Goal: Task Accomplishment & Management: Manage account settings

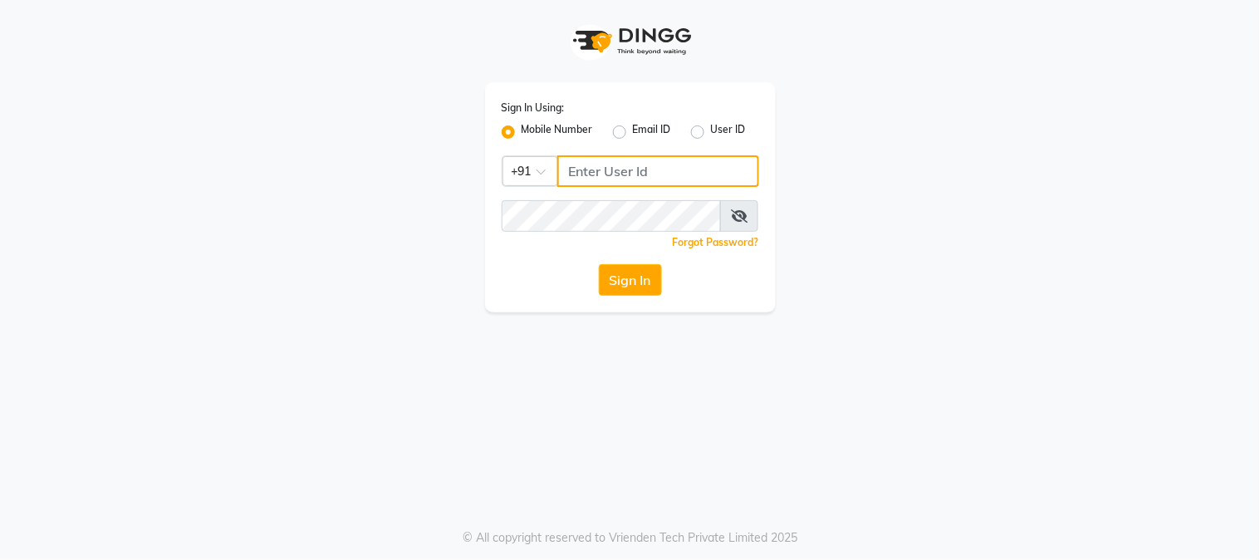
click at [577, 184] on input "Username" at bounding box center [658, 171] width 202 height 32
type input "7900176666"
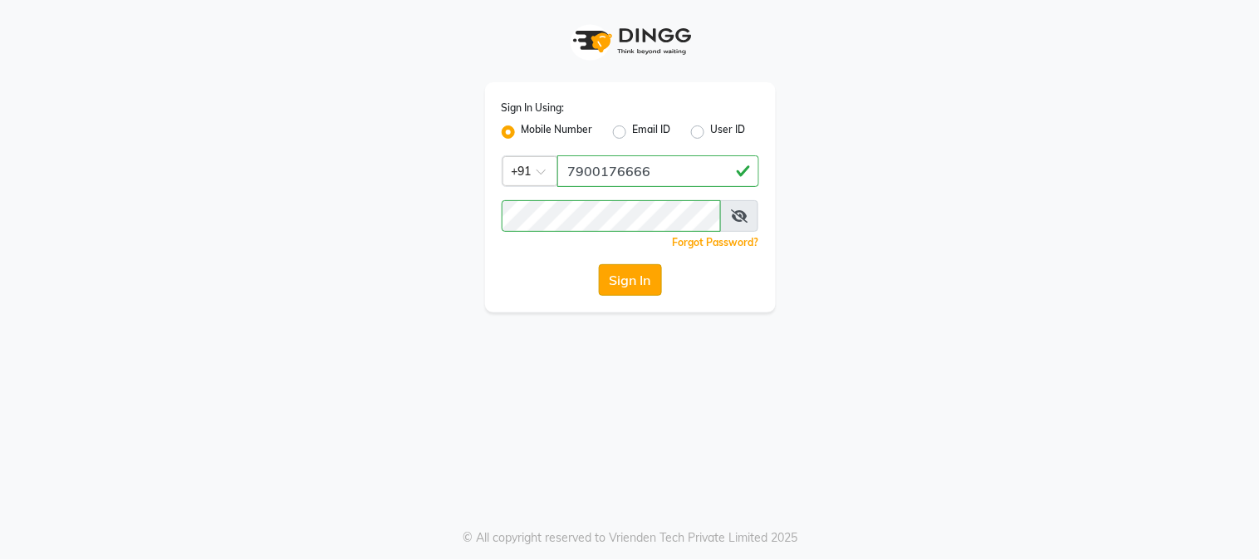
click at [617, 291] on button "Sign In" at bounding box center [630, 280] width 63 height 32
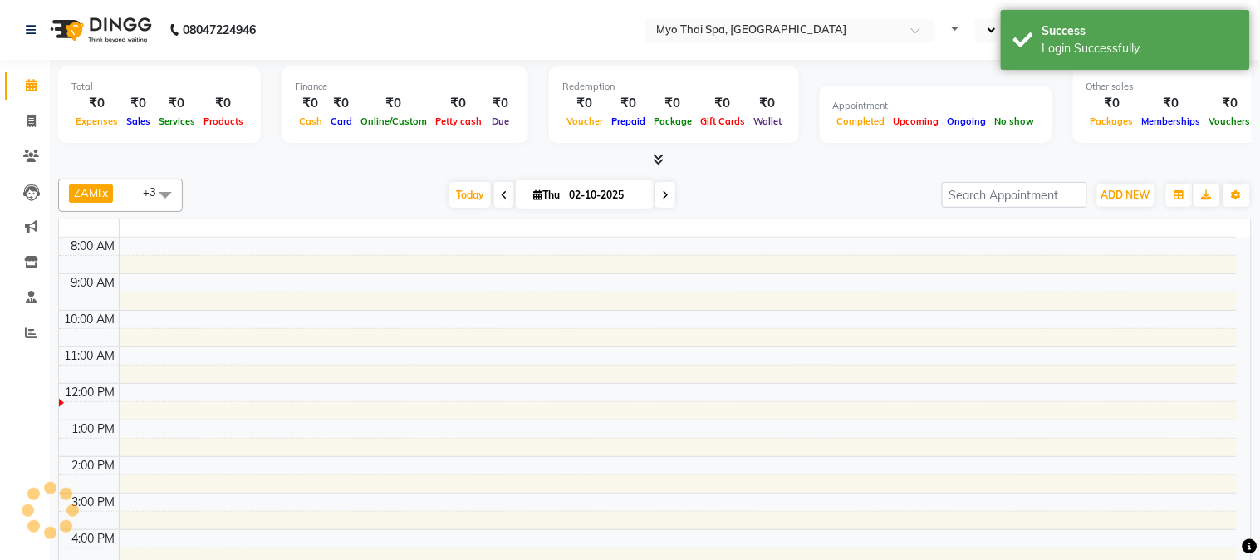
select select "en"
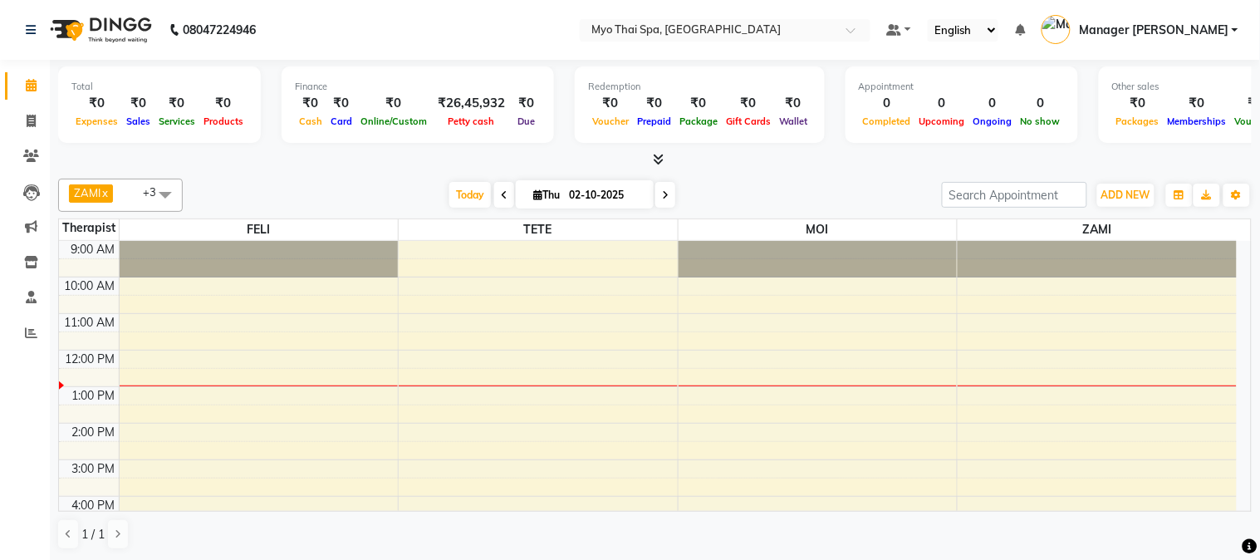
click at [169, 185] on span at bounding box center [165, 195] width 33 height 32
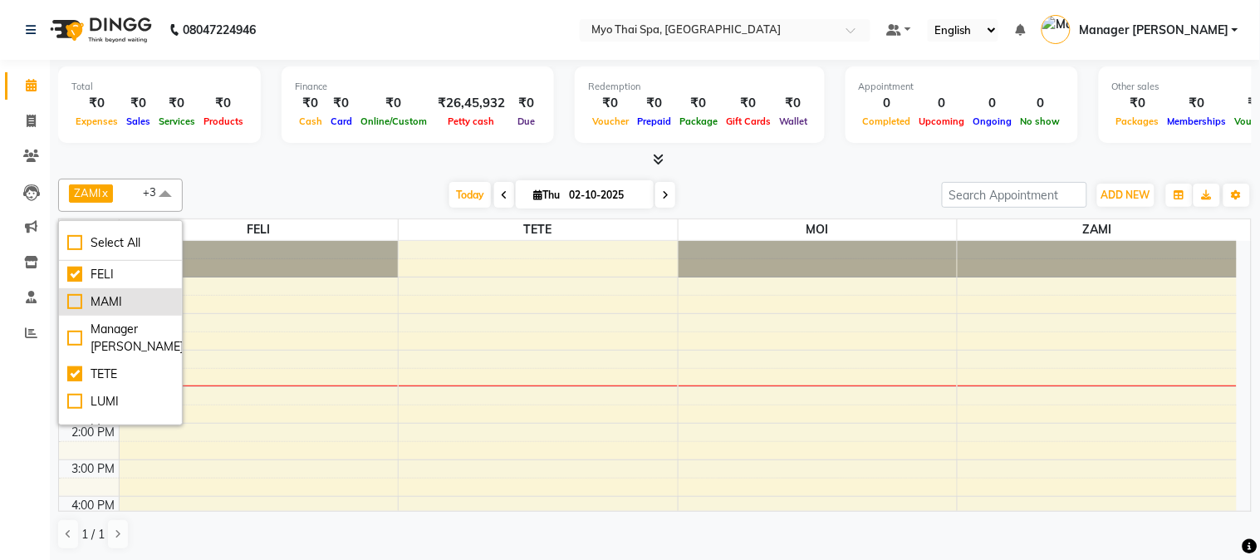
click at [71, 302] on div "MAMI" at bounding box center [120, 301] width 106 height 17
checkbox input "true"
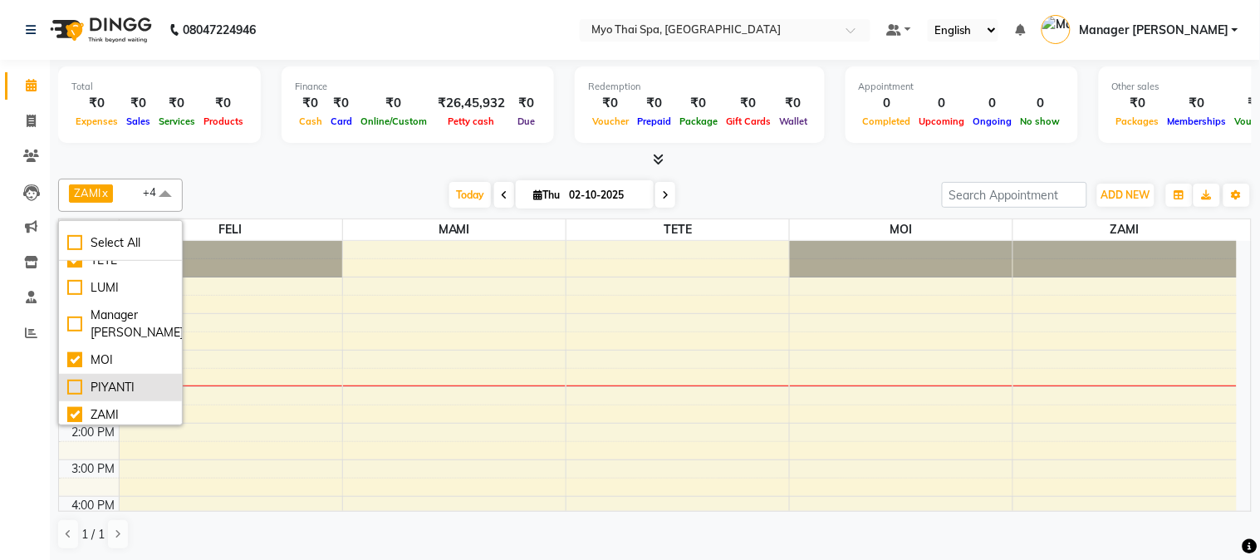
scroll to position [117, 0]
click at [71, 383] on div "PIYANTI" at bounding box center [120, 383] width 106 height 17
checkbox input "true"
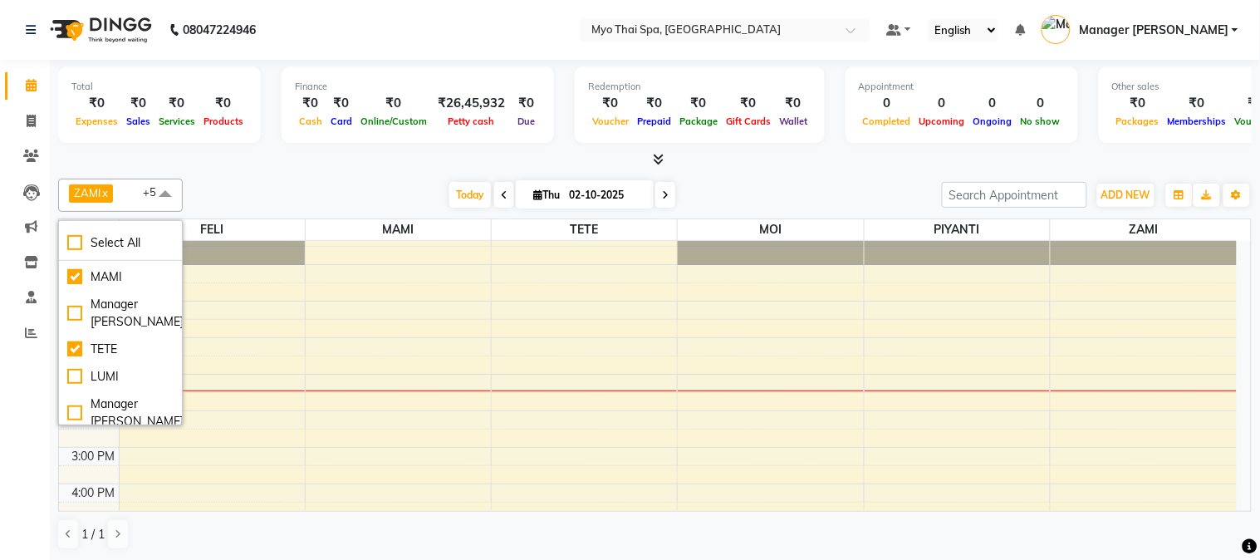
scroll to position [0, 0]
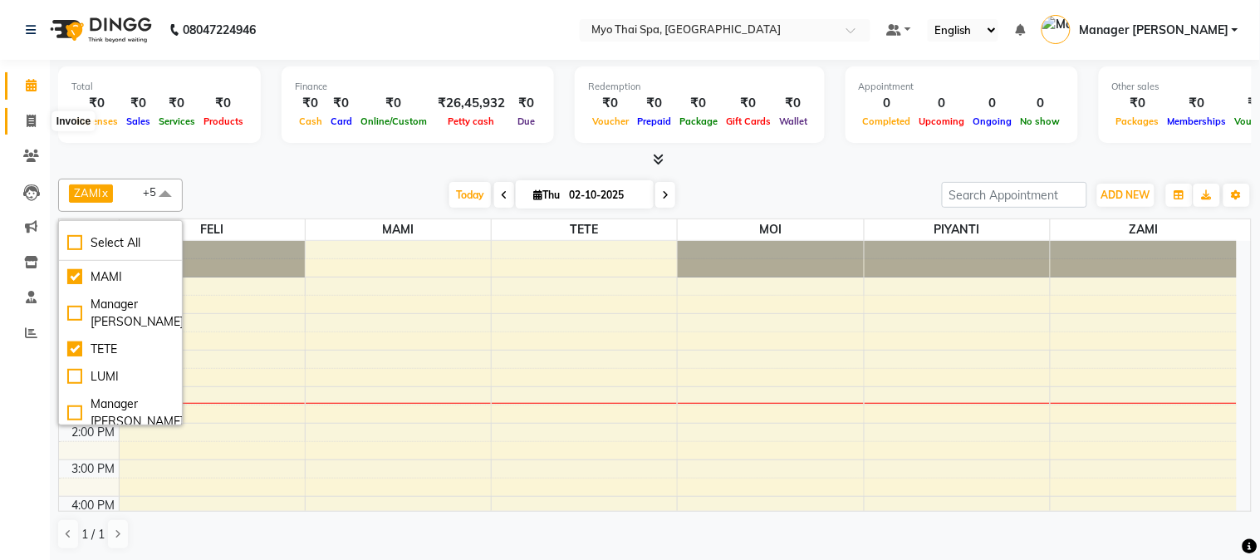
click at [31, 115] on icon at bounding box center [31, 121] width 9 height 12
select select "service"
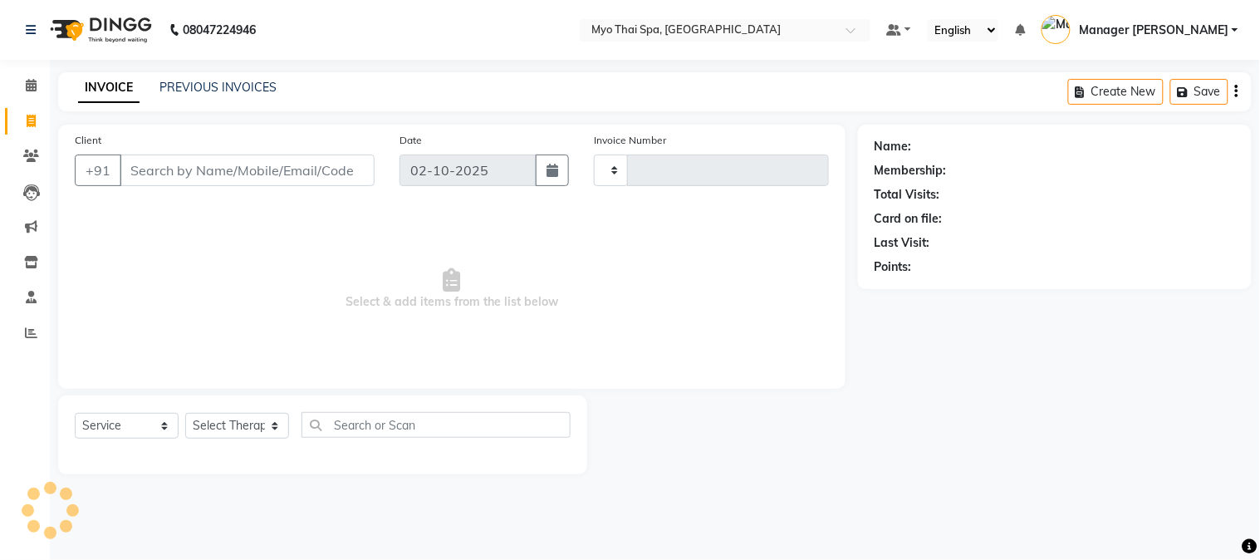
type input "1637"
select select "5086"
click at [180, 173] on input "Client" at bounding box center [247, 171] width 255 height 32
click at [43, 85] on span at bounding box center [31, 85] width 29 height 19
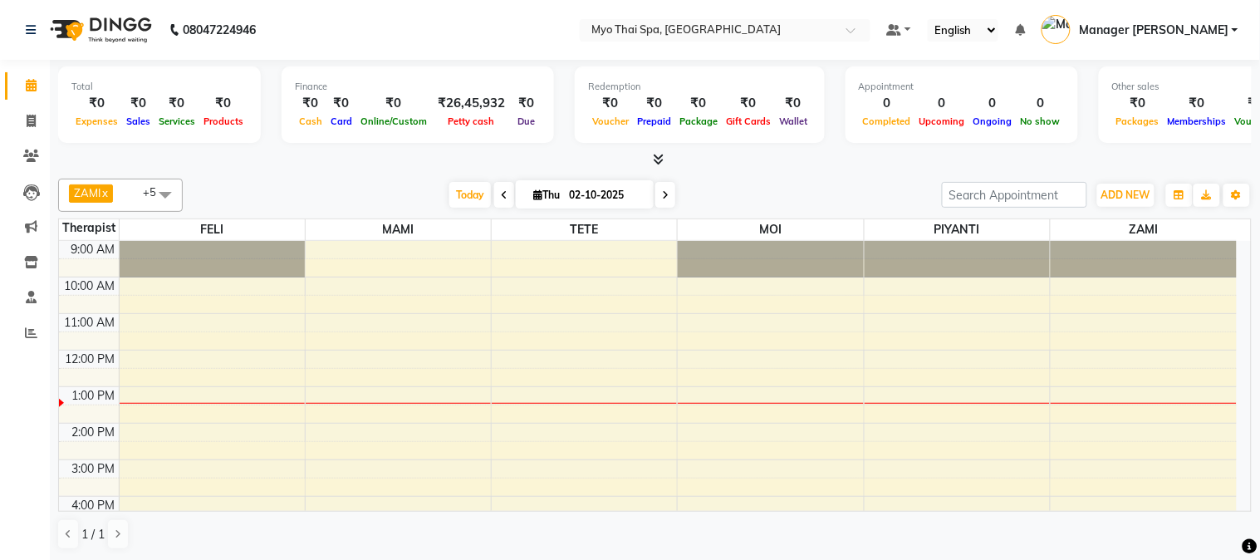
click at [389, 450] on div "9:00 AM 10:00 AM 11:00 AM 12:00 PM 1:00 PM 2:00 PM 3:00 PM 4:00 PM 5:00 PM 6:00…" at bounding box center [648, 496] width 1178 height 511
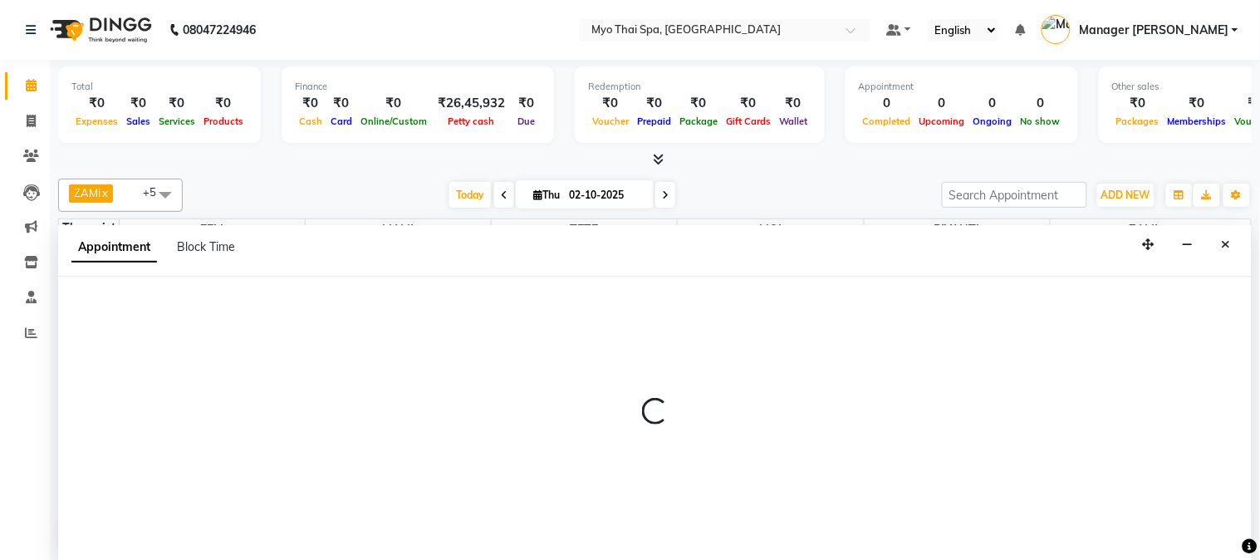
select select "33413"
select select "870"
select select "tentative"
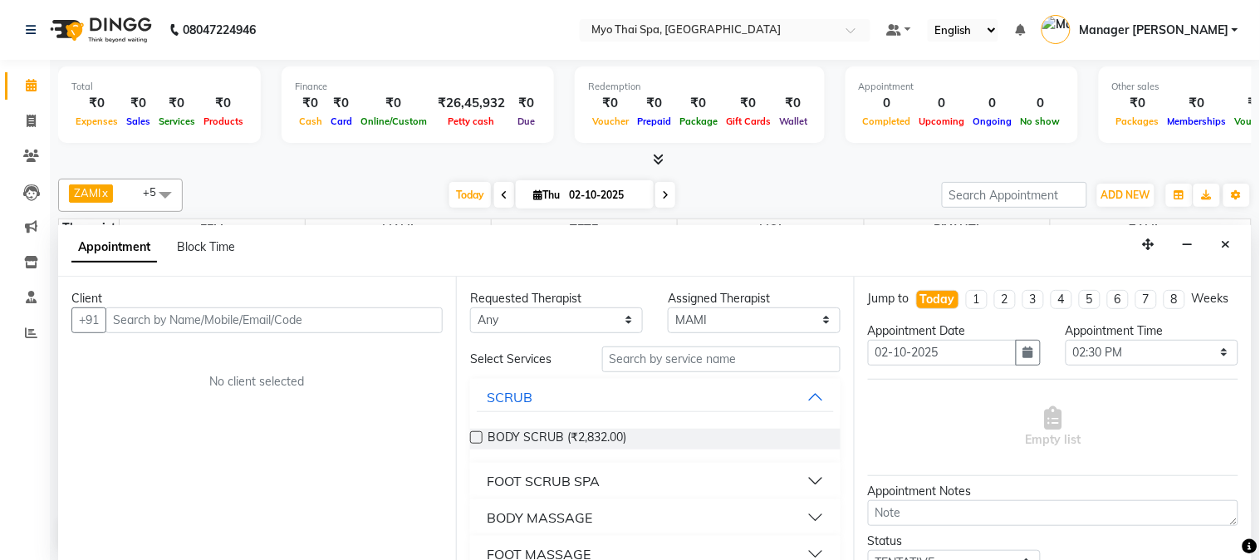
click at [219, 319] on input "text" at bounding box center [274, 320] width 337 height 26
type input "SONIYA00000000000000"
click at [1229, 250] on icon "Close" at bounding box center [1226, 244] width 9 height 12
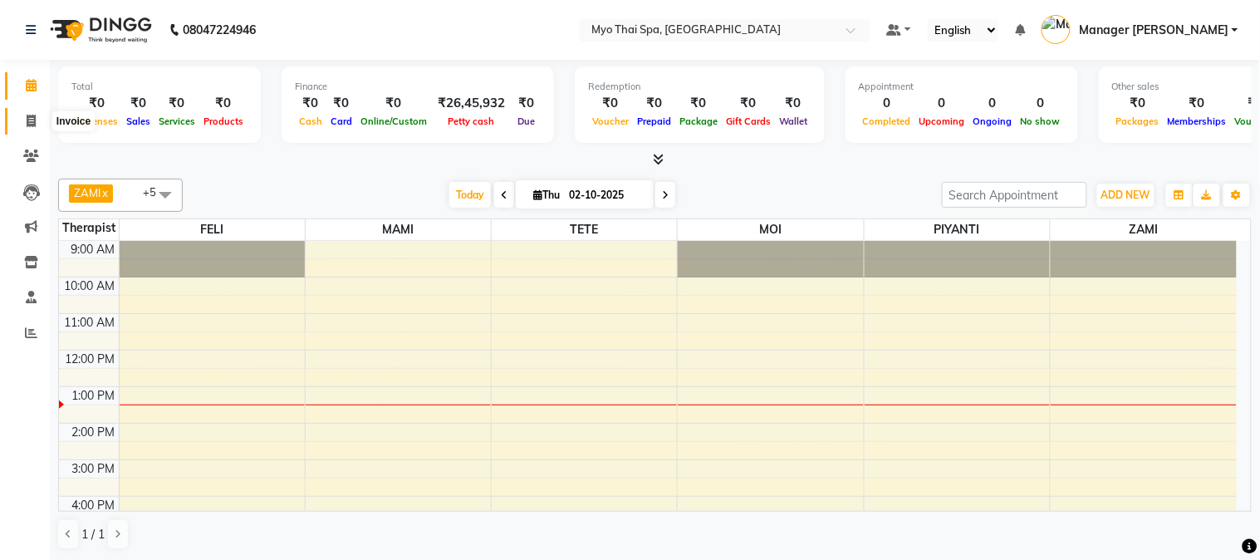
click at [26, 113] on span at bounding box center [31, 121] width 29 height 19
select select "service"
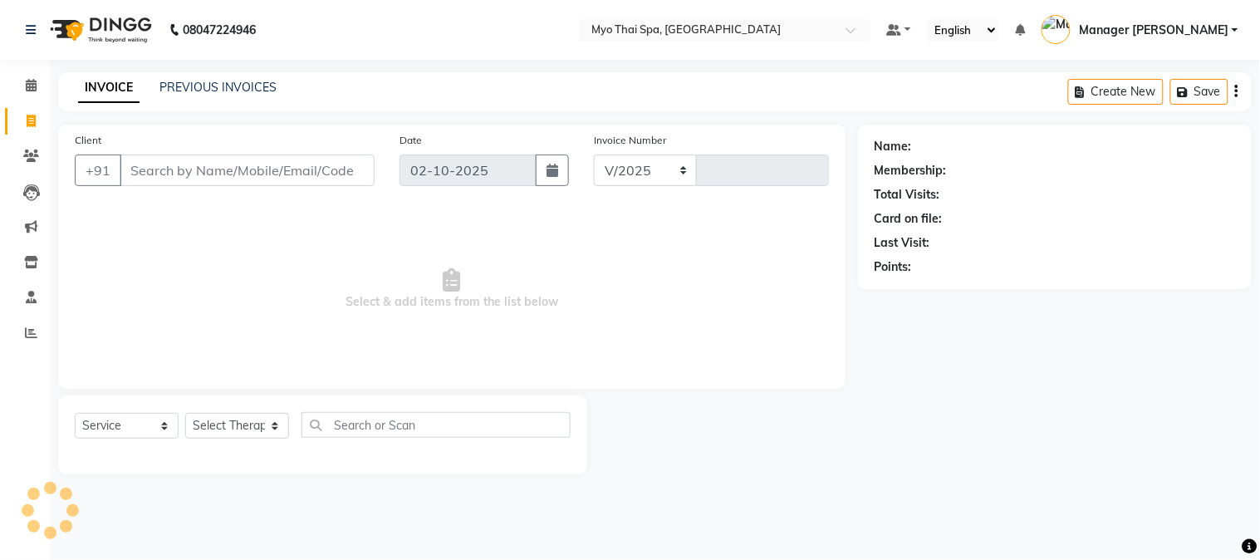
select select "5086"
type input "1637"
click at [178, 171] on input "Client" at bounding box center [247, 171] width 255 height 32
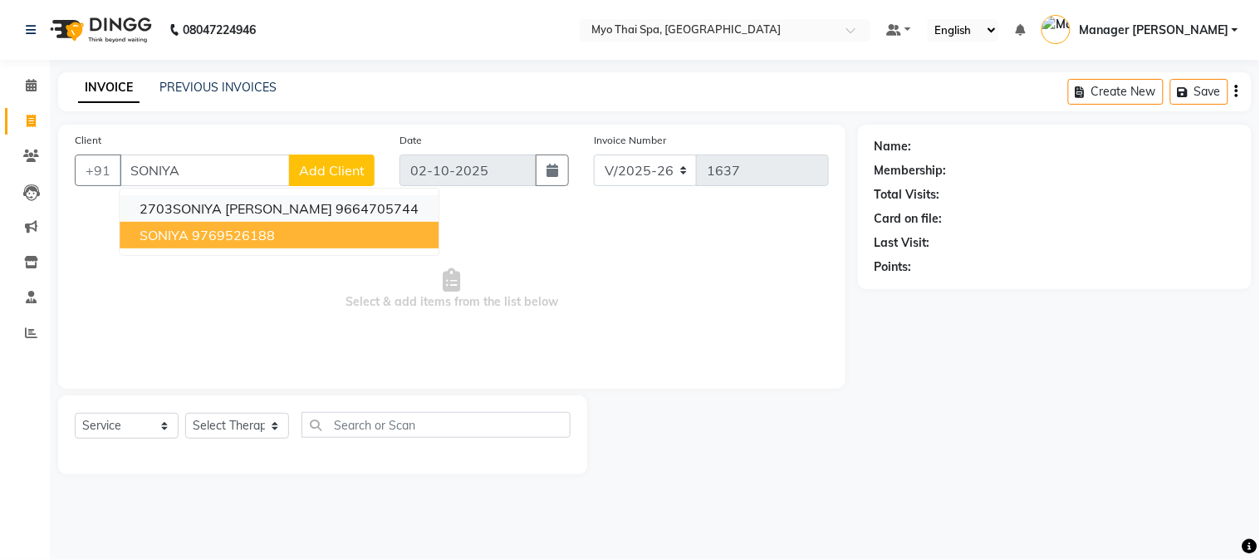
click at [189, 208] on span "2703SONIYA [PERSON_NAME]" at bounding box center [236, 208] width 193 height 17
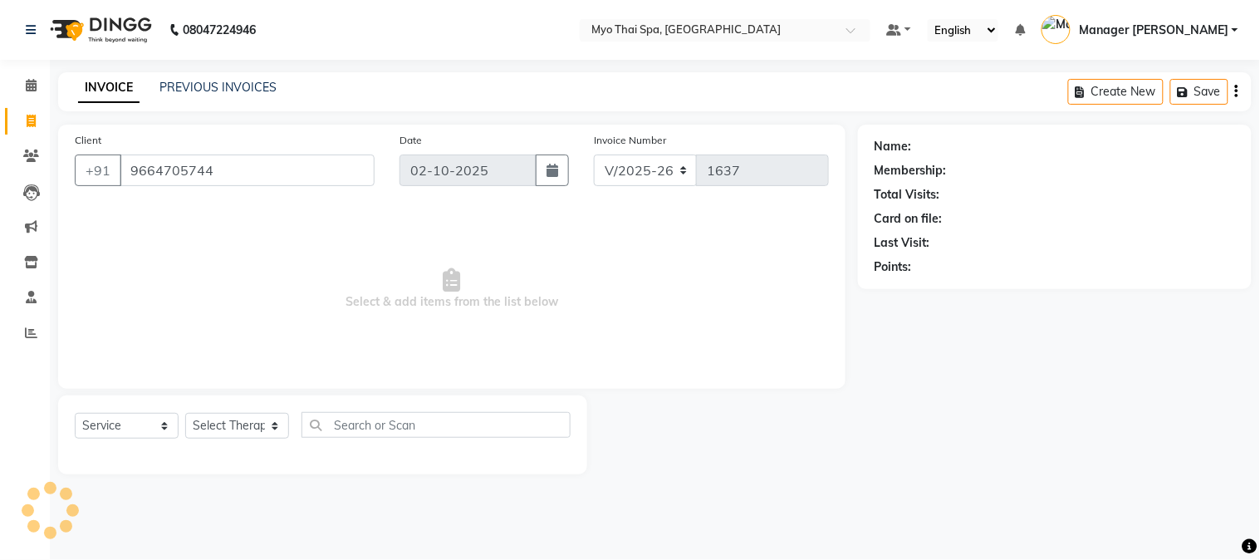
type input "9664705744"
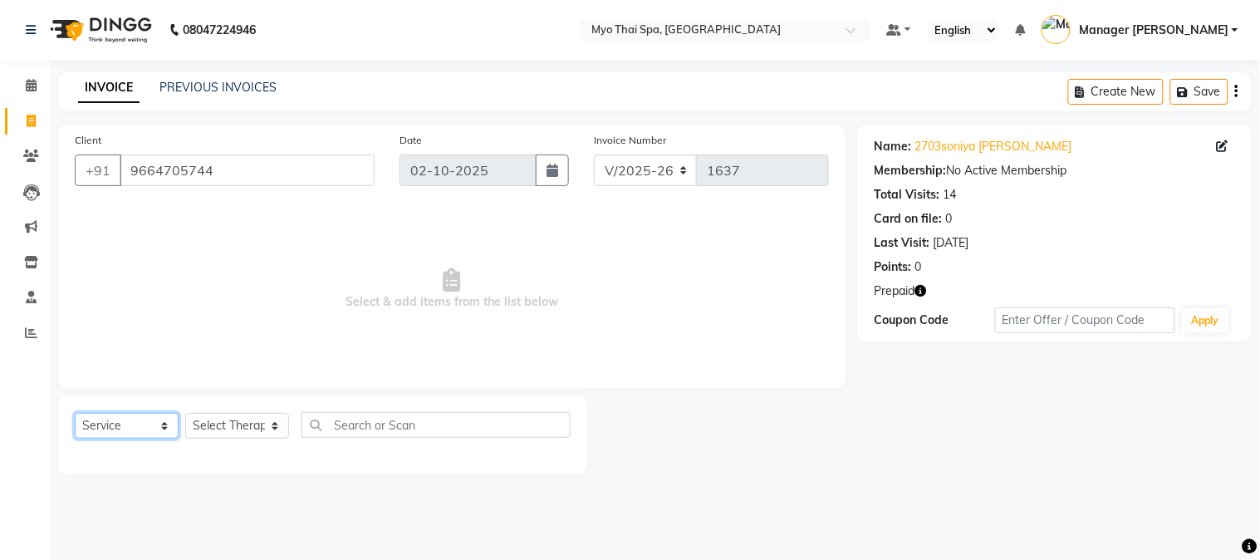
click at [169, 439] on select "Select Service Product Membership Package Voucher Prepaid Gift Card" at bounding box center [127, 426] width 104 height 26
select select "P"
click at [75, 414] on select "Select Service Product Membership Package Voucher Prepaid Gift Card" at bounding box center [127, 426] width 104 height 26
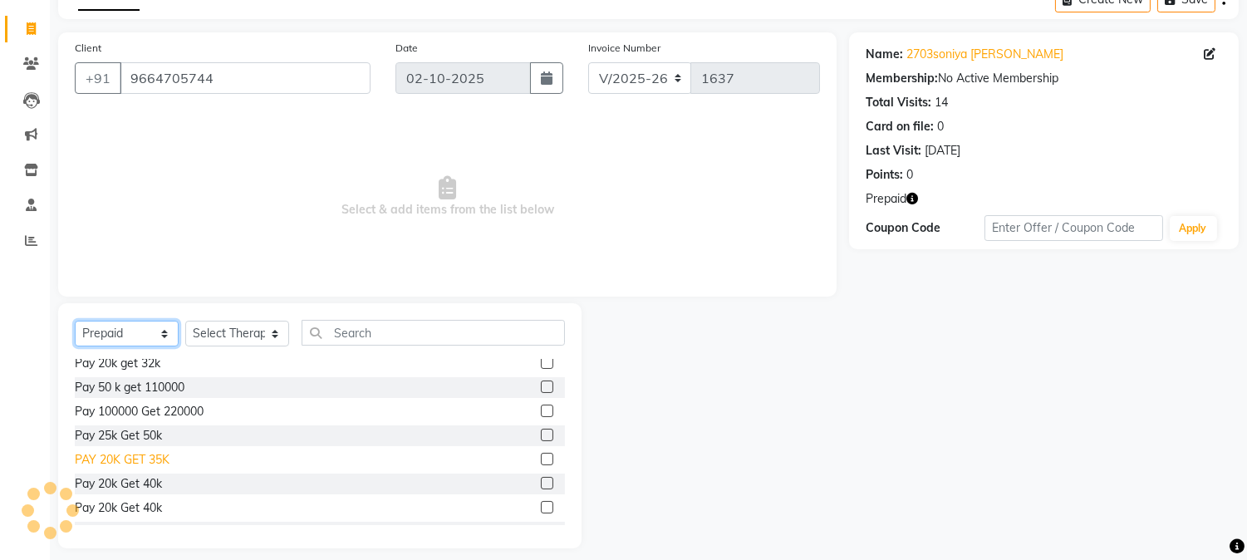
scroll to position [34, 0]
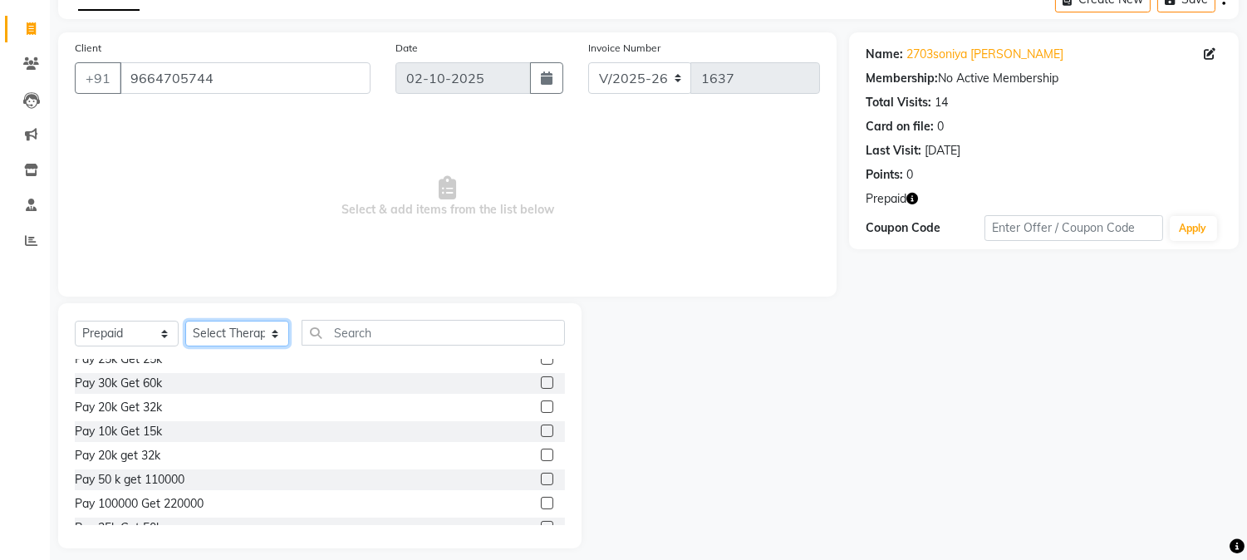
click at [238, 334] on select "Select Therapist FELI LUMI MAMI Manager Amung Manager Yesha MOI PIYANTI TETE ZA…" at bounding box center [237, 334] width 104 height 26
select select "35129"
click at [185, 321] on select "Select Therapist FELI LUMI MAMI Manager Amung Manager Yesha MOI PIYANTI TETE ZA…" at bounding box center [237, 334] width 104 height 26
click at [541, 380] on label at bounding box center [547, 382] width 12 height 12
click at [541, 380] on input "checkbox" at bounding box center [546, 383] width 11 height 11
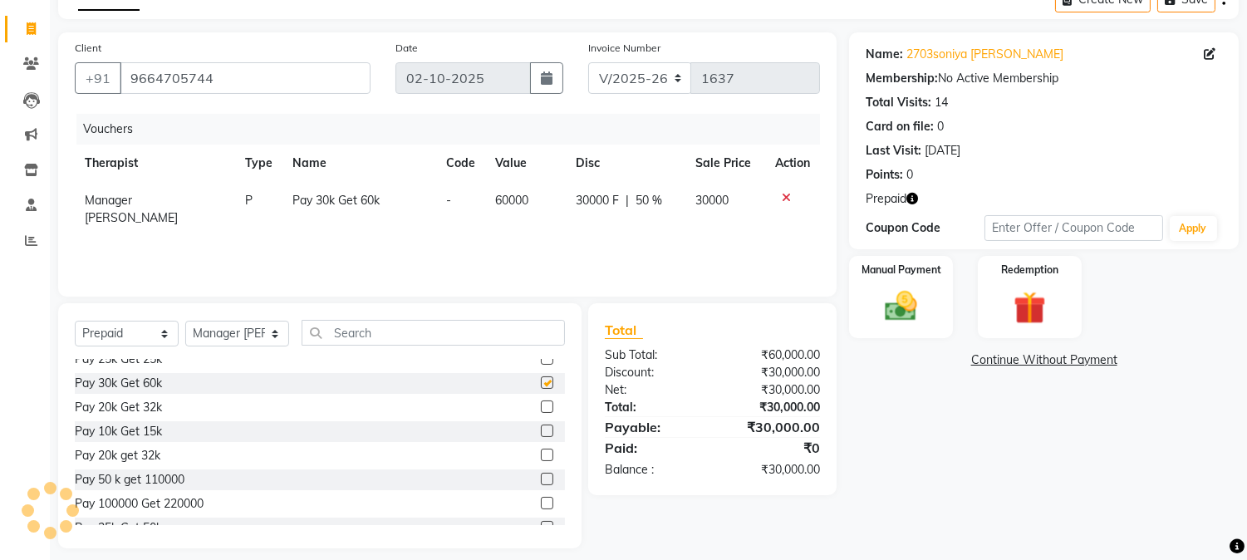
checkbox input "false"
click at [905, 312] on img at bounding box center [901, 306] width 55 height 39
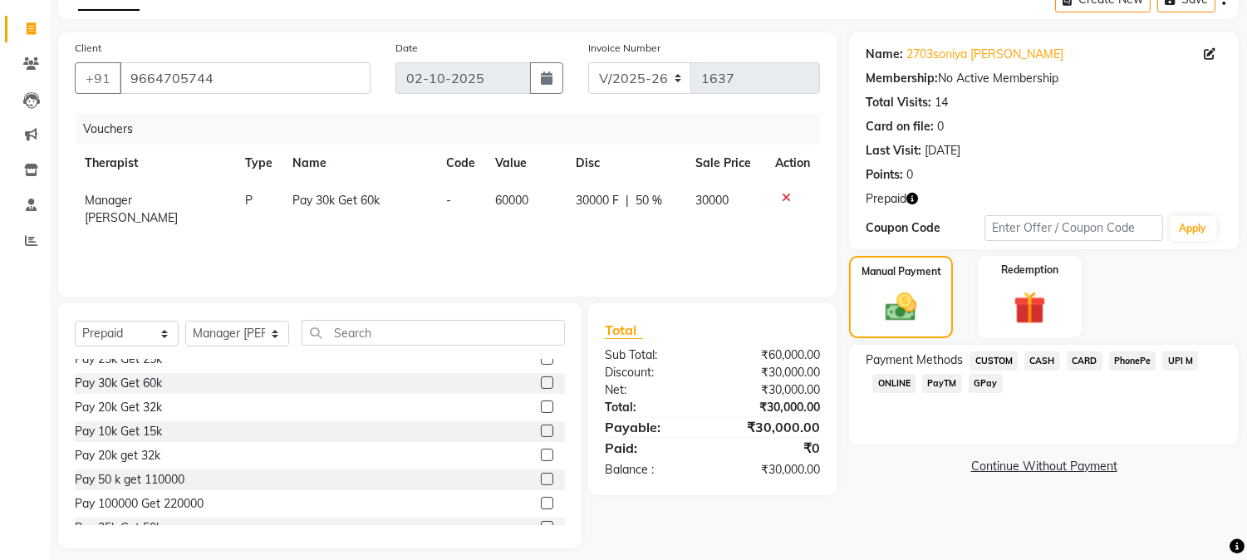
click at [1196, 363] on span "UPI M" at bounding box center [1180, 360] width 36 height 19
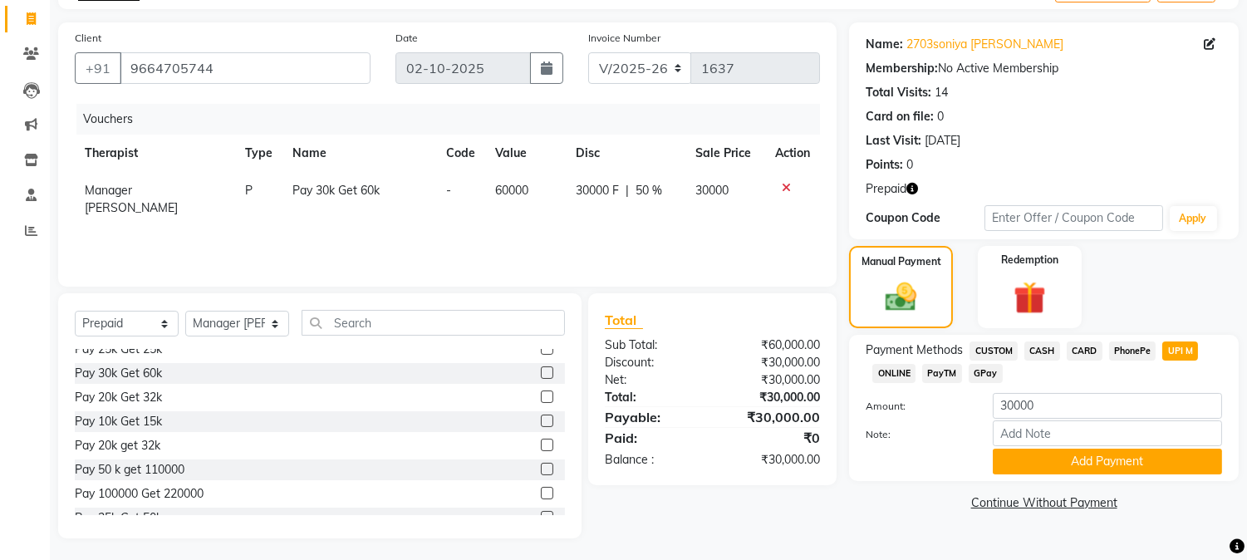
scroll to position [105, 0]
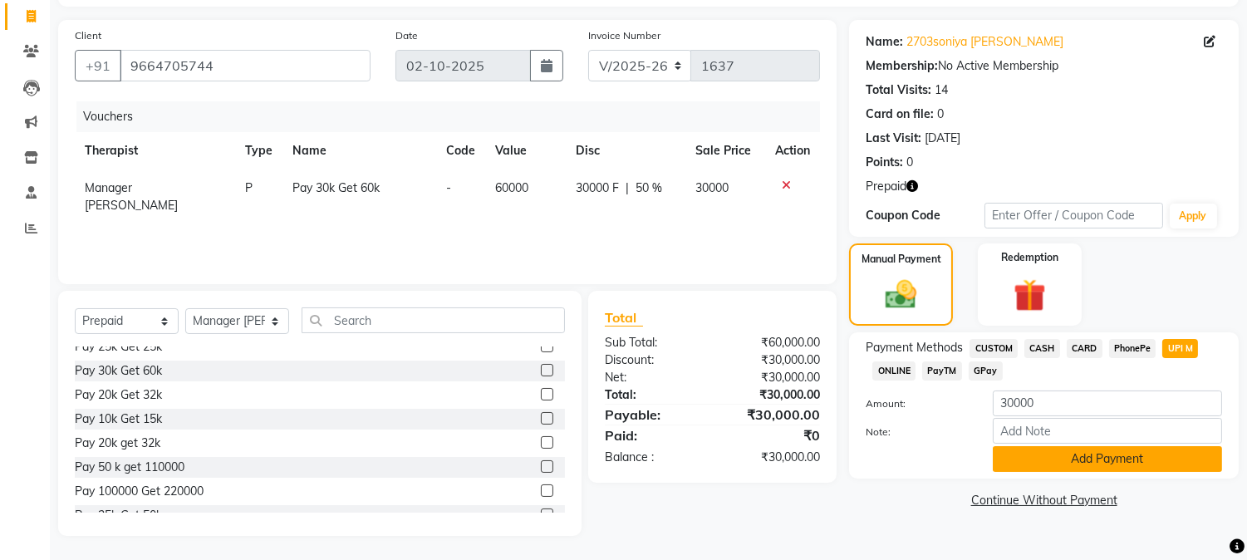
click at [1028, 451] on button "Add Payment" at bounding box center [1107, 459] width 229 height 26
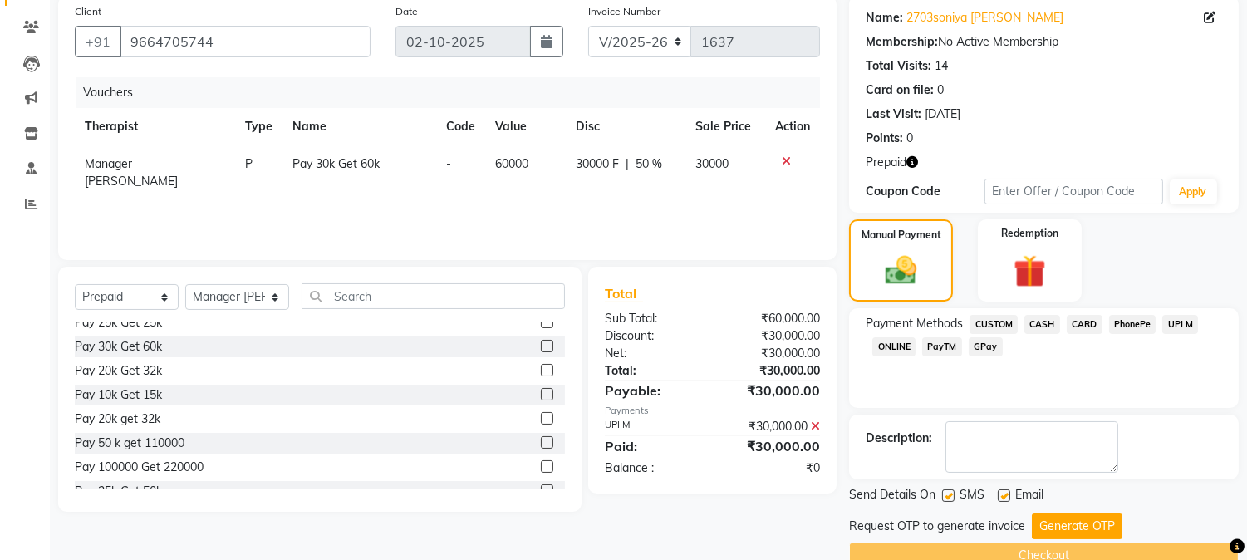
scroll to position [161, 0]
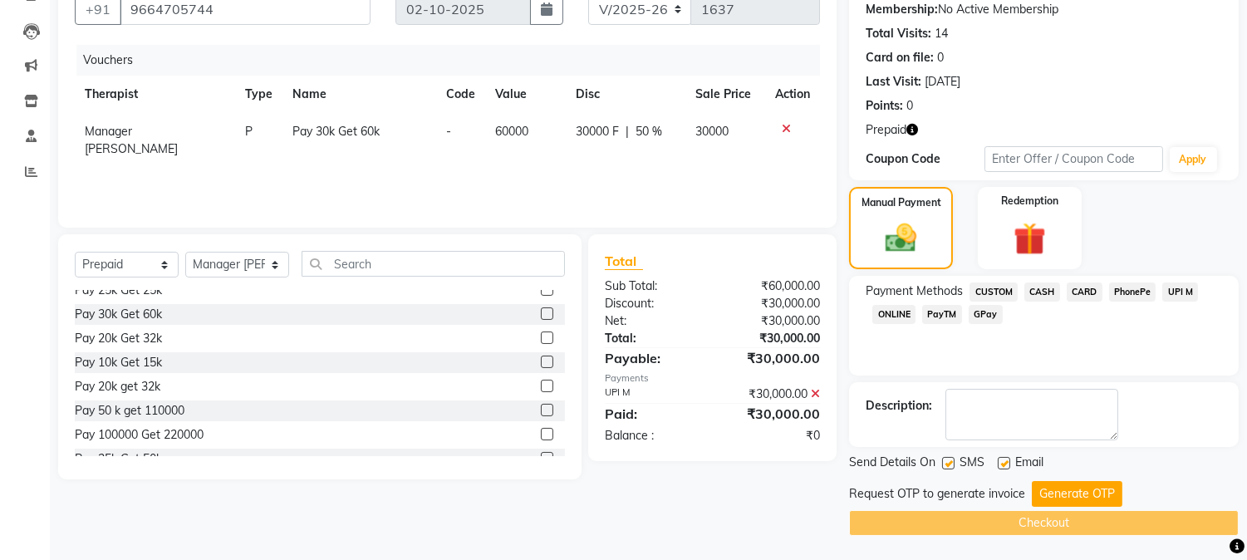
click at [957, 495] on div "Request OTP to generate invoice" at bounding box center [937, 493] width 176 height 17
click at [1097, 494] on button "Generate OTP" at bounding box center [1077, 494] width 91 height 26
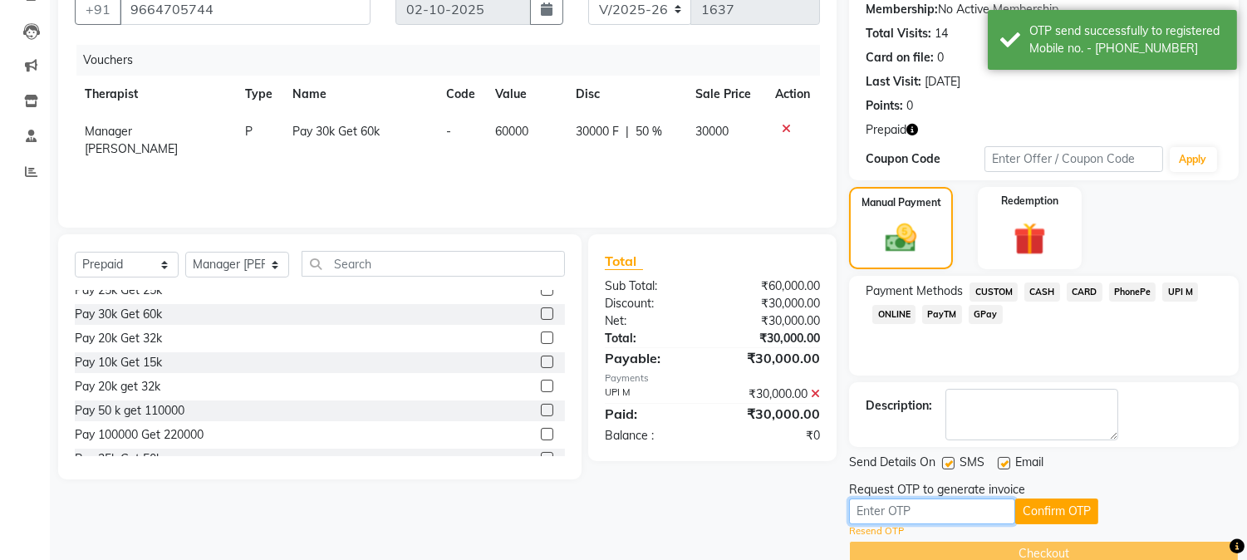
click at [954, 513] on input "text" at bounding box center [932, 511] width 166 height 26
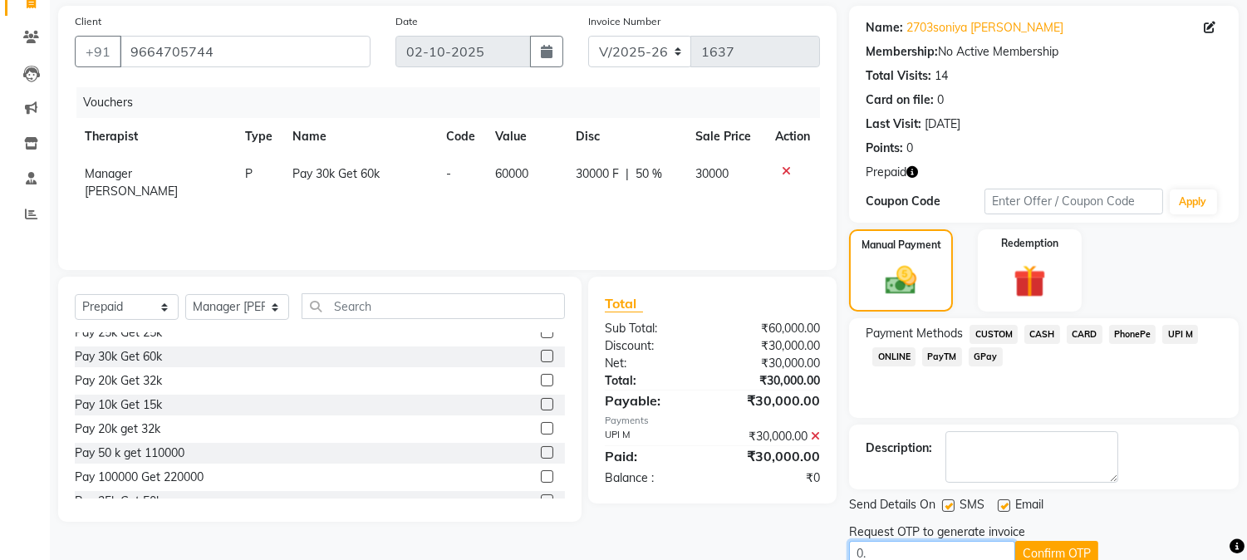
scroll to position [193, 0]
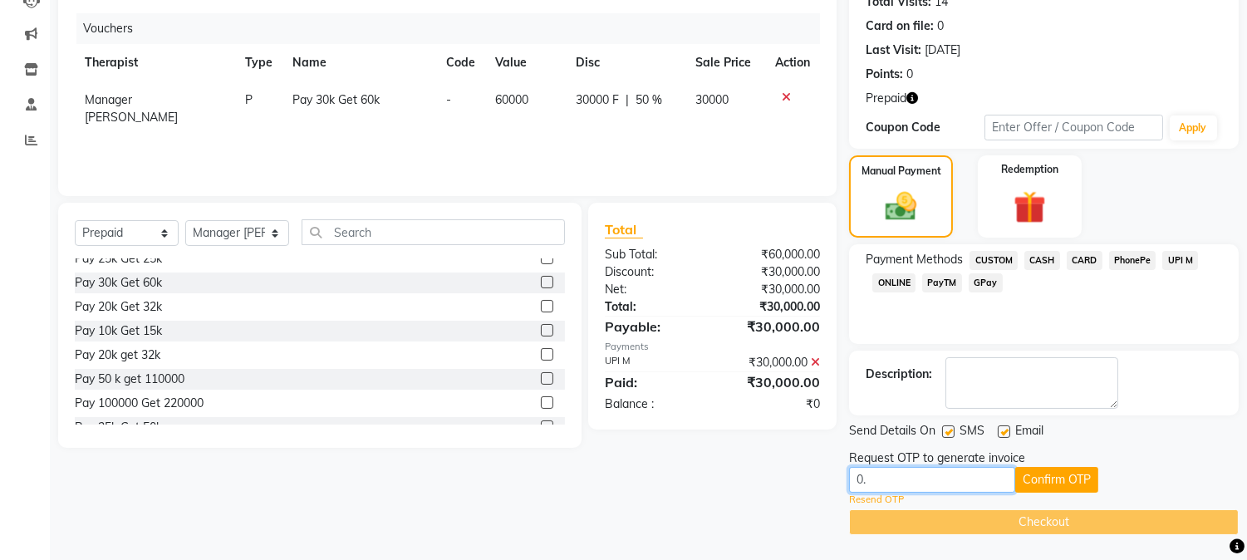
click at [903, 477] on input "0." at bounding box center [932, 480] width 166 height 26
type input "0"
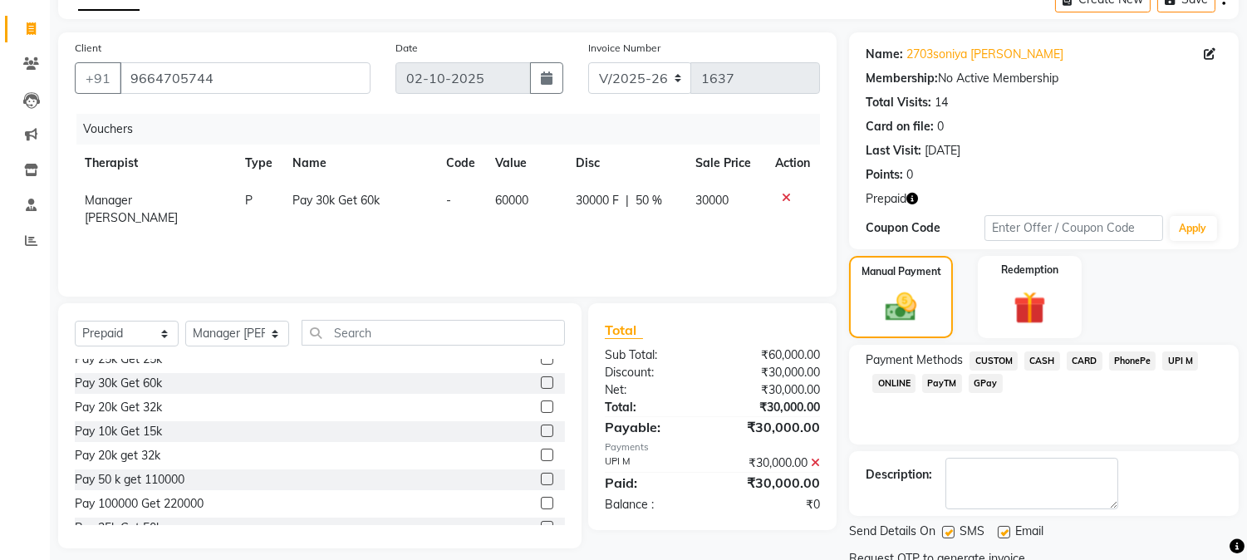
scroll to position [8, 0]
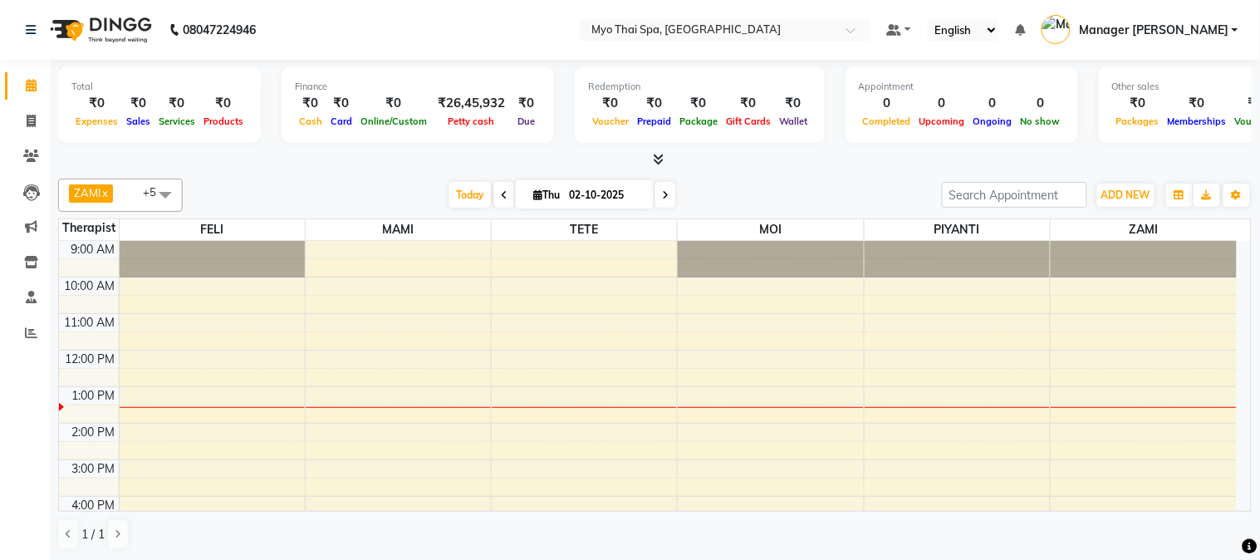
click at [715, 317] on div "9:00 AM 10:00 AM 11:00 AM 12:00 PM 1:00 PM 2:00 PM 3:00 PM 4:00 PM 5:00 PM 6:00…" at bounding box center [648, 496] width 1178 height 511
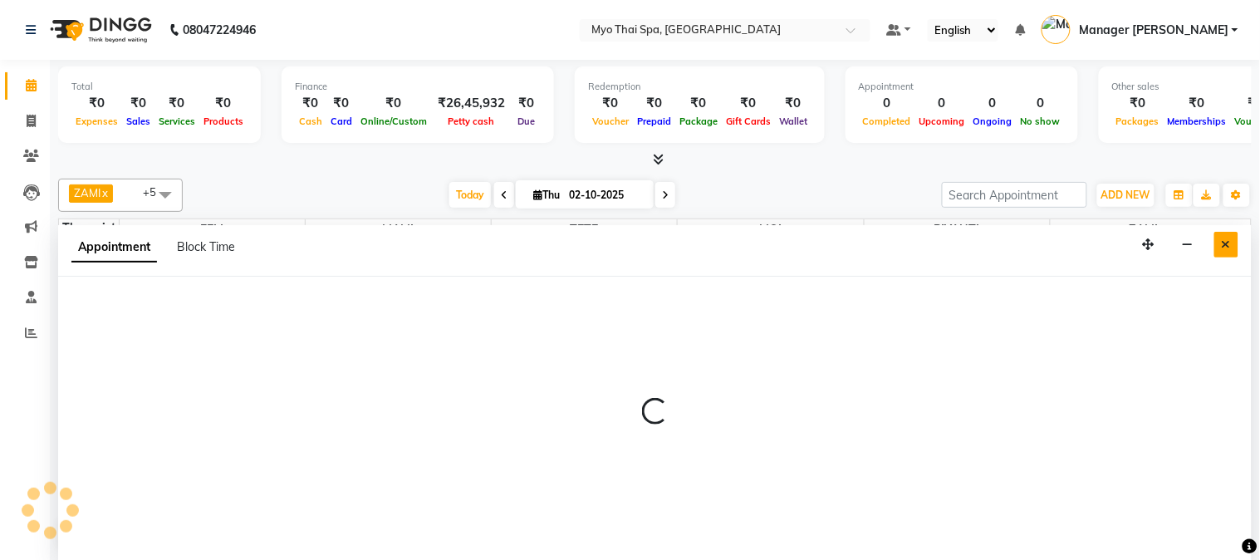
select select "85116"
select select "tentative"
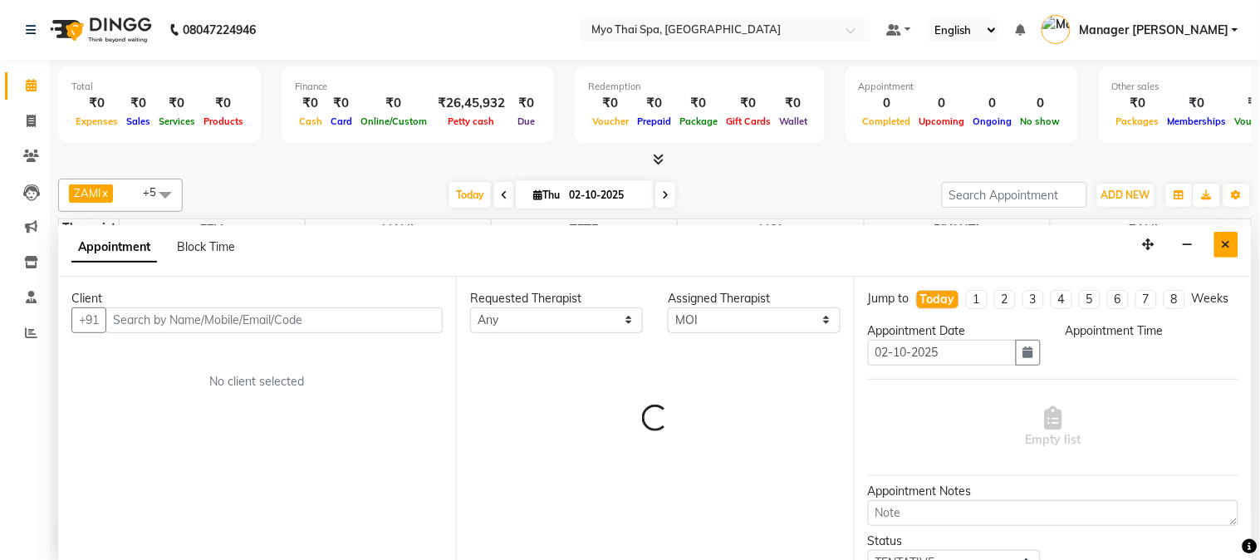
select select "660"
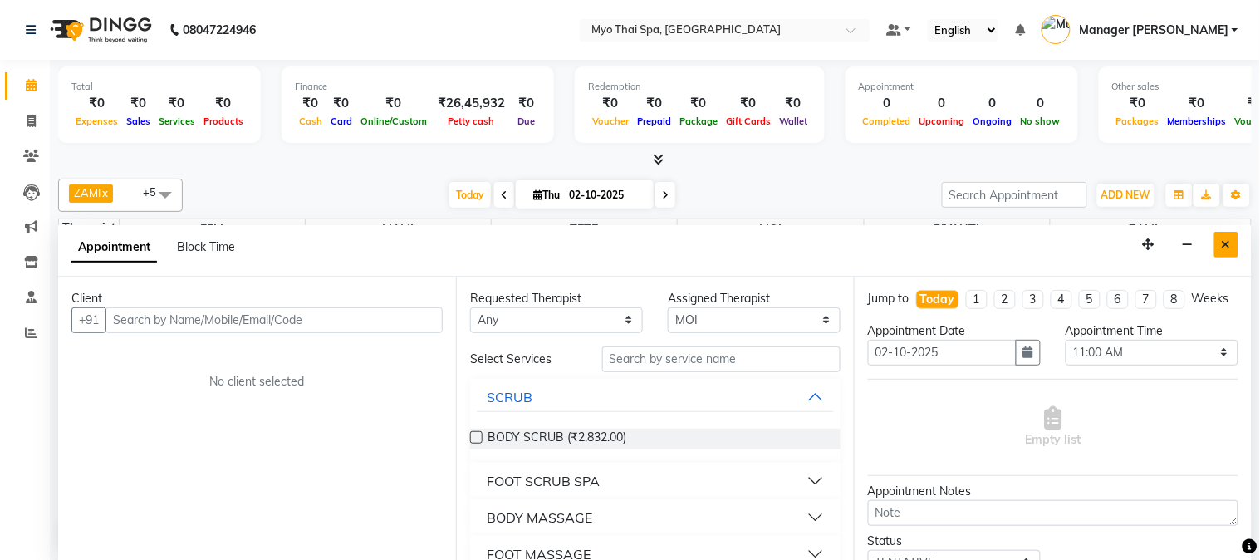
click at [1232, 239] on button "Close" at bounding box center [1227, 245] width 24 height 26
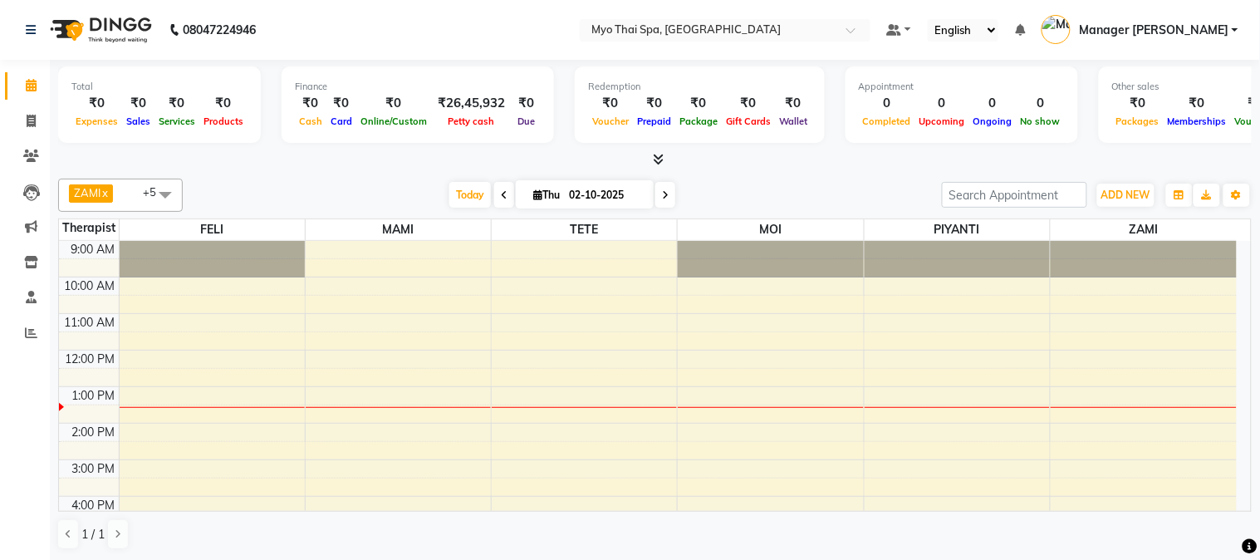
click at [706, 360] on div "9:00 AM 10:00 AM 11:00 AM 12:00 PM 1:00 PM 2:00 PM 3:00 PM 4:00 PM 5:00 PM 6:00…" at bounding box center [648, 496] width 1178 height 511
select select "85116"
select select "720"
select select "tentative"
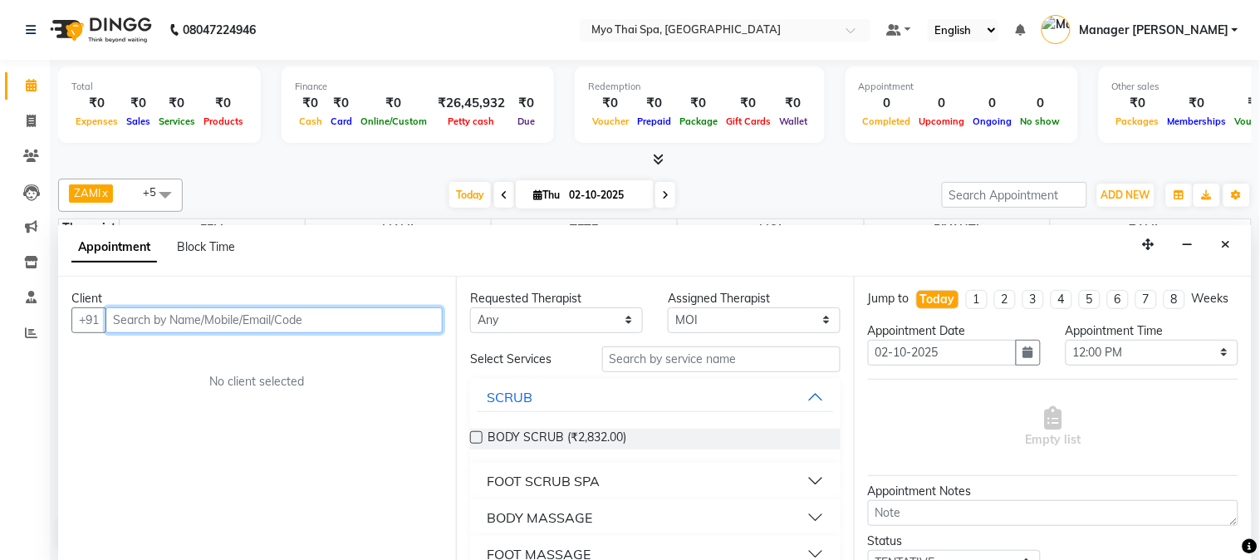
click at [338, 319] on input "text" at bounding box center [274, 320] width 337 height 26
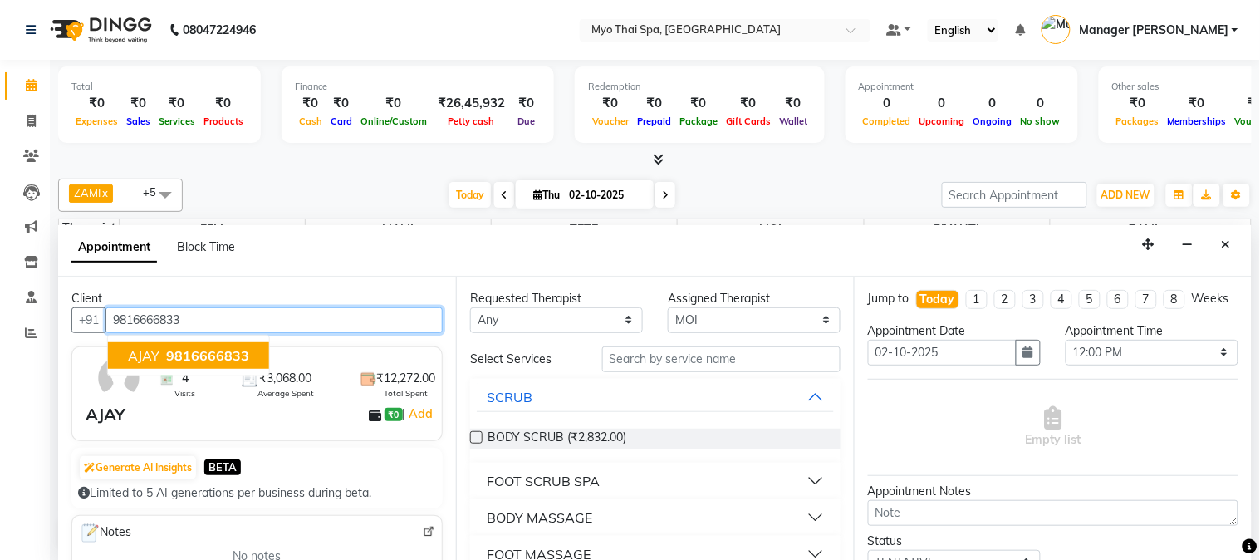
click at [219, 361] on span "9816666833" at bounding box center [207, 355] width 83 height 17
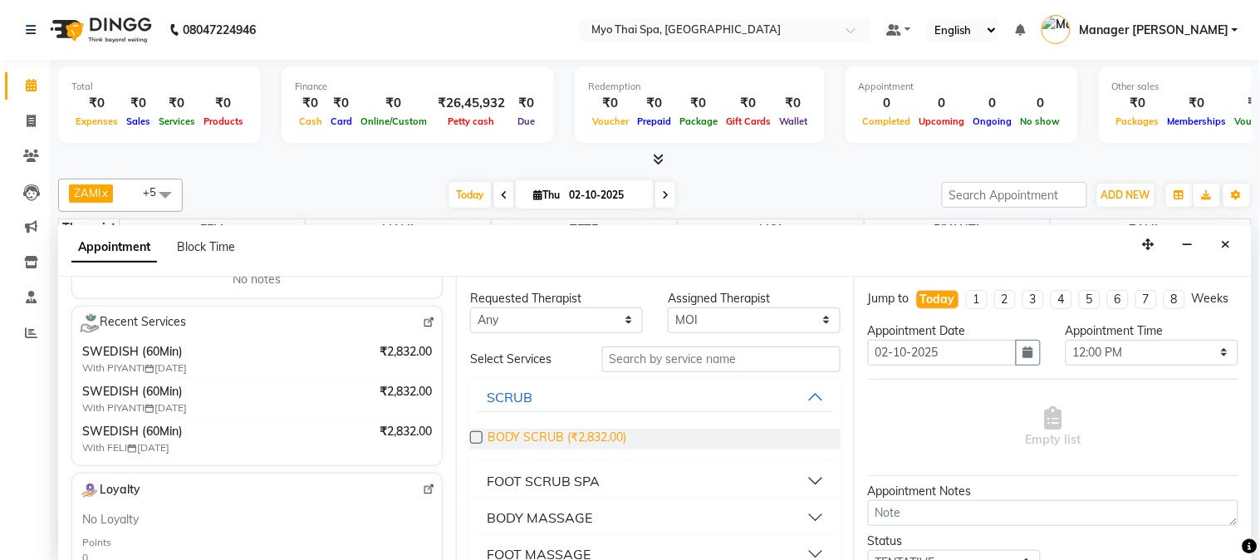
scroll to position [170, 0]
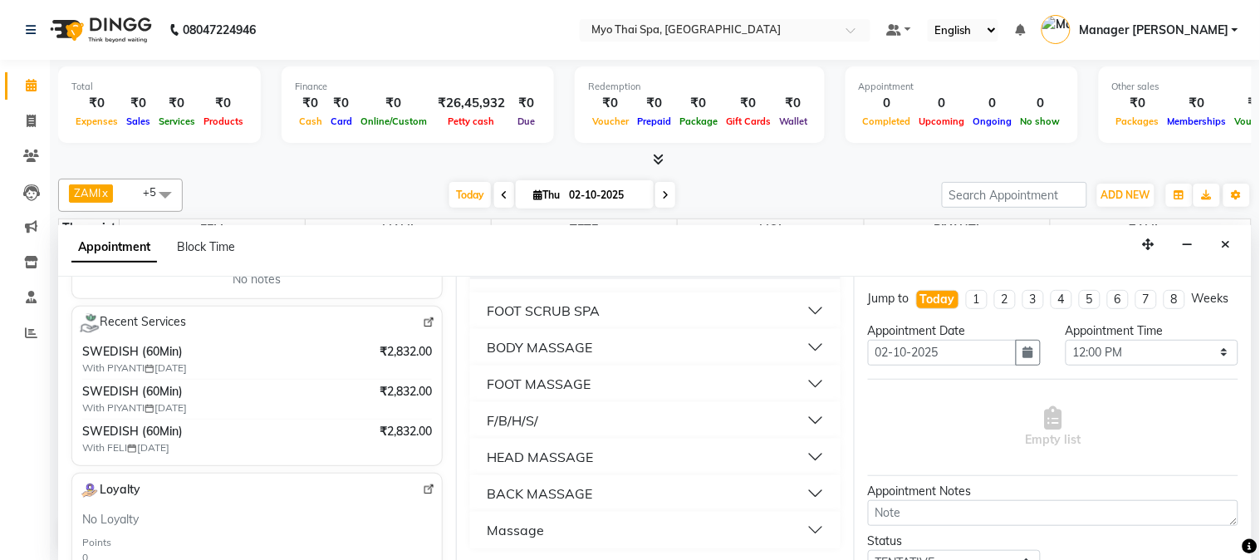
type input "9816666833"
click at [542, 345] on div "BODY MASSAGE" at bounding box center [540, 347] width 106 height 20
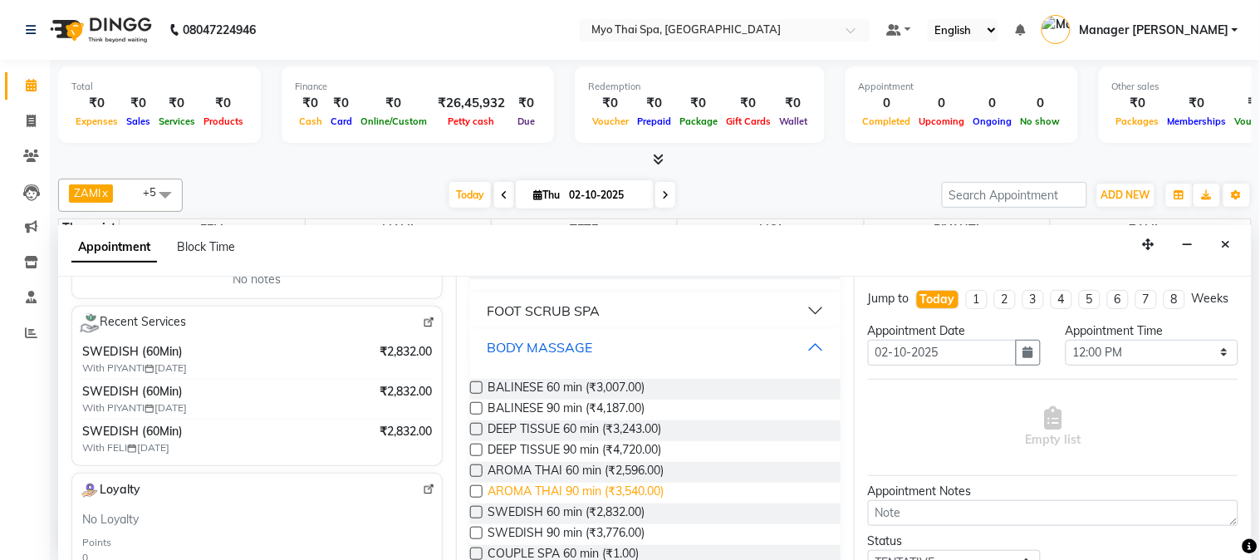
scroll to position [263, 0]
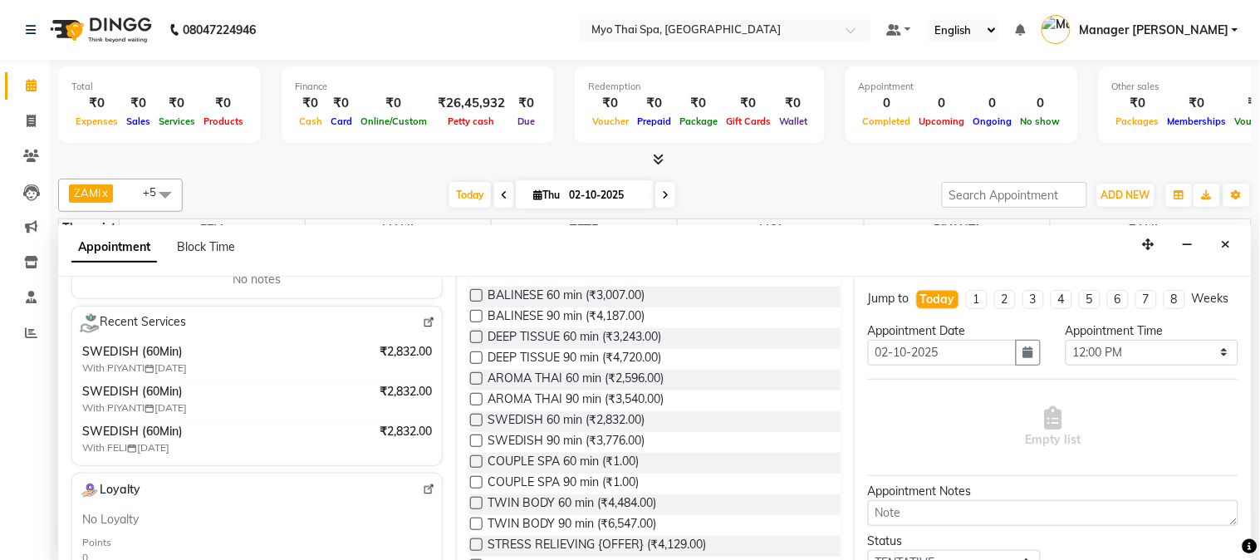
click at [476, 417] on label at bounding box center [476, 420] width 12 height 12
click at [476, 417] on input "checkbox" at bounding box center [475, 421] width 11 height 11
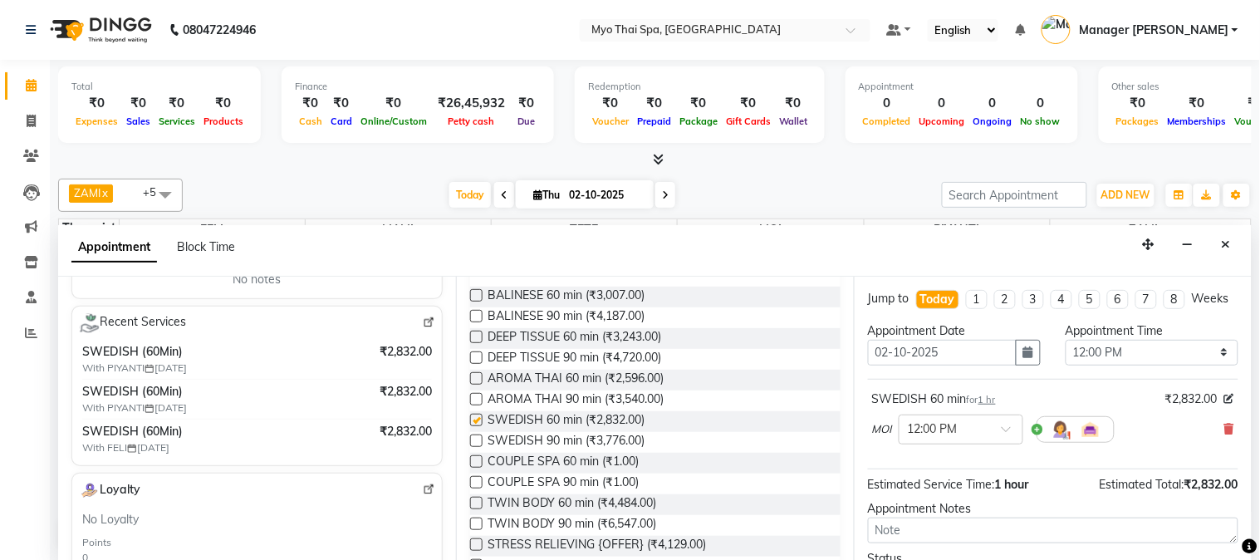
checkbox input "false"
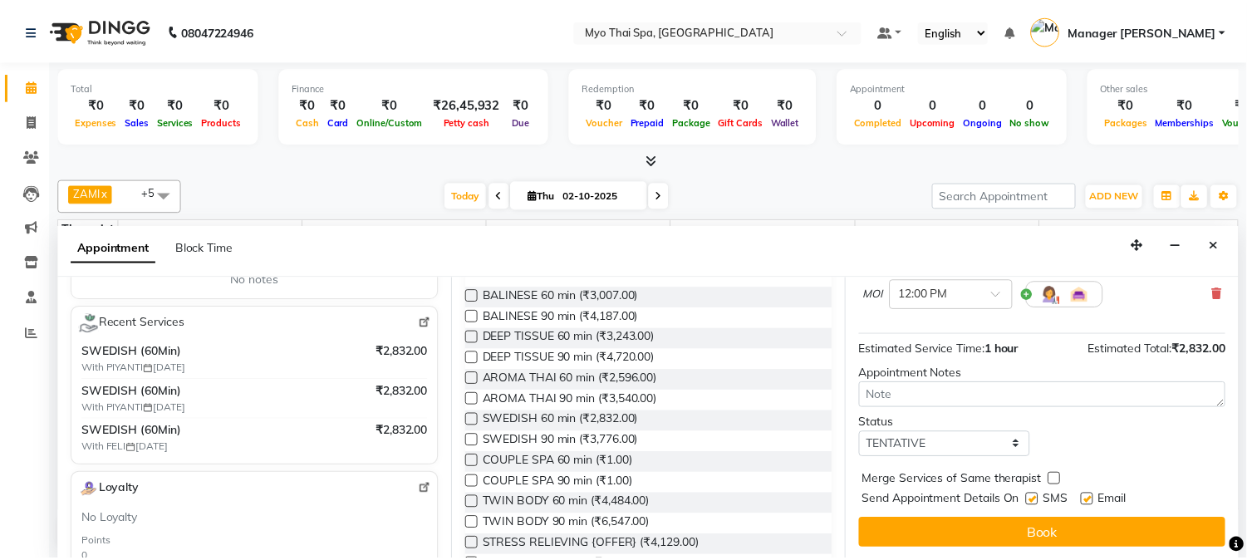
scroll to position [153, 0]
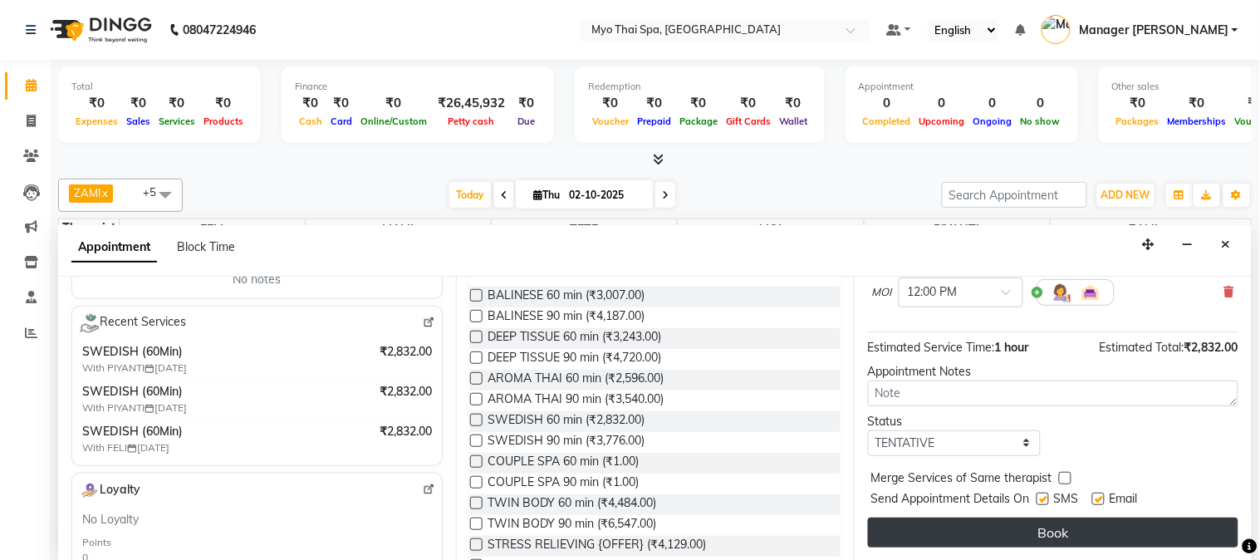
click at [951, 528] on button "Book" at bounding box center [1053, 533] width 371 height 30
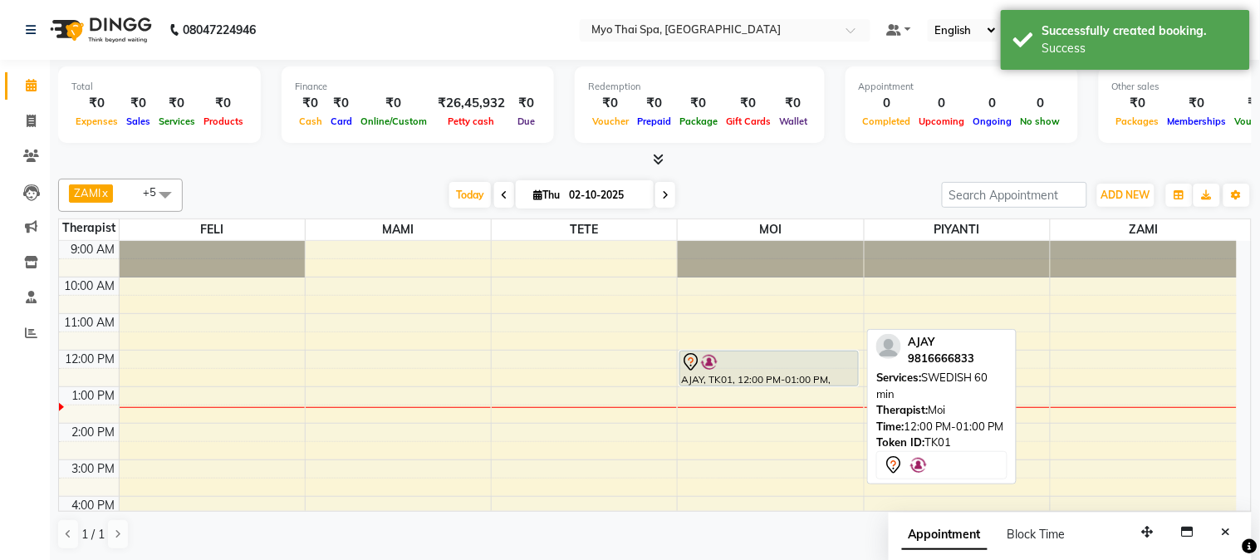
click at [733, 356] on div at bounding box center [769, 362] width 176 height 20
select select "7"
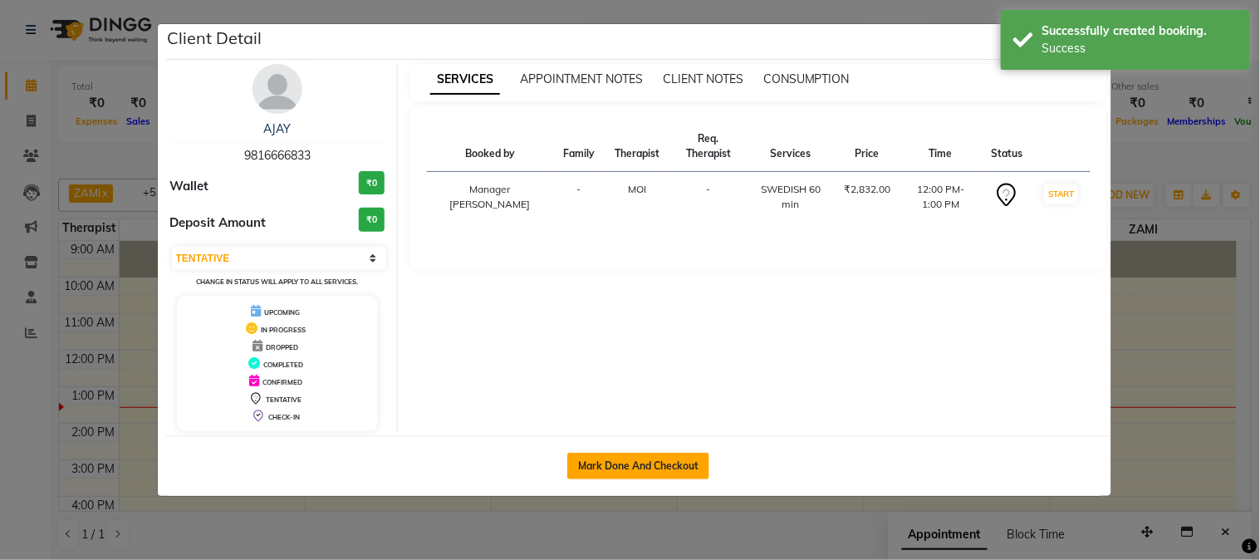
click at [615, 453] on button "Mark Done And Checkout" at bounding box center [638, 466] width 142 height 27
select select "service"
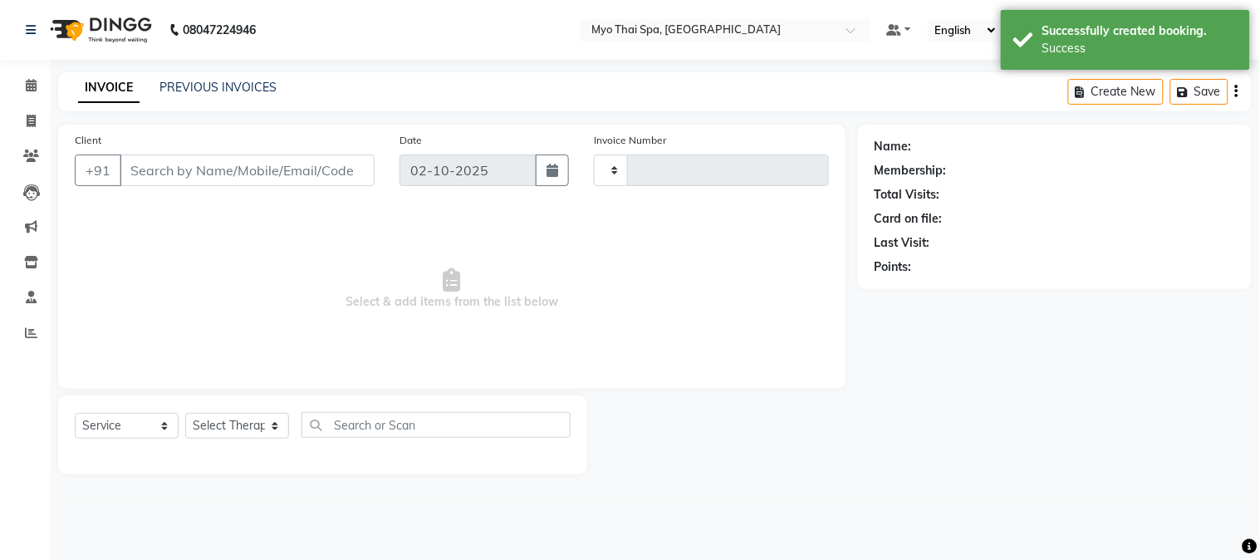
type input "1637"
select select "5086"
type input "9816666833"
select select "85116"
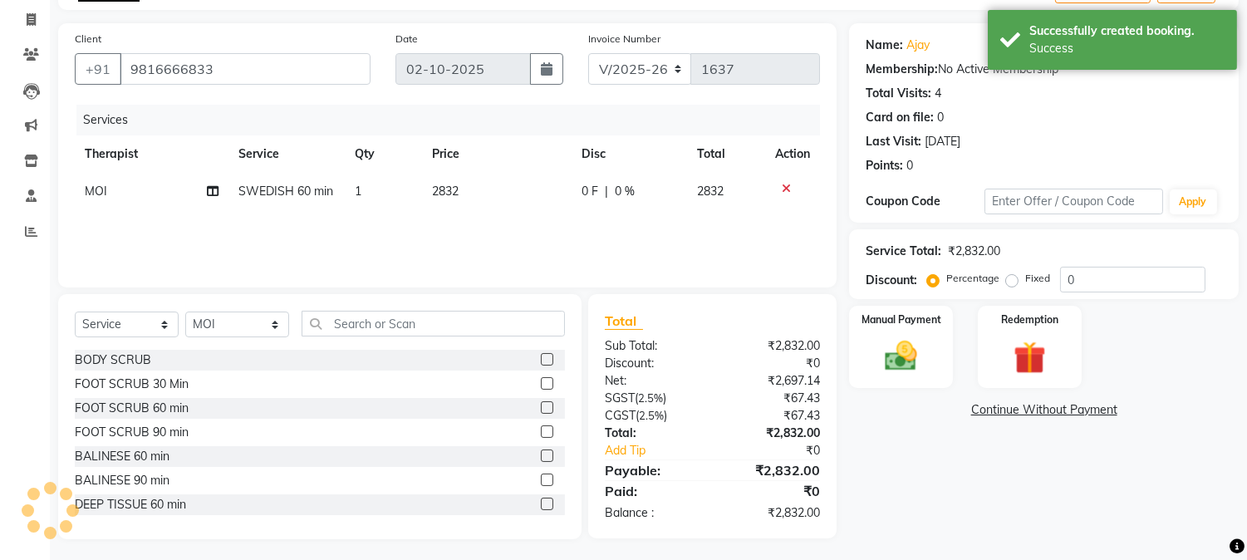
scroll to position [105, 0]
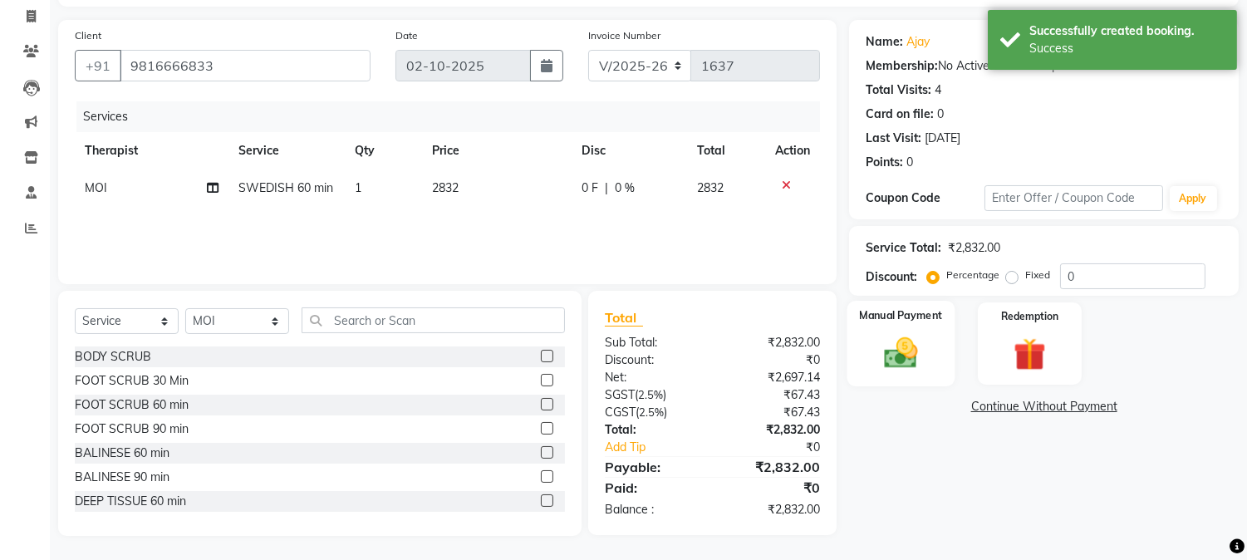
click at [912, 353] on img at bounding box center [901, 353] width 55 height 39
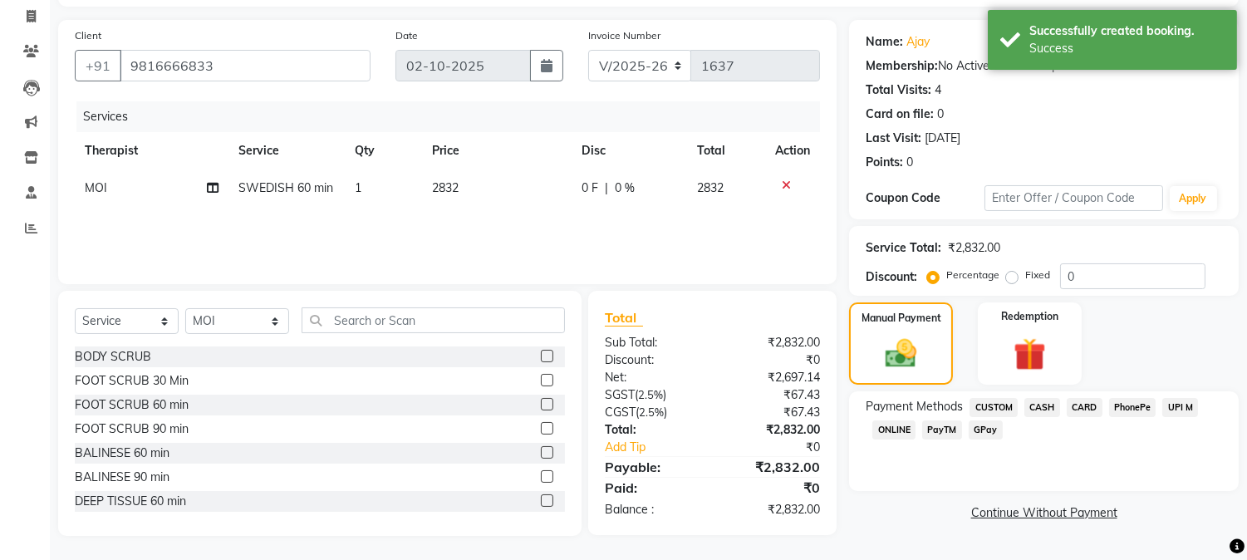
click at [1174, 400] on span "UPI M" at bounding box center [1180, 407] width 36 height 19
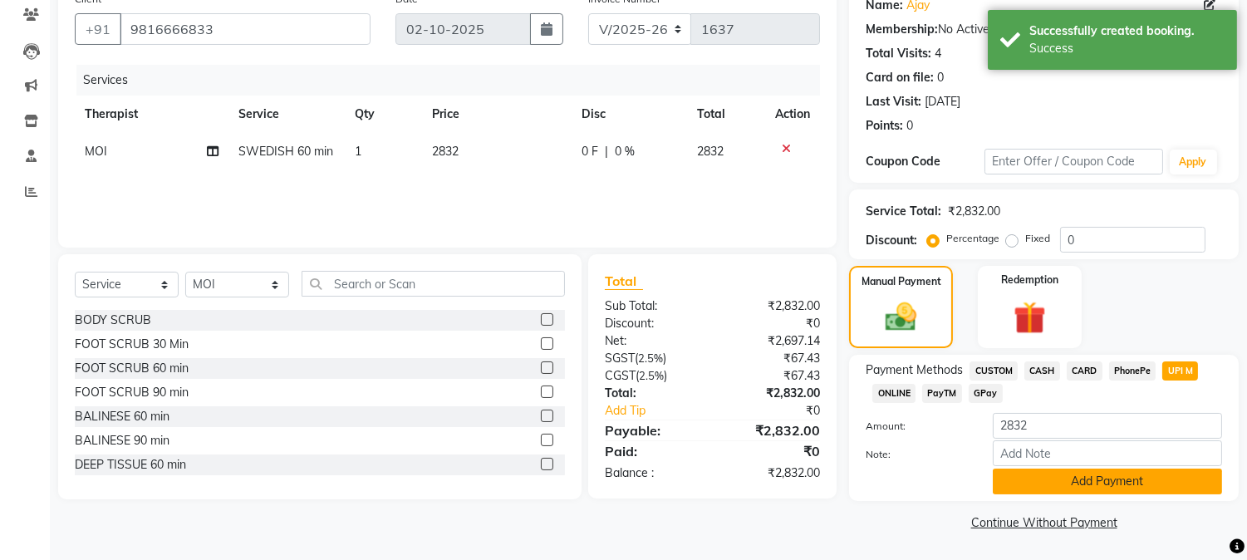
click at [1074, 477] on button "Add Payment" at bounding box center [1107, 482] width 229 height 26
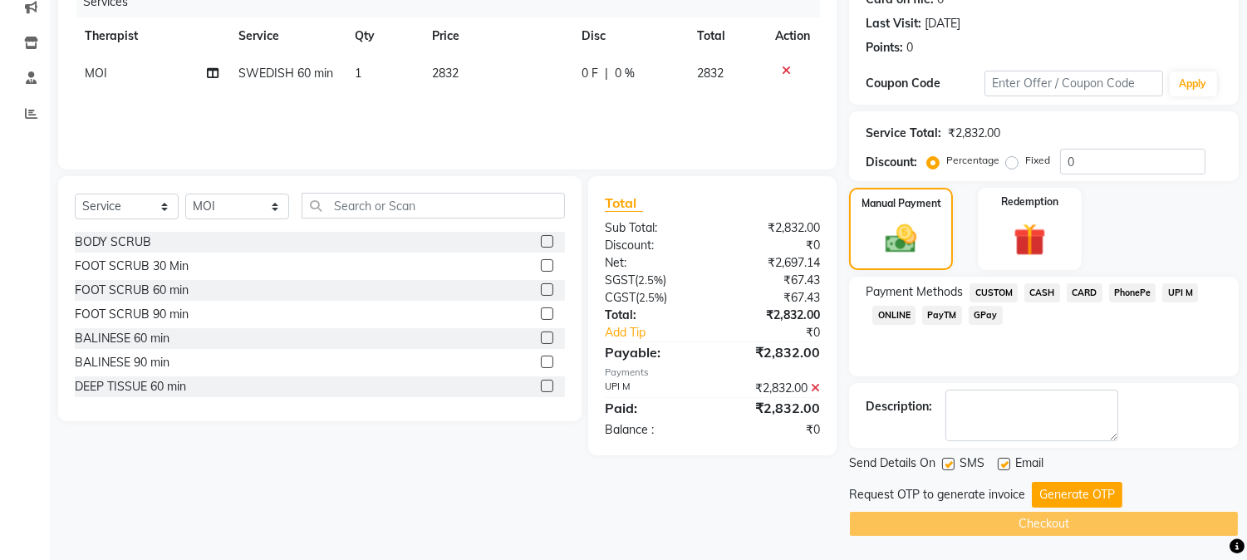
scroll to position [220, 0]
click at [1069, 496] on button "Generate OTP" at bounding box center [1077, 494] width 91 height 26
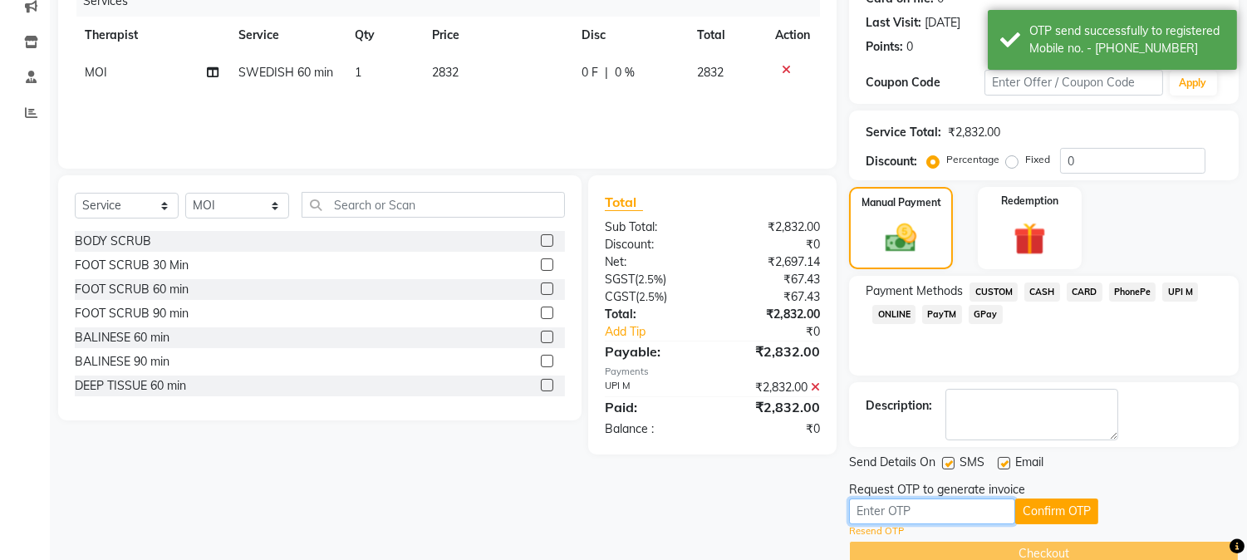
click at [924, 504] on input "text" at bounding box center [932, 511] width 166 height 26
type input "2809"
click at [1058, 508] on button "Confirm OTP" at bounding box center [1056, 511] width 83 height 26
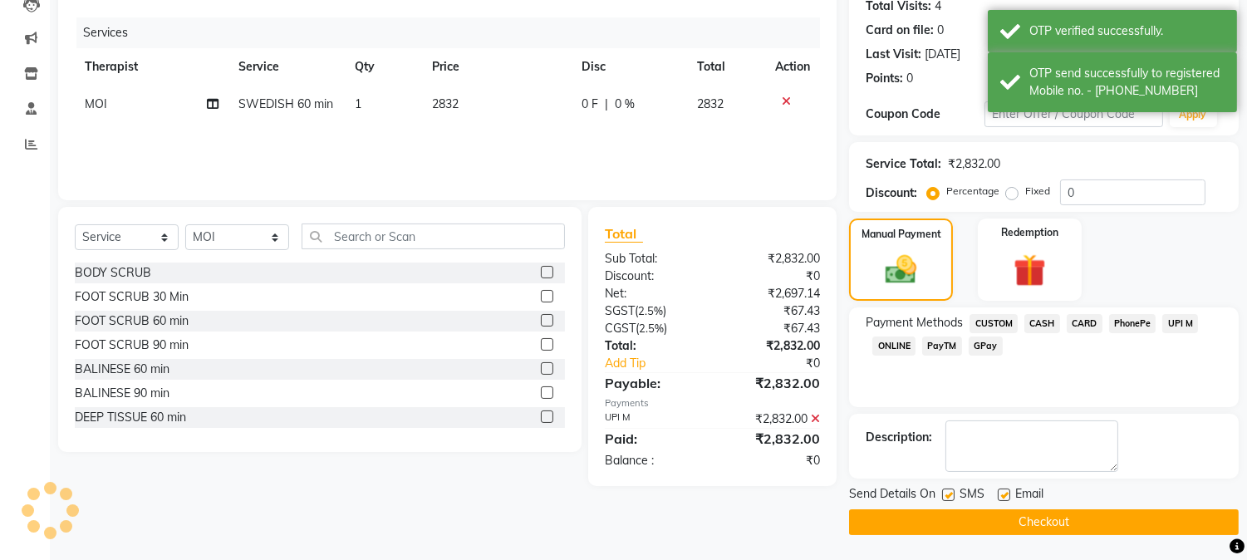
scroll to position [187, 0]
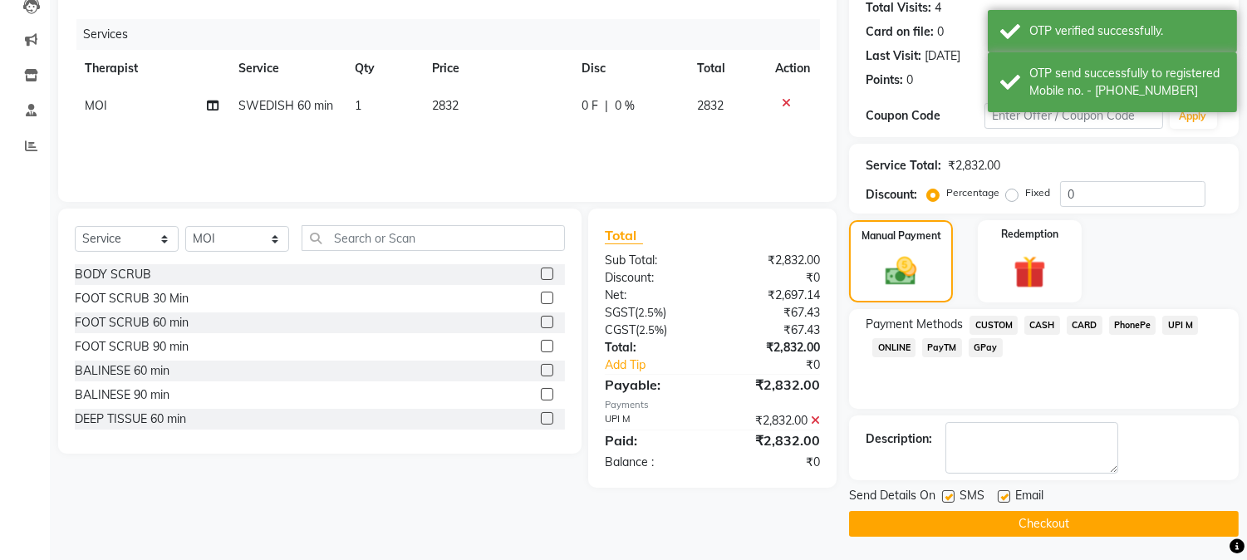
click at [1084, 521] on button "Checkout" at bounding box center [1044, 524] width 390 height 26
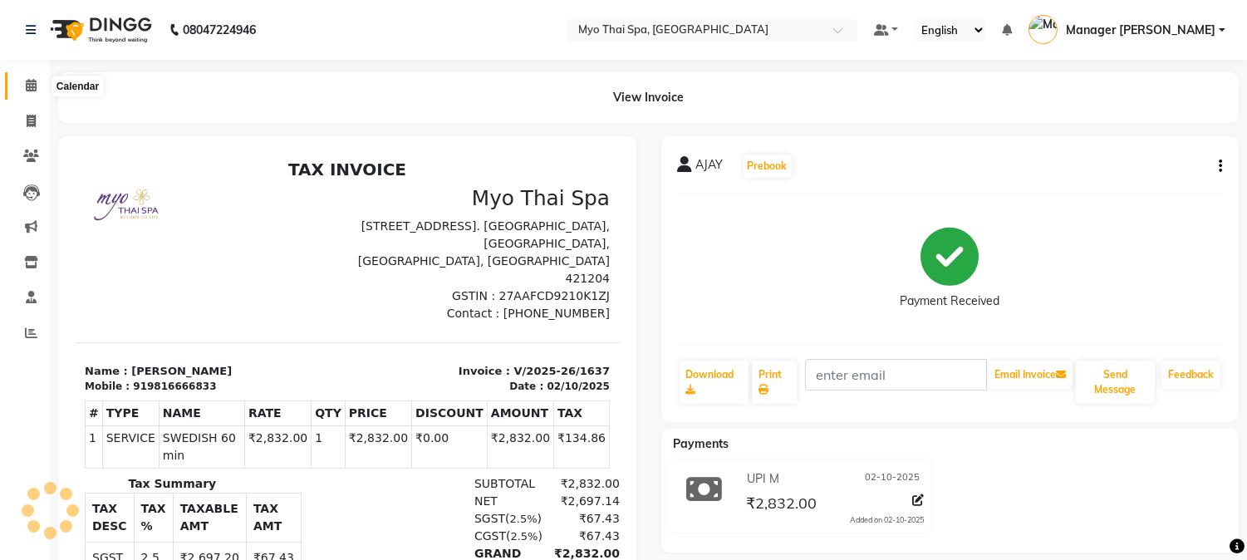
click at [23, 84] on span at bounding box center [31, 85] width 29 height 19
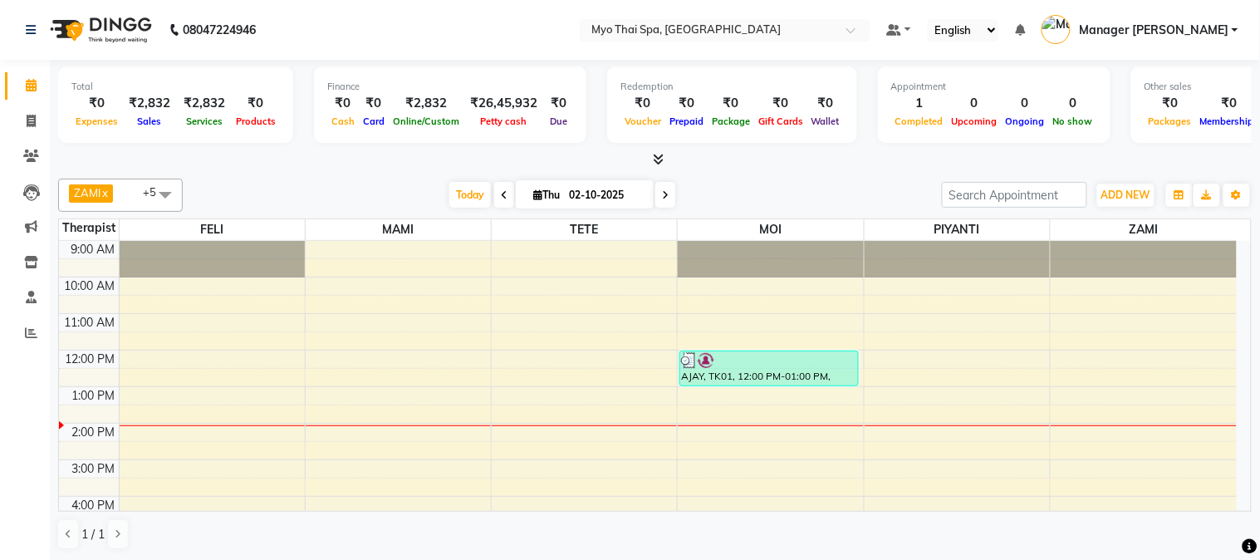
click at [161, 379] on div "9:00 AM 10:00 AM 11:00 AM 12:00 PM 1:00 PM 2:00 PM 3:00 PM 4:00 PM 5:00 PM 6:00…" at bounding box center [648, 496] width 1178 height 511
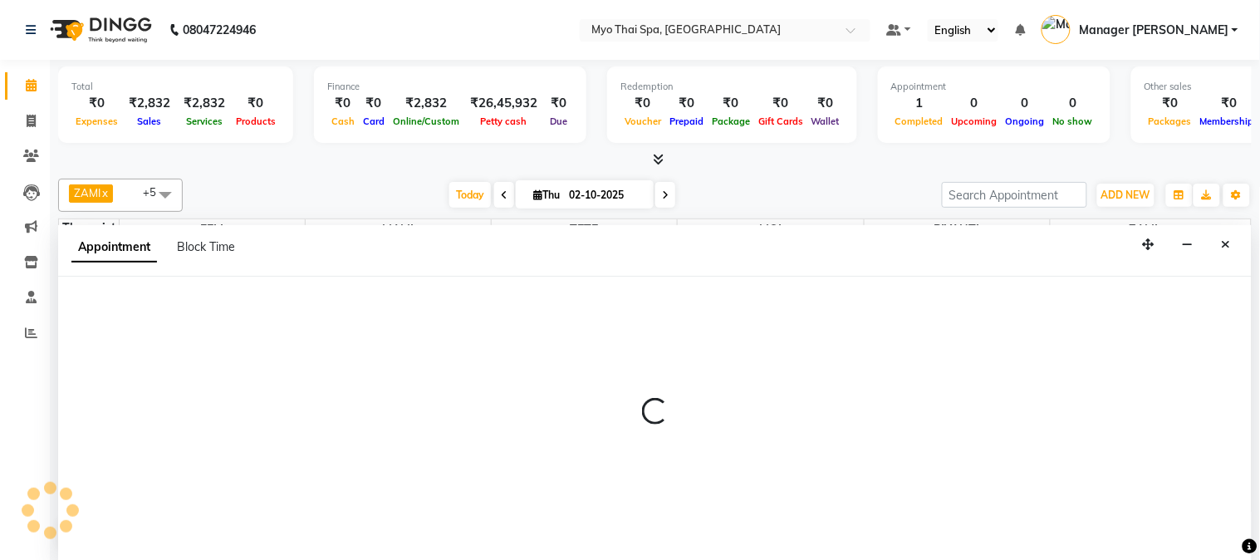
select select "42923"
select select "750"
select select "tentative"
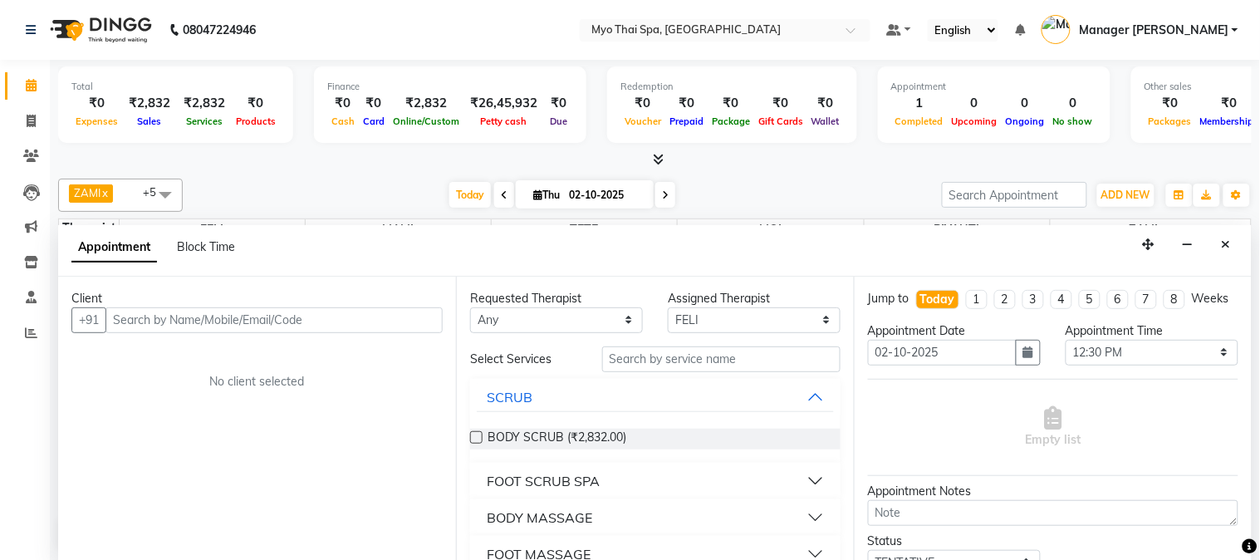
click at [238, 326] on input "text" at bounding box center [274, 320] width 337 height 26
type input "8595556468"
click at [419, 309] on button "Add Client" at bounding box center [408, 320] width 69 height 26
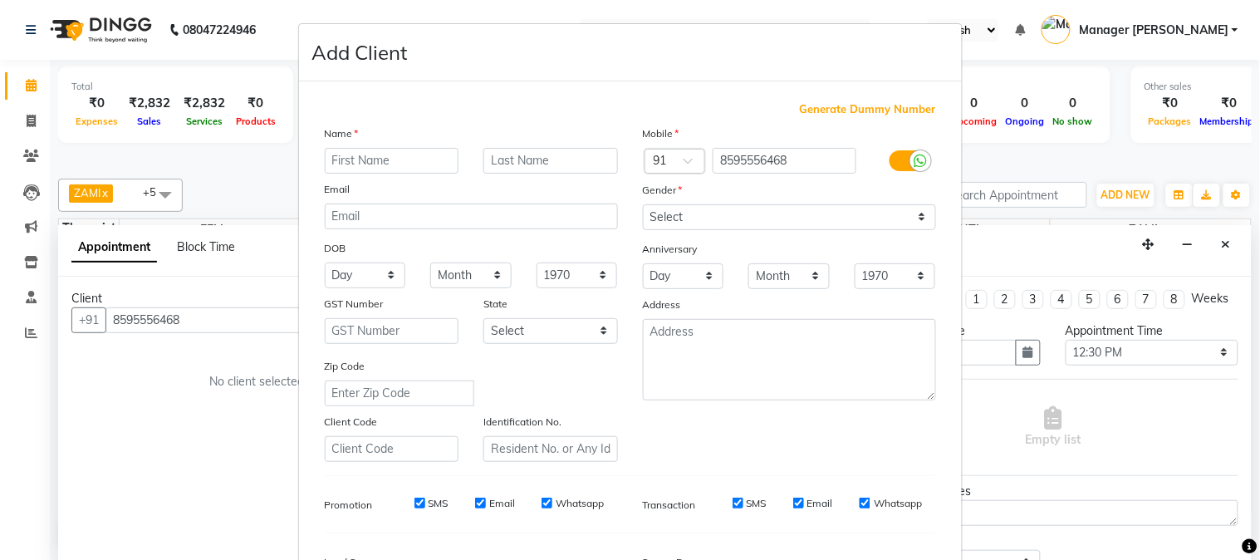
click at [375, 156] on input "text" at bounding box center [392, 161] width 135 height 26
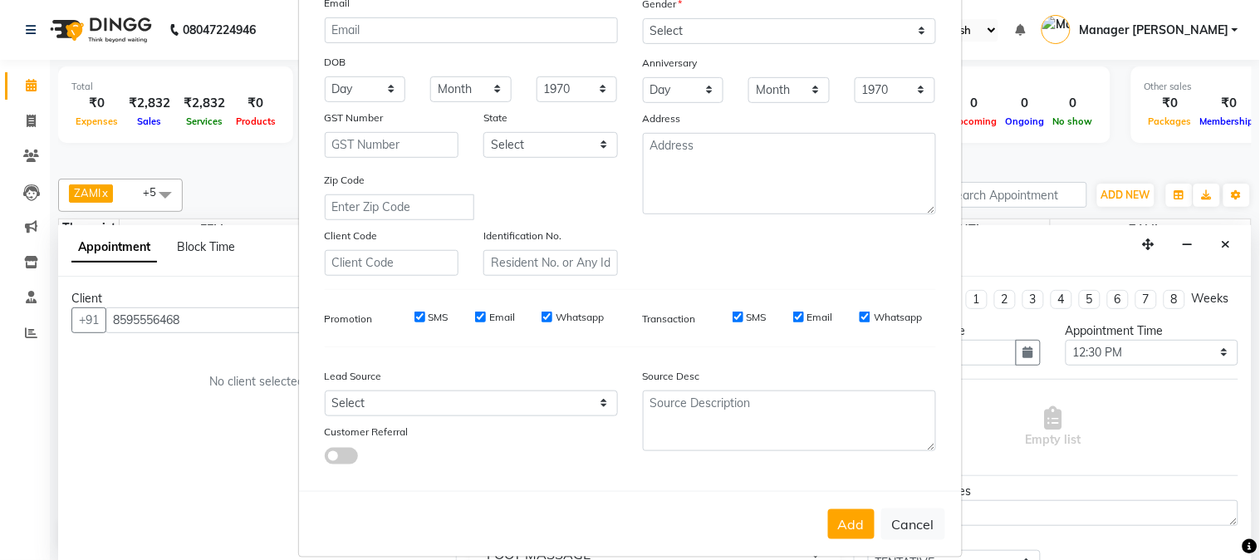
scroll to position [208, 0]
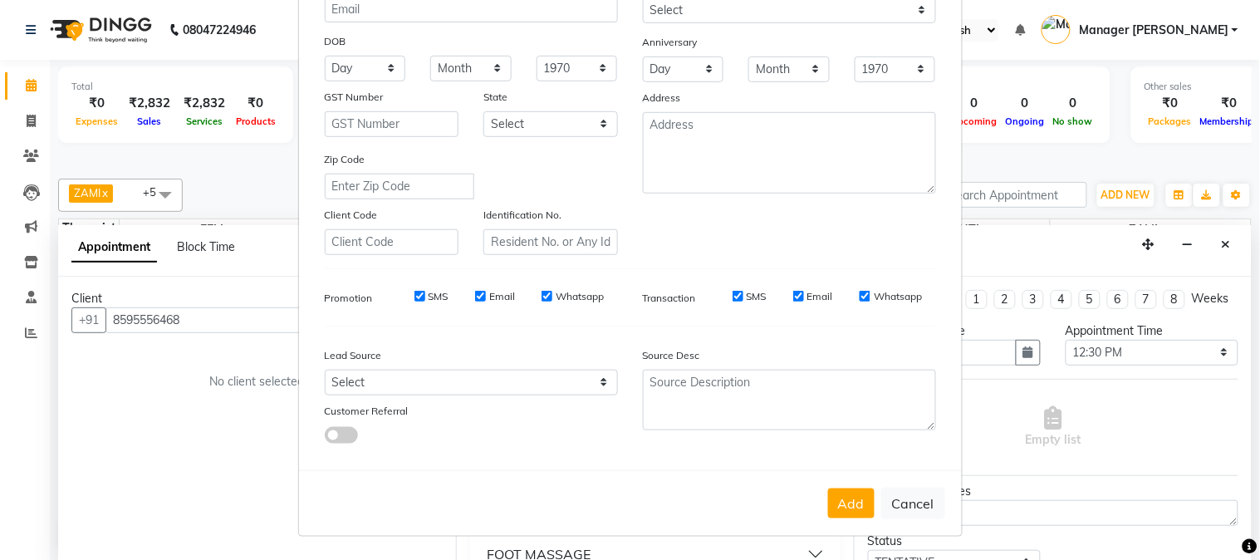
type input "PRABHAT"
click at [345, 383] on select "Select Walk-in Referral Internet Friend Word of Mouth Advertisement Facebook Ju…" at bounding box center [471, 383] width 293 height 26
select select "33578"
click at [325, 370] on select "Select Walk-in Referral Internet Friend Word of Mouth Advertisement Facebook Ju…" at bounding box center [471, 383] width 293 height 26
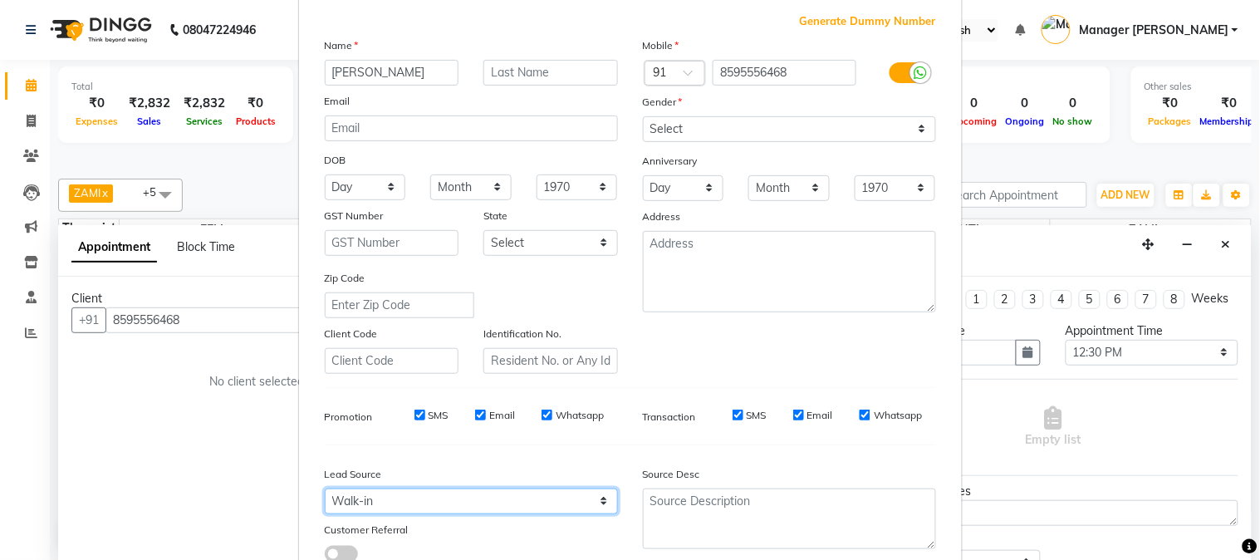
scroll to position [22, 0]
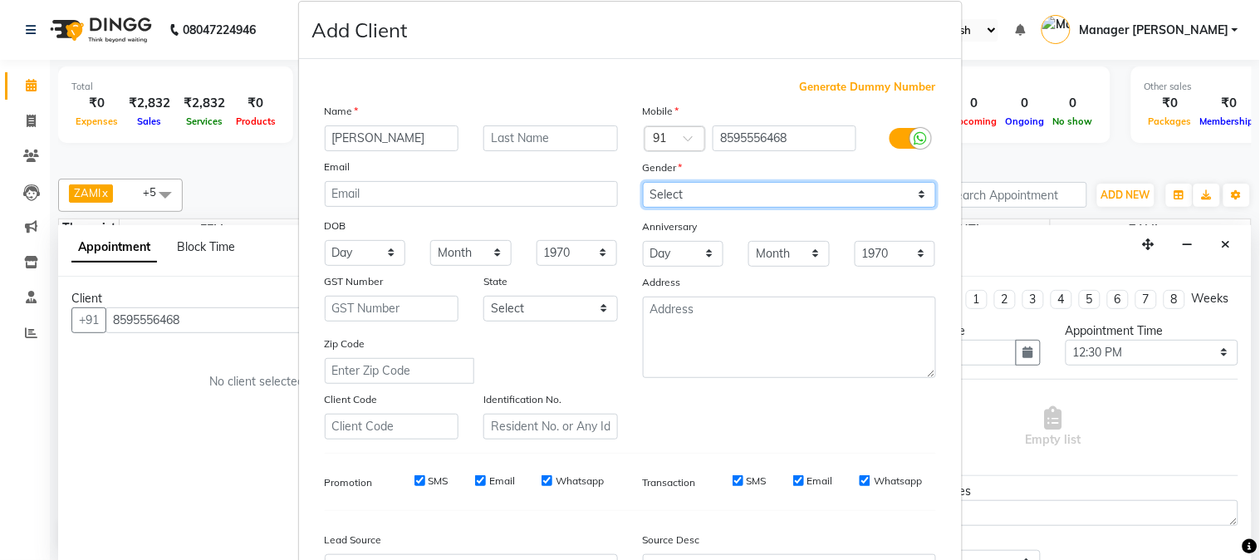
click at [661, 200] on select "Select Male Female Other Prefer Not To Say" at bounding box center [789, 195] width 293 height 26
click at [643, 182] on select "Select Male Female Other Prefer Not To Say" at bounding box center [789, 195] width 293 height 26
click at [724, 203] on select "Select Male Female Other Prefer Not To Say" at bounding box center [789, 195] width 293 height 26
select select "male"
click at [643, 182] on select "Select Male Female Other Prefer Not To Say" at bounding box center [789, 195] width 293 height 26
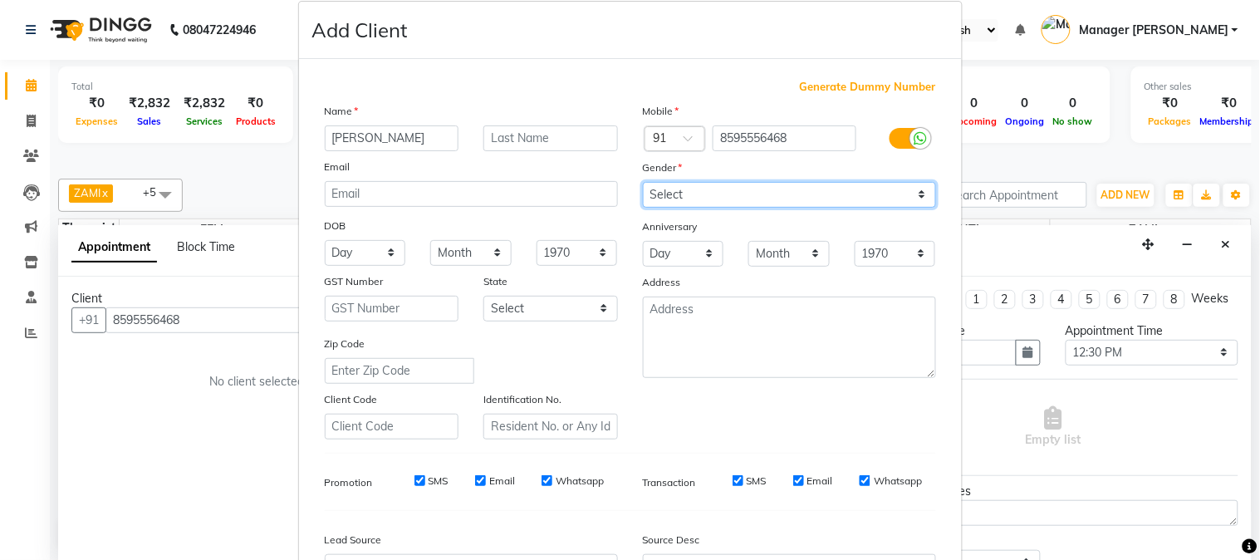
scroll to position [208, 0]
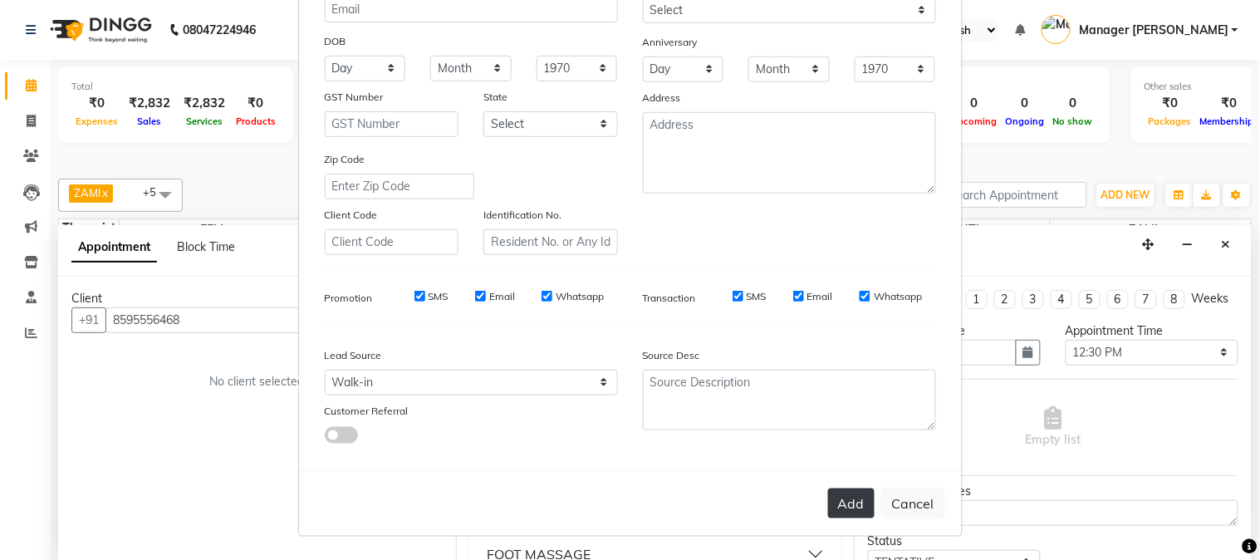
click at [831, 508] on button "Add" at bounding box center [851, 503] width 47 height 30
select select
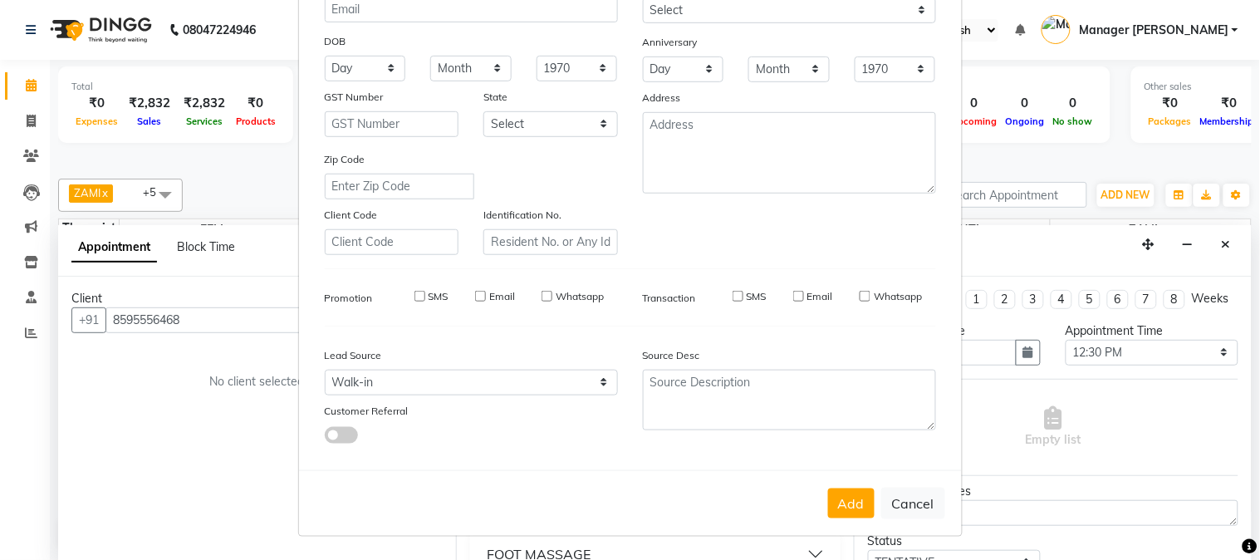
select select
checkbox input "false"
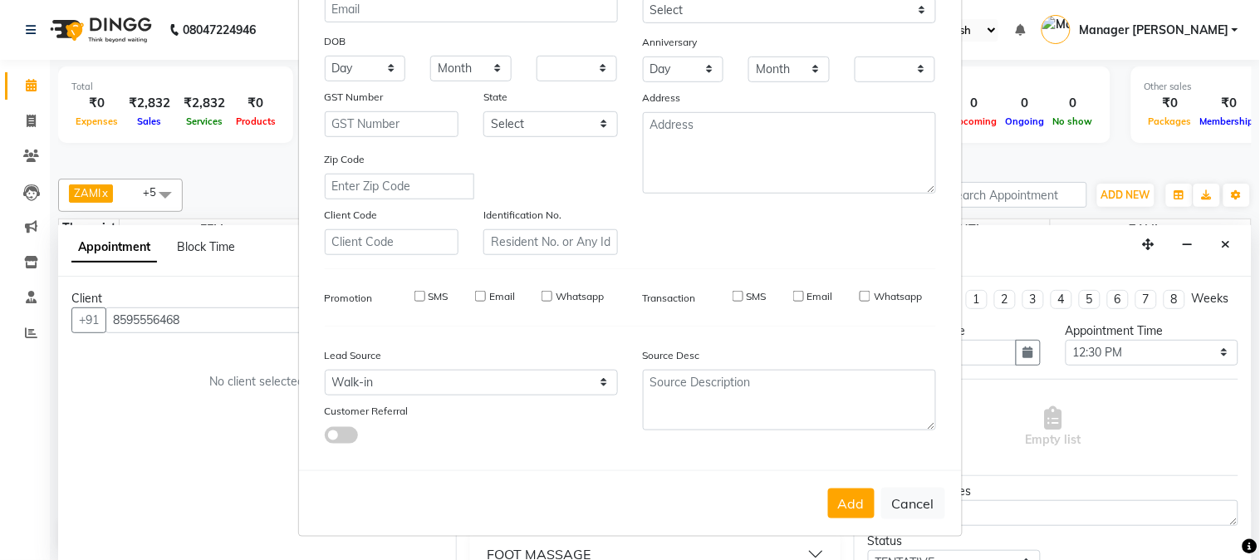
checkbox input "false"
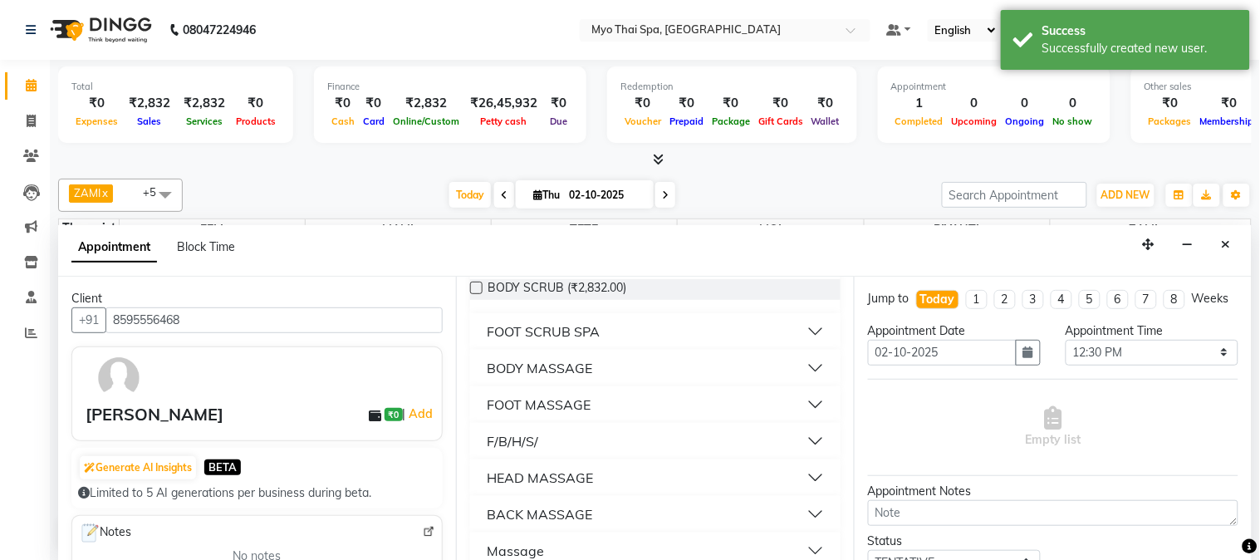
scroll to position [170, 0]
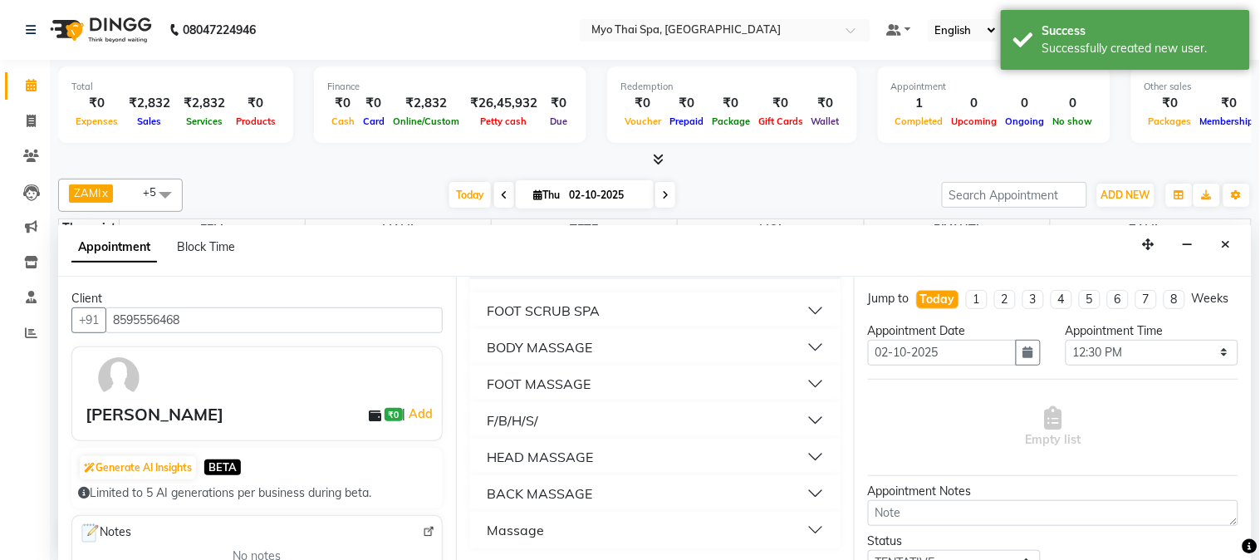
click at [545, 341] on div "BODY MASSAGE" at bounding box center [540, 347] width 106 height 20
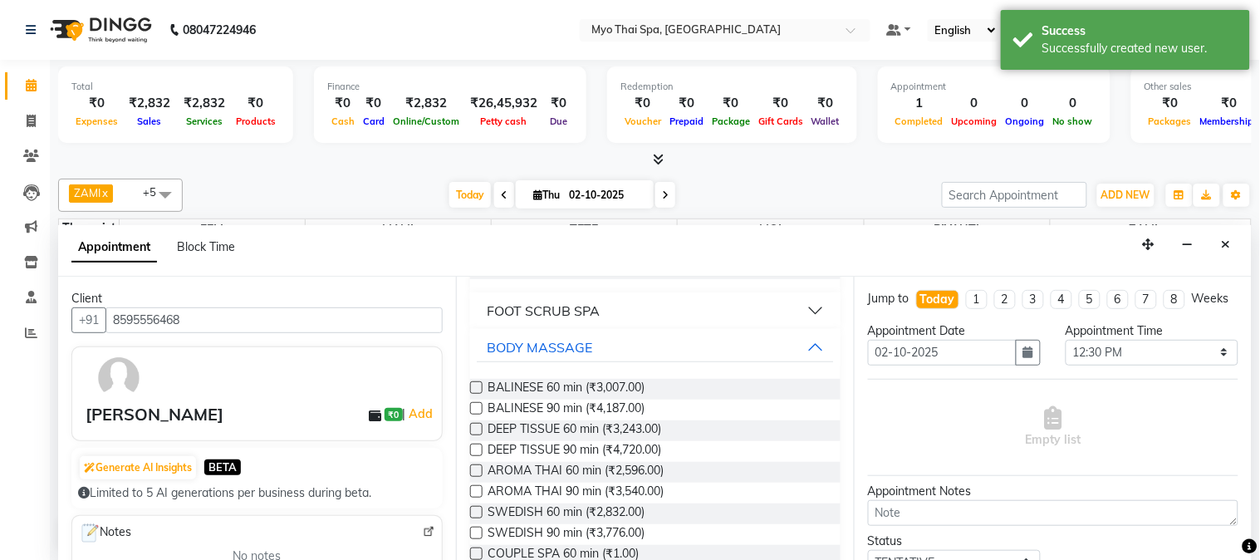
click at [476, 386] on label at bounding box center [476, 387] width 12 height 12
click at [476, 386] on input "checkbox" at bounding box center [475, 389] width 11 height 11
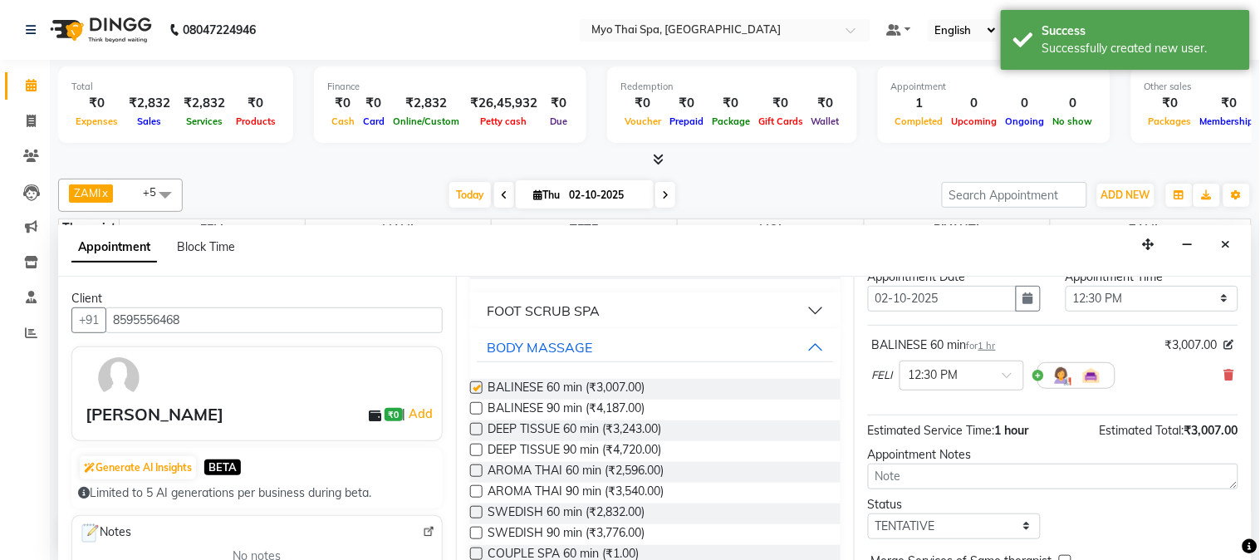
checkbox input "false"
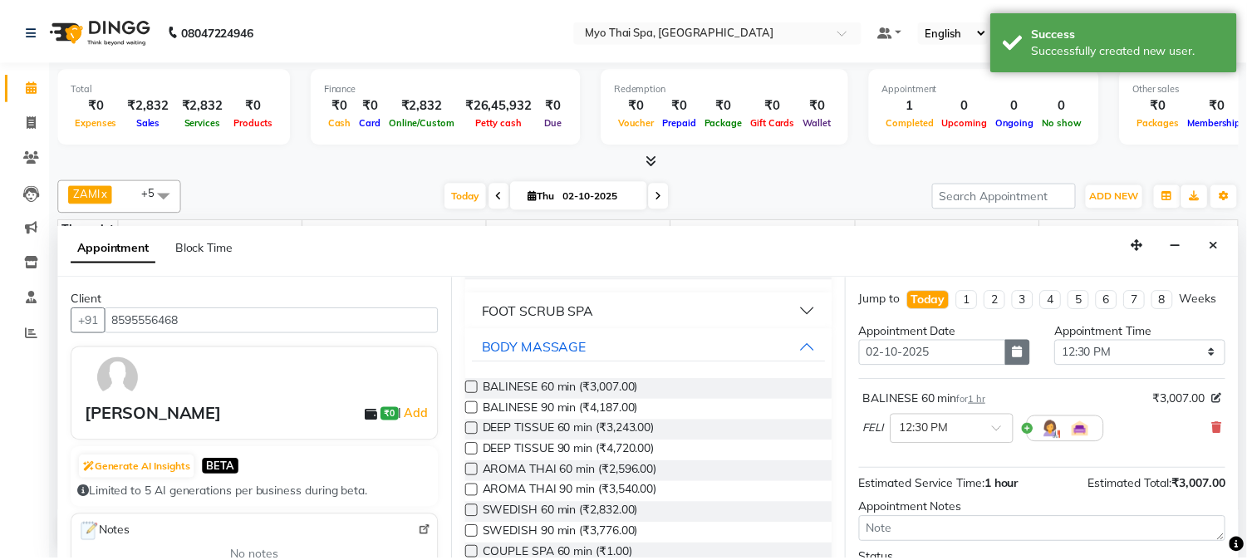
scroll to position [153, 0]
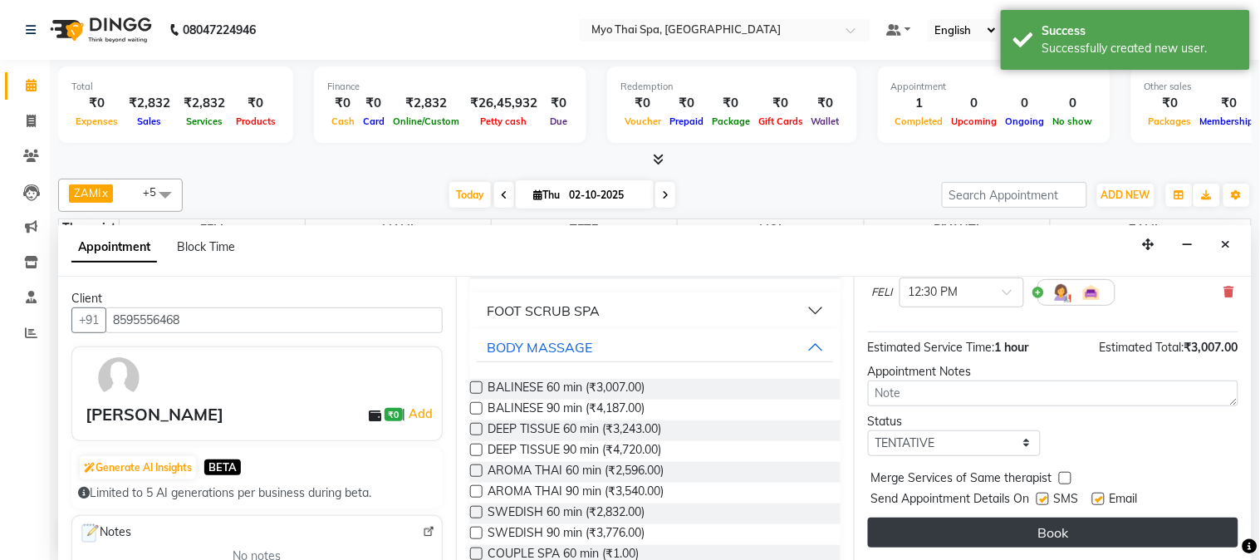
click at [992, 527] on button "Book" at bounding box center [1053, 533] width 371 height 30
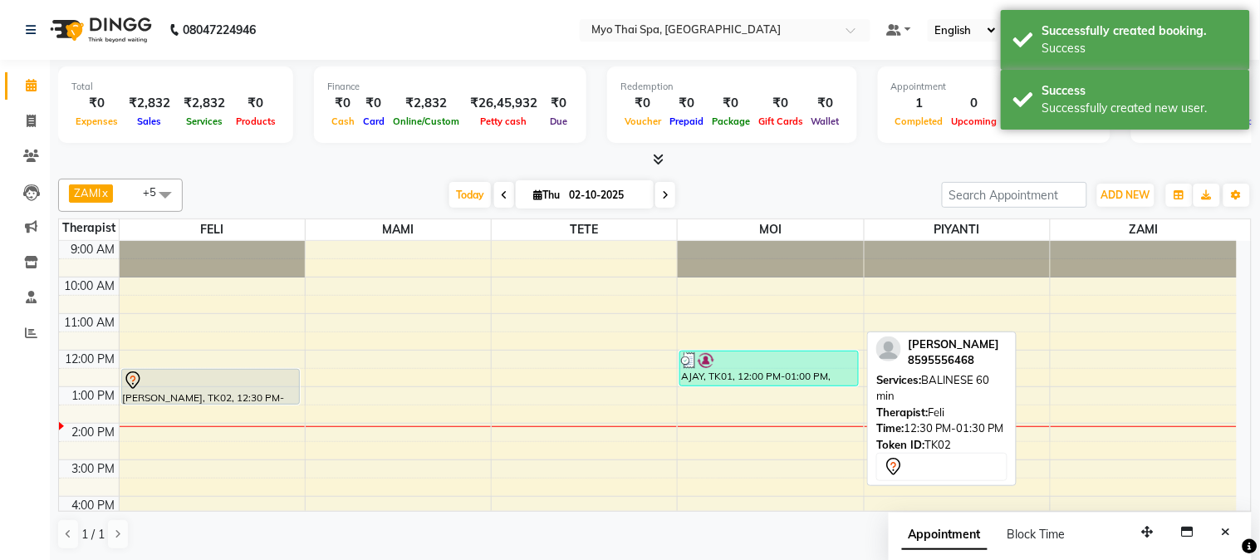
click at [239, 377] on div at bounding box center [211, 381] width 176 height 20
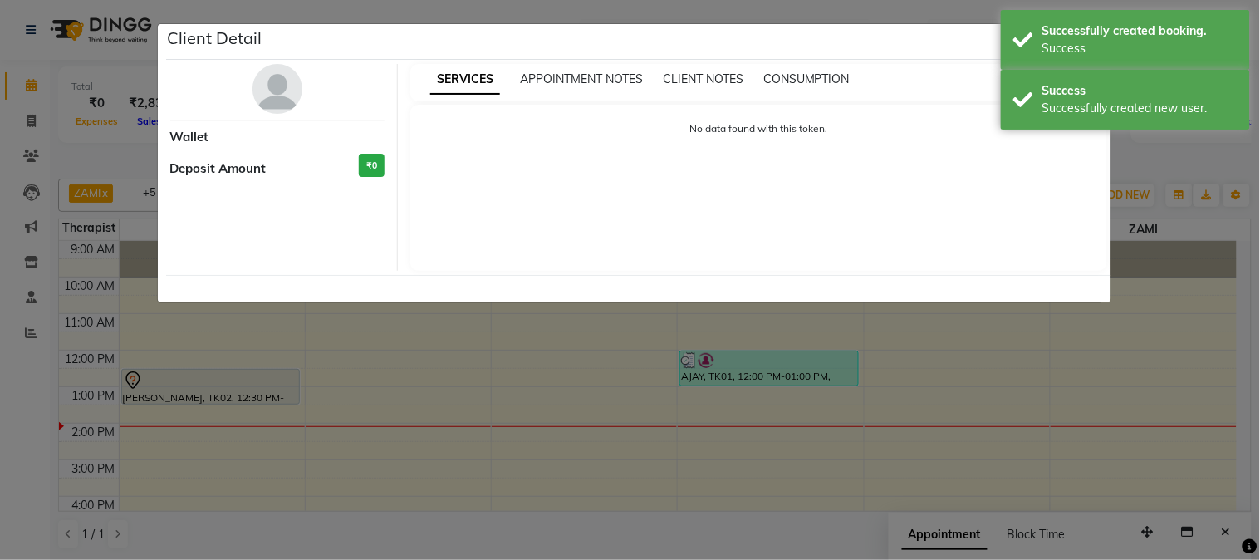
select select "7"
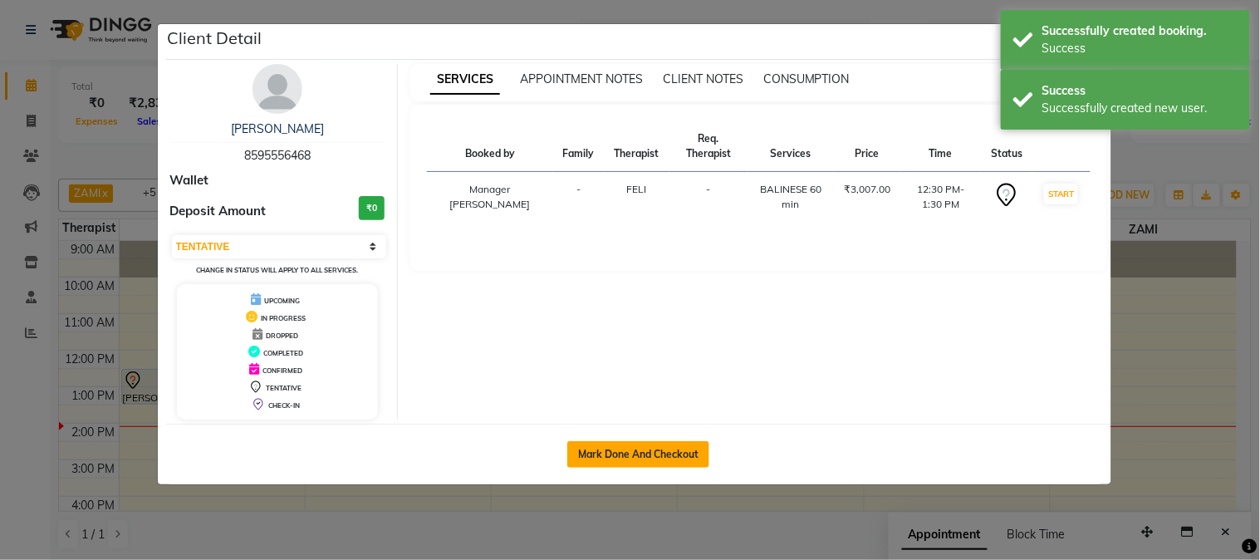
click at [635, 449] on button "Mark Done And Checkout" at bounding box center [638, 454] width 142 height 27
select select "service"
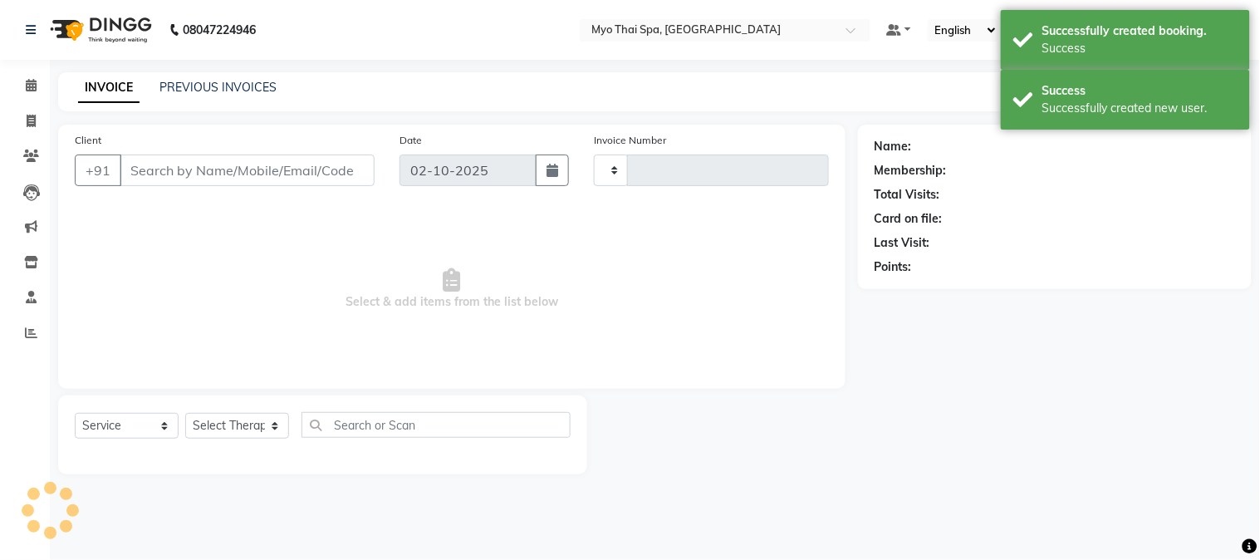
type input "1638"
select select "5086"
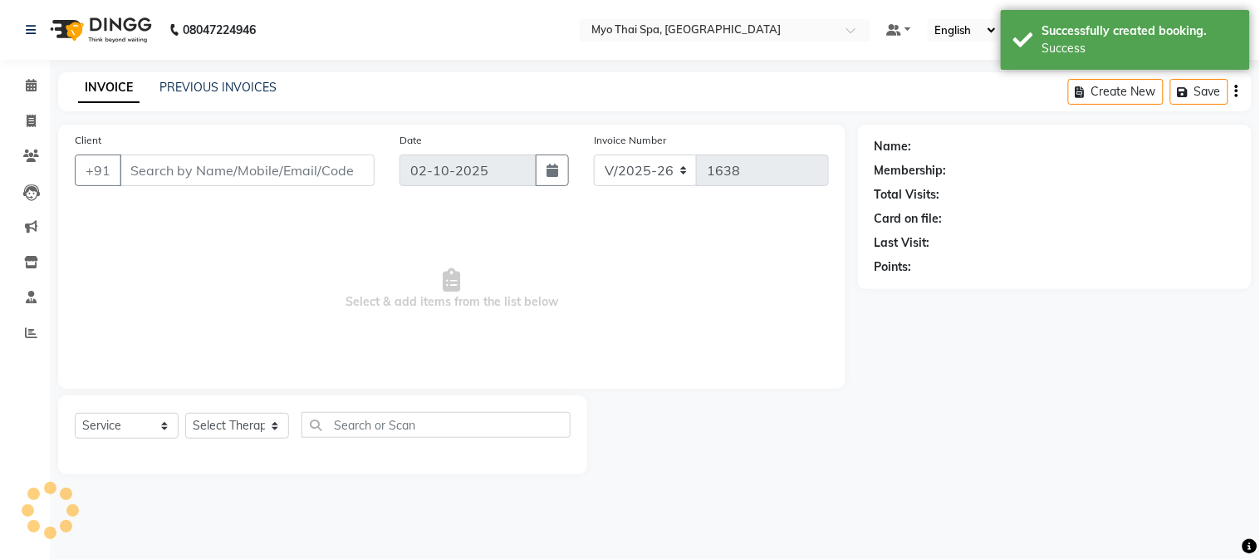
type input "8595556468"
select select "42923"
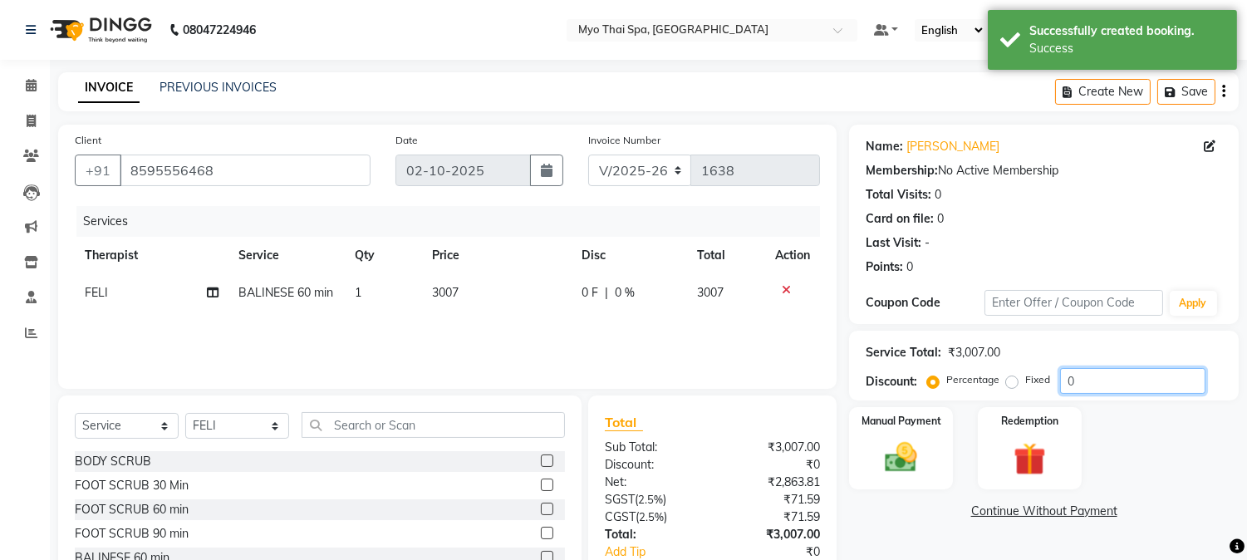
click at [1126, 385] on input "0" at bounding box center [1132, 381] width 145 height 26
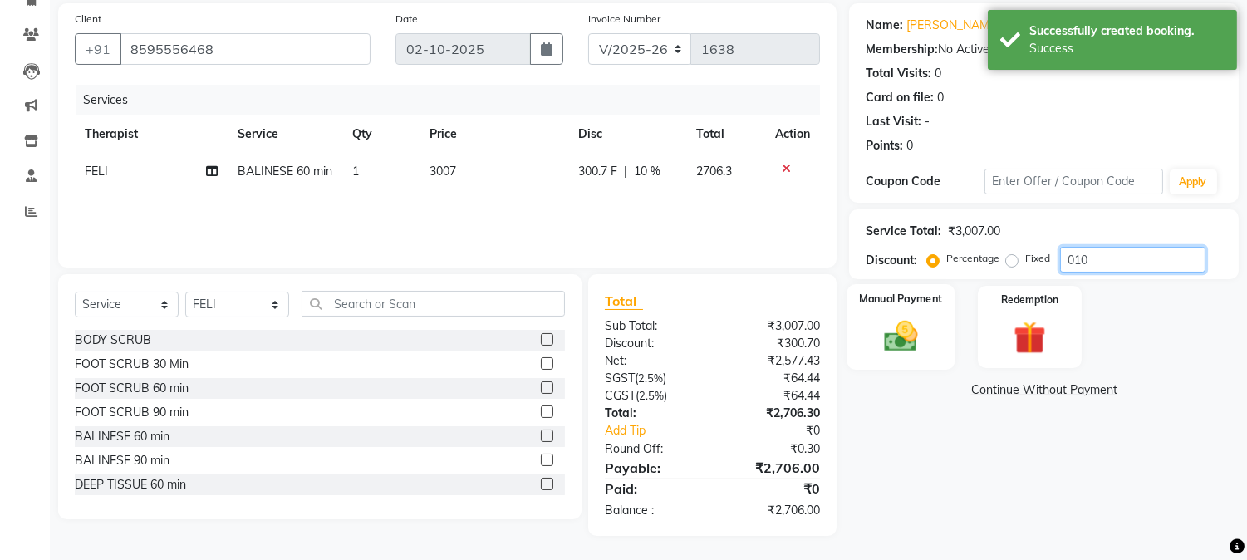
type input "010"
click at [897, 332] on img at bounding box center [901, 336] width 55 height 39
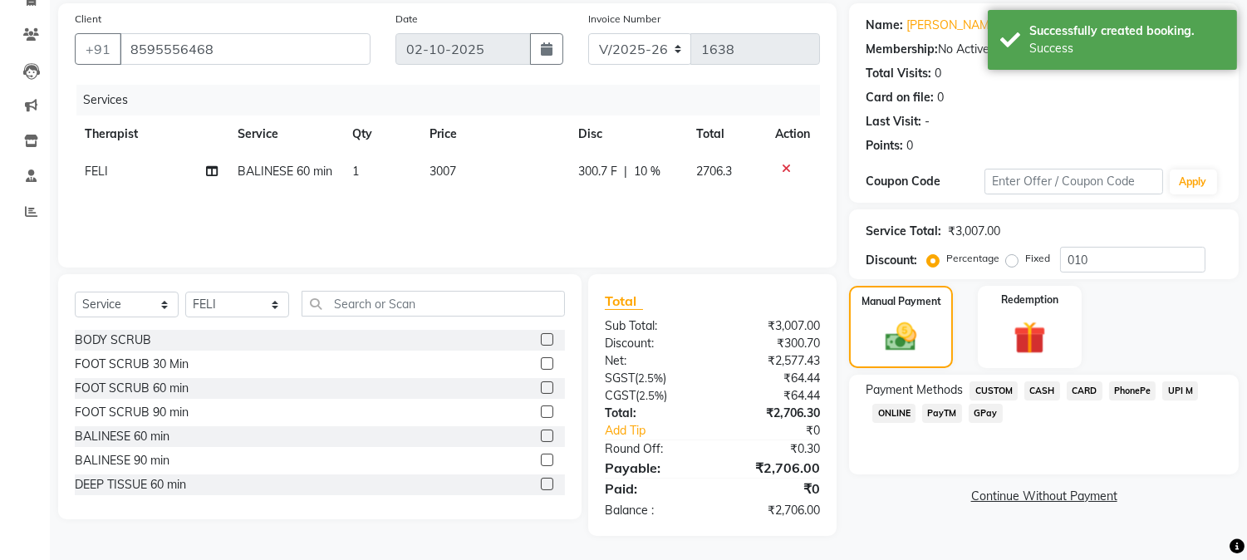
click at [1183, 390] on span "UPI M" at bounding box center [1180, 390] width 36 height 19
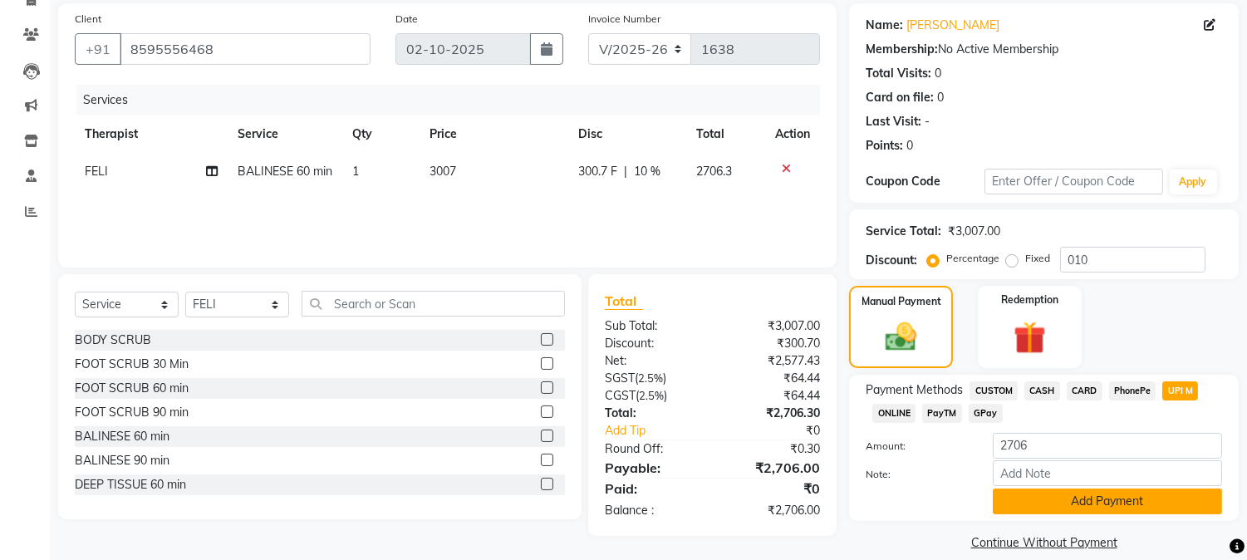
click at [1061, 499] on button "Add Payment" at bounding box center [1107, 501] width 229 height 26
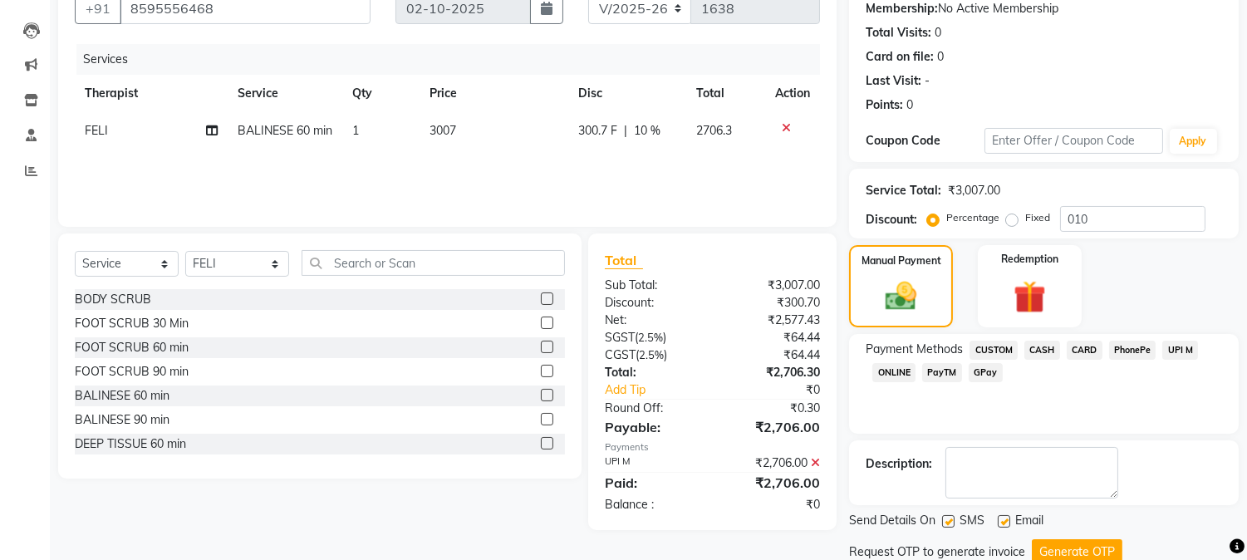
scroll to position [220, 0]
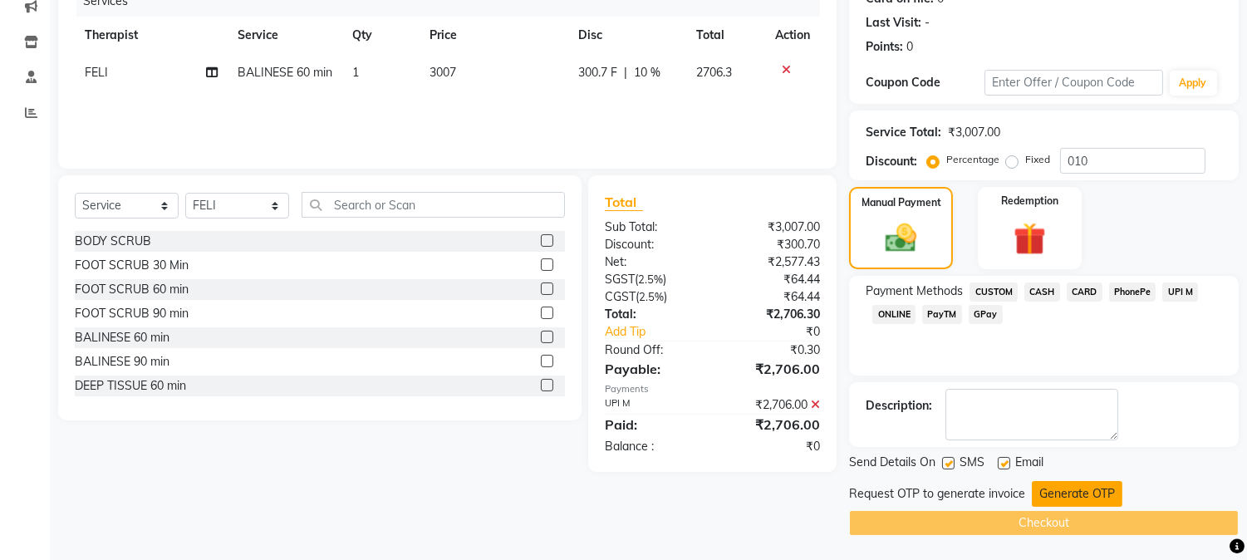
click at [1075, 502] on button "Generate OTP" at bounding box center [1077, 494] width 91 height 26
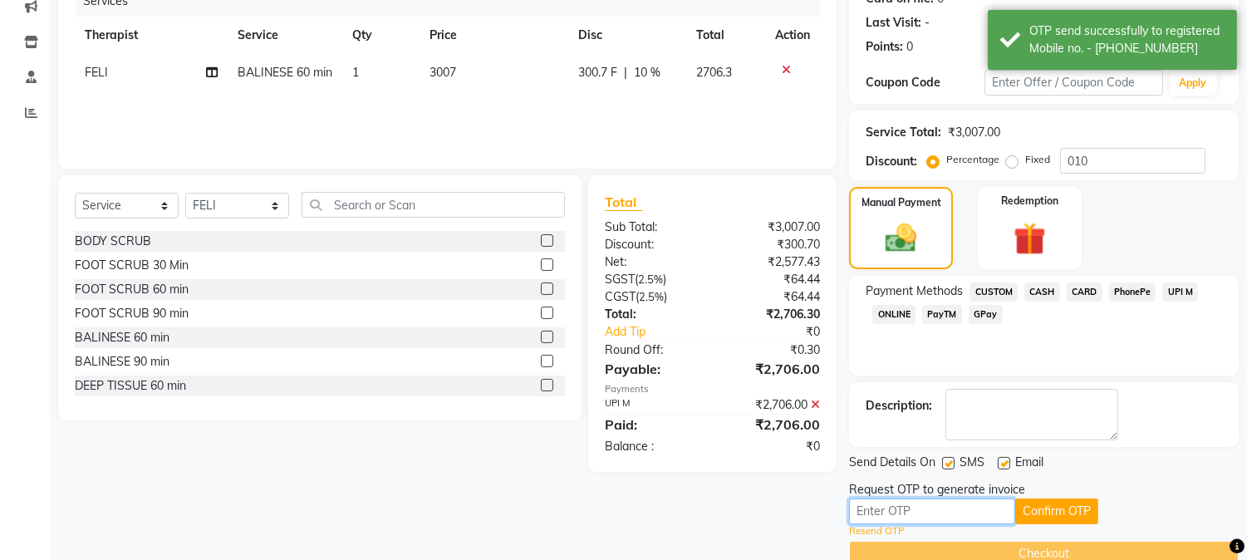
click at [918, 512] on input "text" at bounding box center [932, 511] width 166 height 26
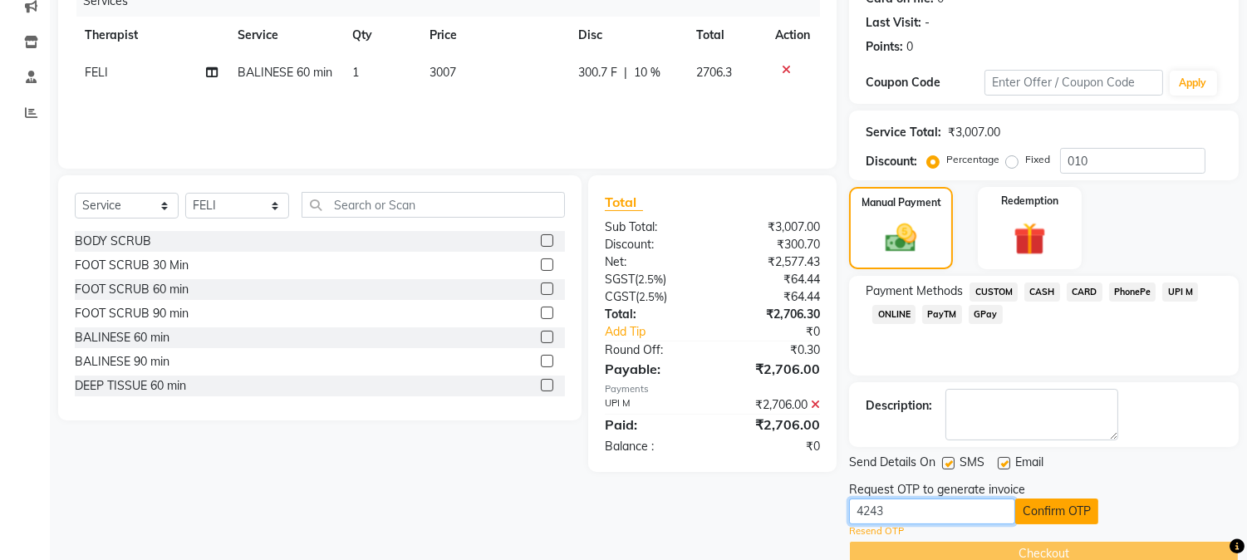
type input "4243"
click at [1044, 509] on button "Confirm OTP" at bounding box center [1056, 511] width 83 height 26
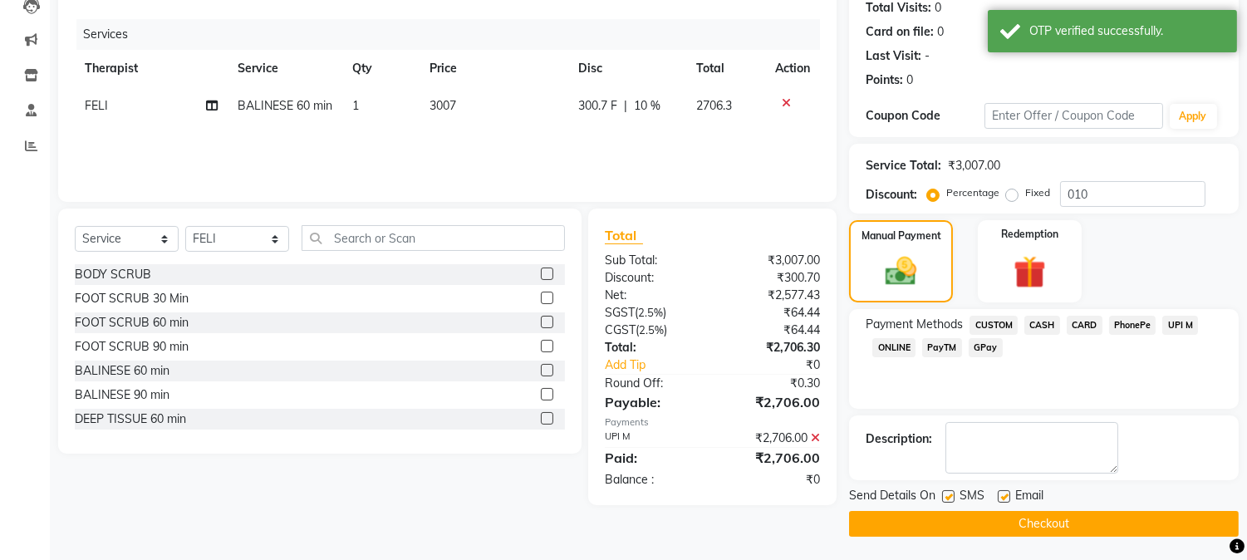
click at [1068, 508] on div "Send Details On SMS Email Checkout" at bounding box center [1044, 512] width 390 height 50
click at [986, 526] on button "Checkout" at bounding box center [1044, 524] width 390 height 26
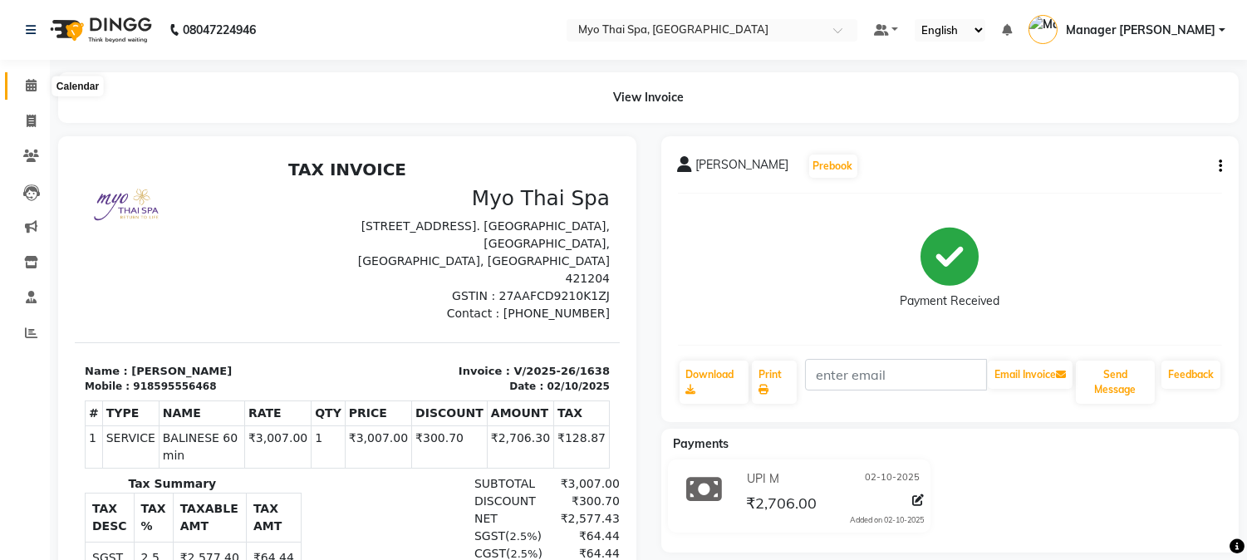
click at [37, 81] on span at bounding box center [31, 85] width 29 height 19
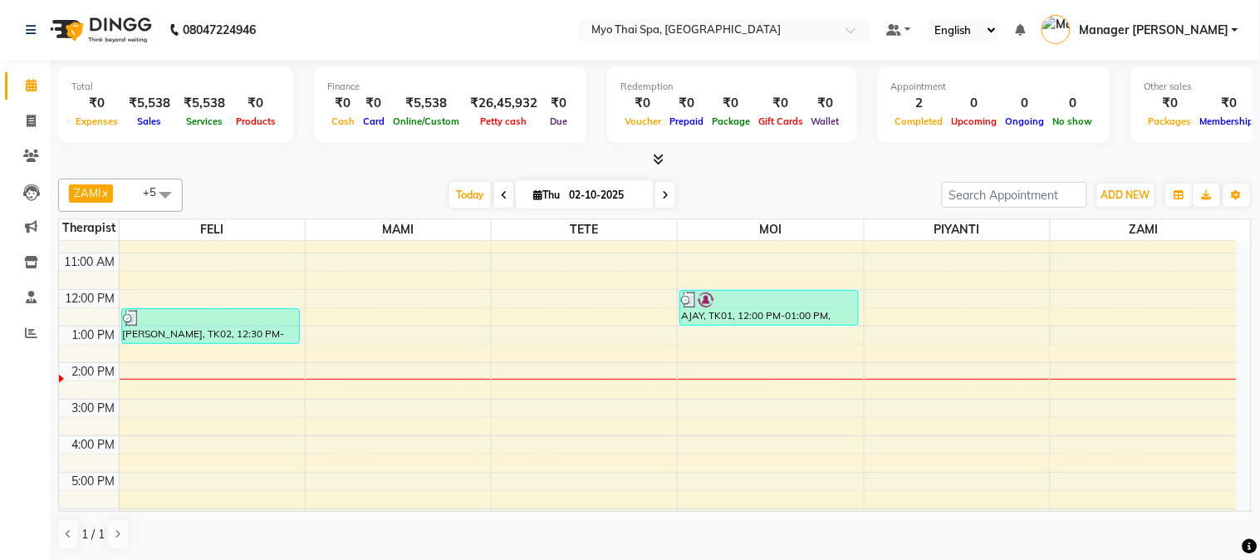
scroll to position [59, 0]
click at [339, 382] on div "9:00 AM 10:00 AM 11:00 AM 12:00 PM 1:00 PM 2:00 PM 3:00 PM 4:00 PM 5:00 PM 6:00…" at bounding box center [648, 437] width 1178 height 511
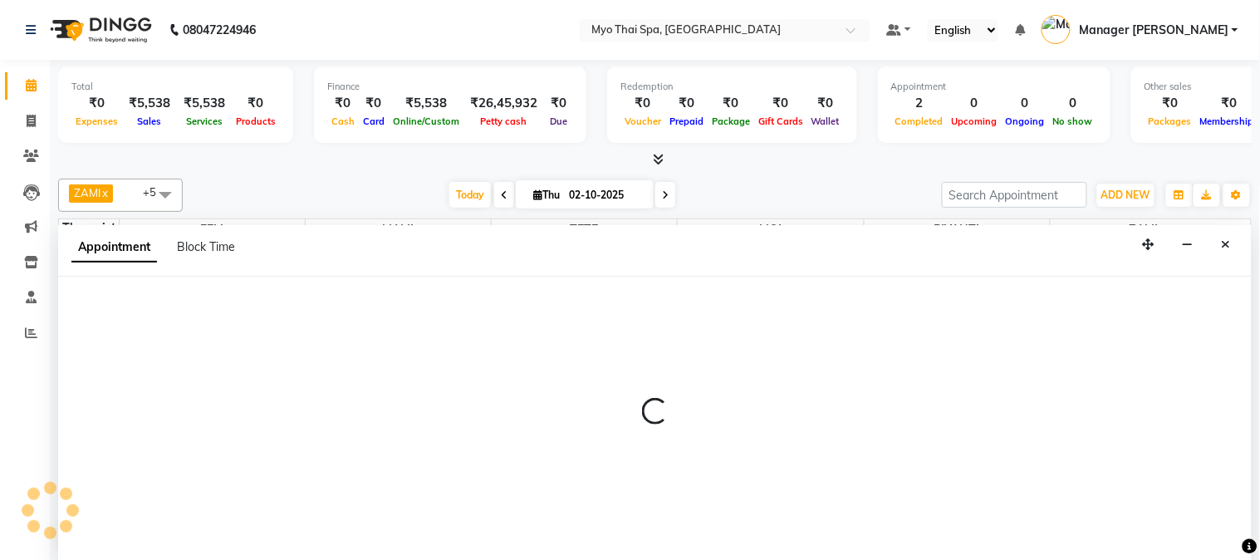
select select "33413"
select select "840"
select select "tentative"
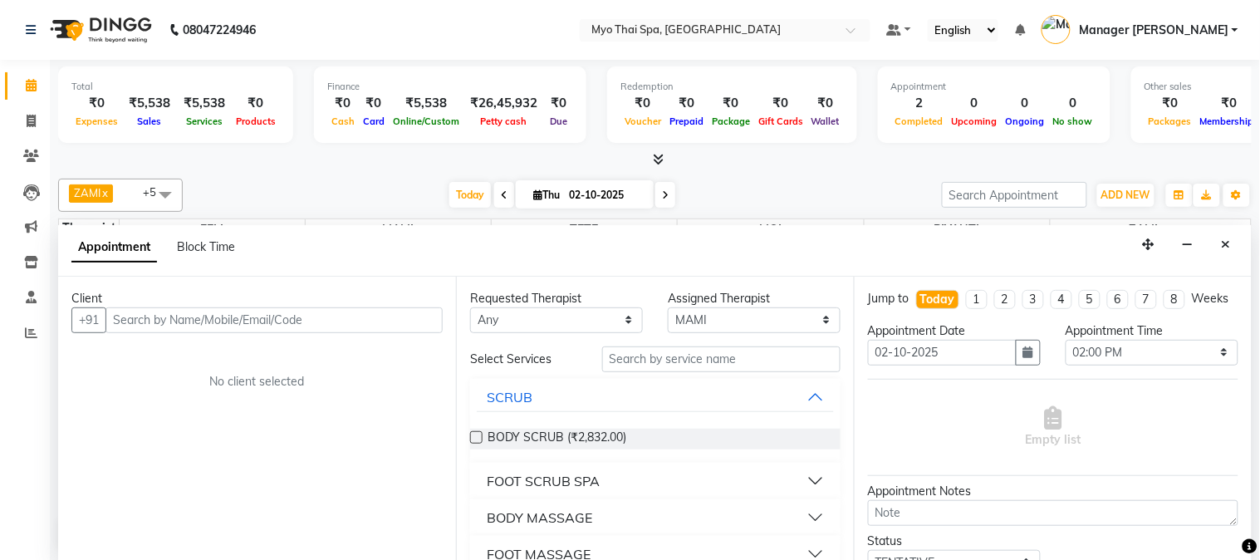
click at [249, 320] on input "text" at bounding box center [274, 320] width 337 height 26
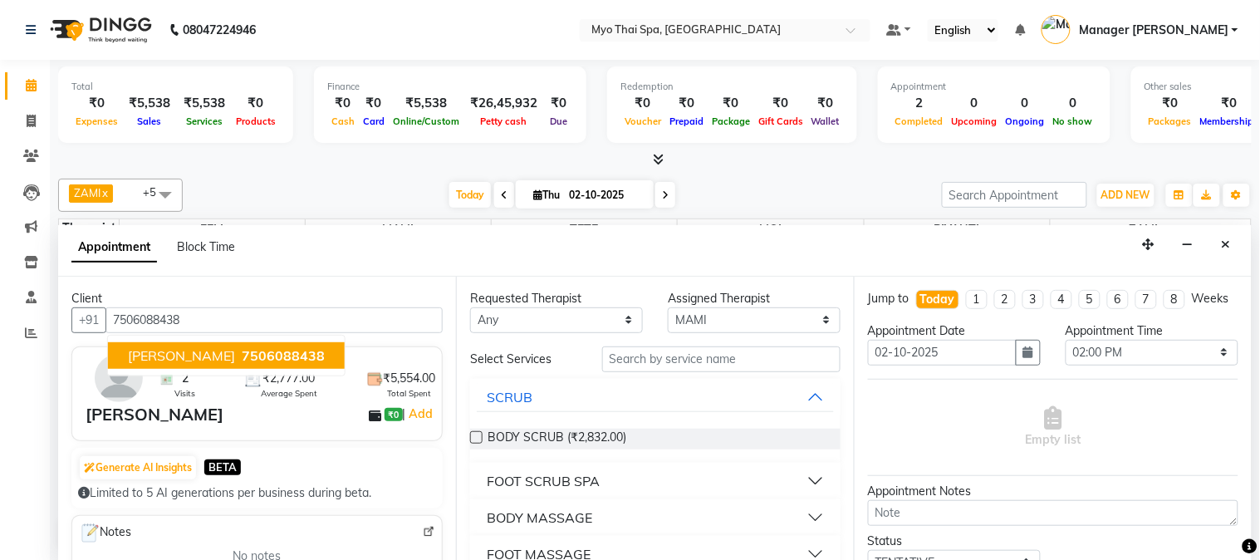
click at [145, 358] on span "[PERSON_NAME]" at bounding box center [181, 355] width 107 height 17
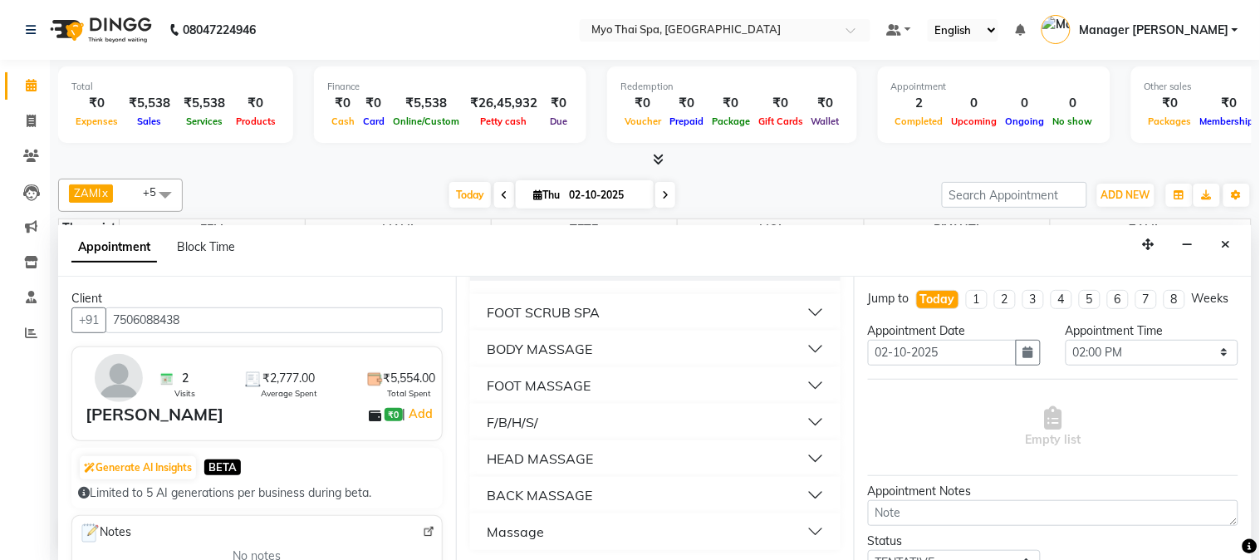
scroll to position [170, 0]
type input "7506088438"
click at [554, 422] on button "F/B/H/S/" at bounding box center [655, 420] width 357 height 30
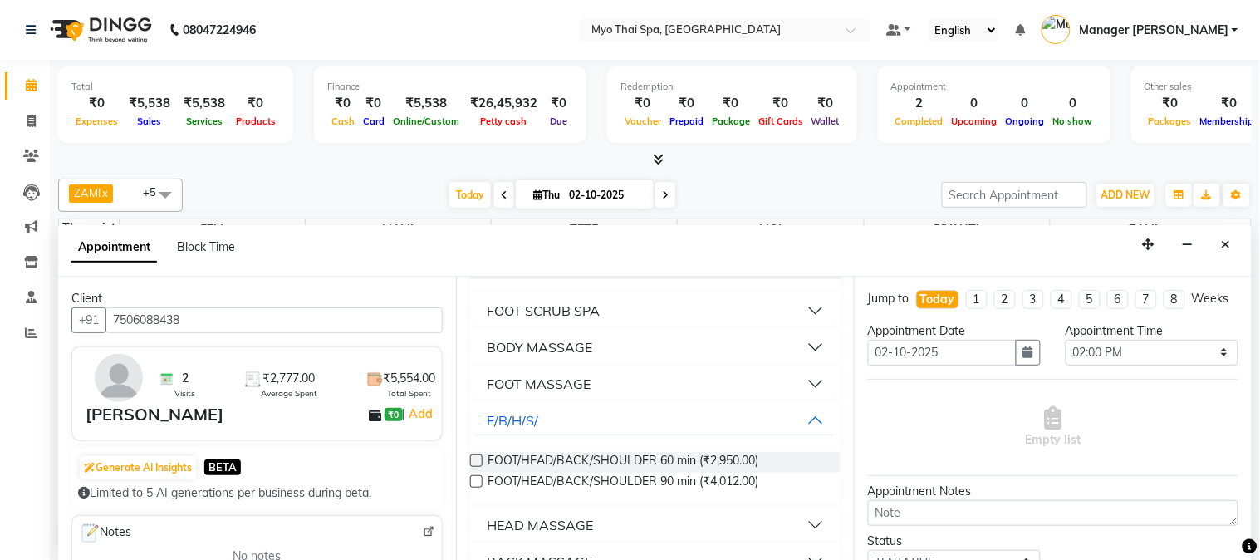
click at [478, 454] on label at bounding box center [476, 460] width 12 height 12
click at [478, 457] on input "checkbox" at bounding box center [475, 462] width 11 height 11
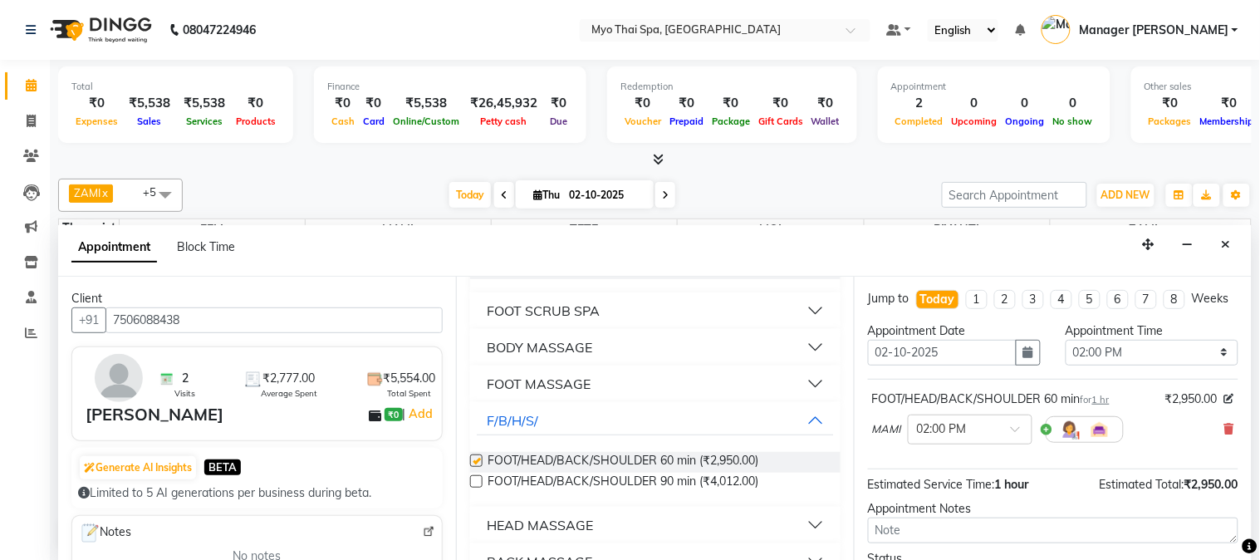
checkbox input "false"
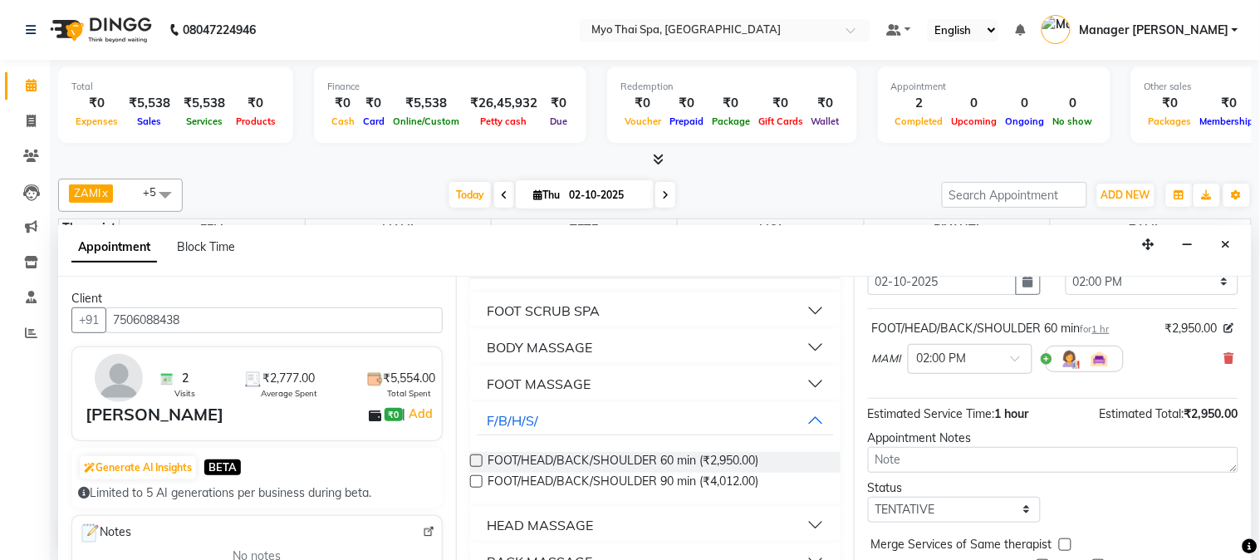
scroll to position [153, 0]
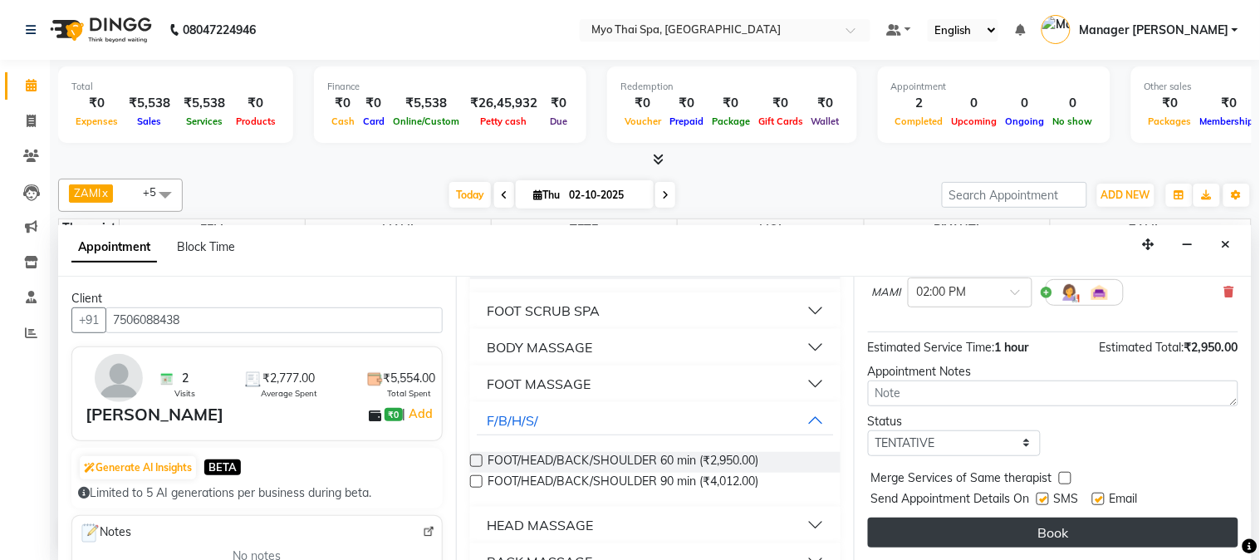
click at [1018, 520] on button "Book" at bounding box center [1053, 533] width 371 height 30
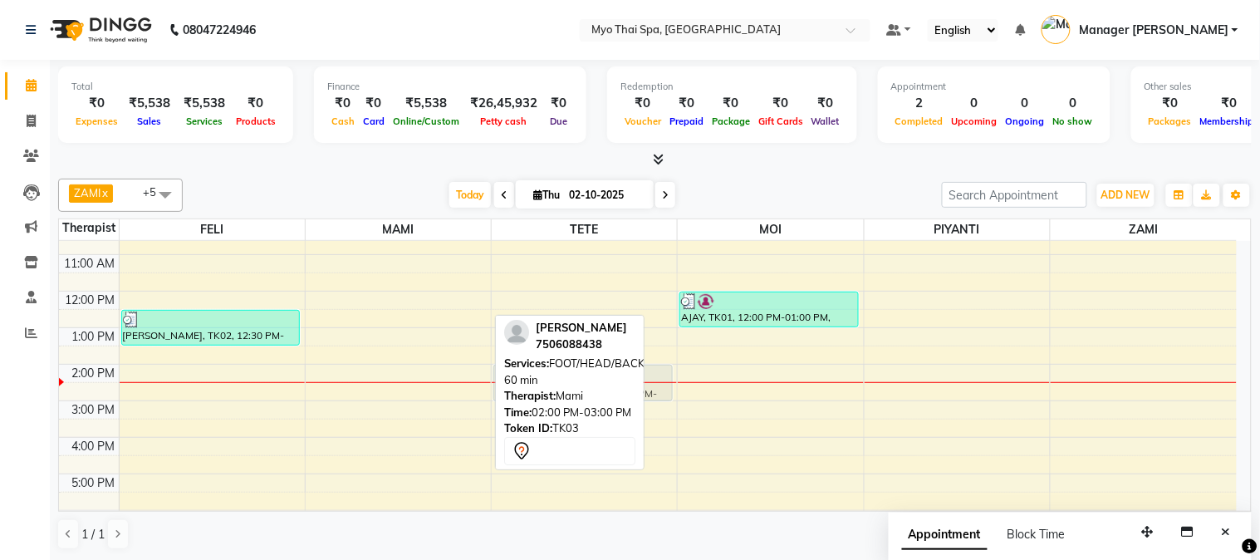
drag, startPoint x: 411, startPoint y: 370, endPoint x: 573, endPoint y: 374, distance: 162.0
click at [573, 374] on div "ZAMI x TETE x FELI x MOI x MAMI x PIYANTI x +5 Select All FELI MAMI Manager Yes…" at bounding box center [655, 364] width 1194 height 385
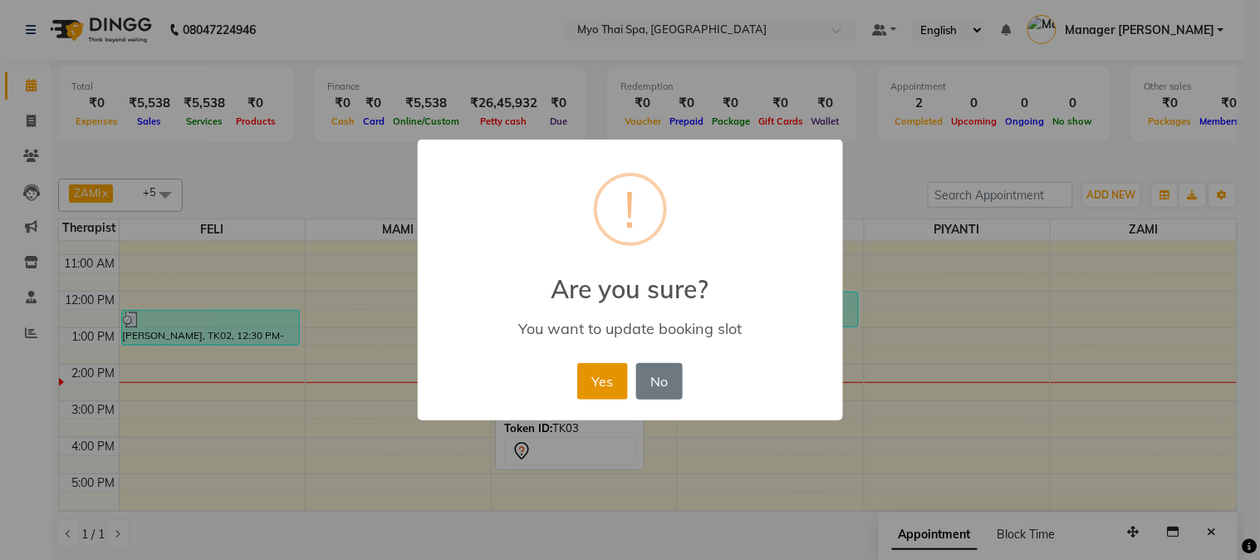
click at [596, 390] on button "Yes" at bounding box center [602, 381] width 51 height 37
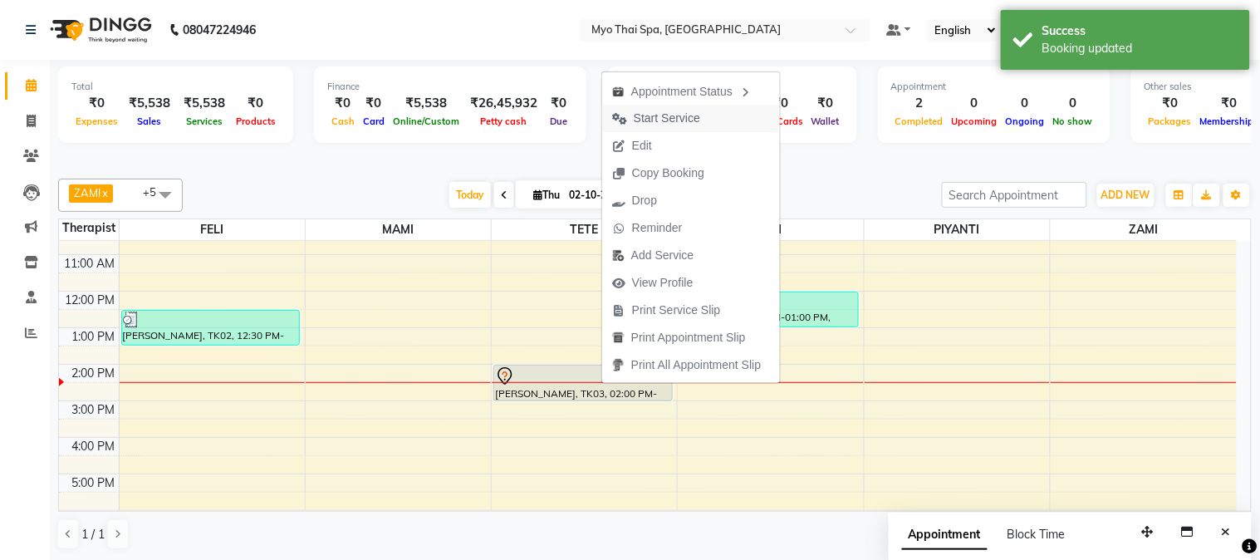
click at [670, 113] on span "Start Service" at bounding box center [667, 118] width 66 height 17
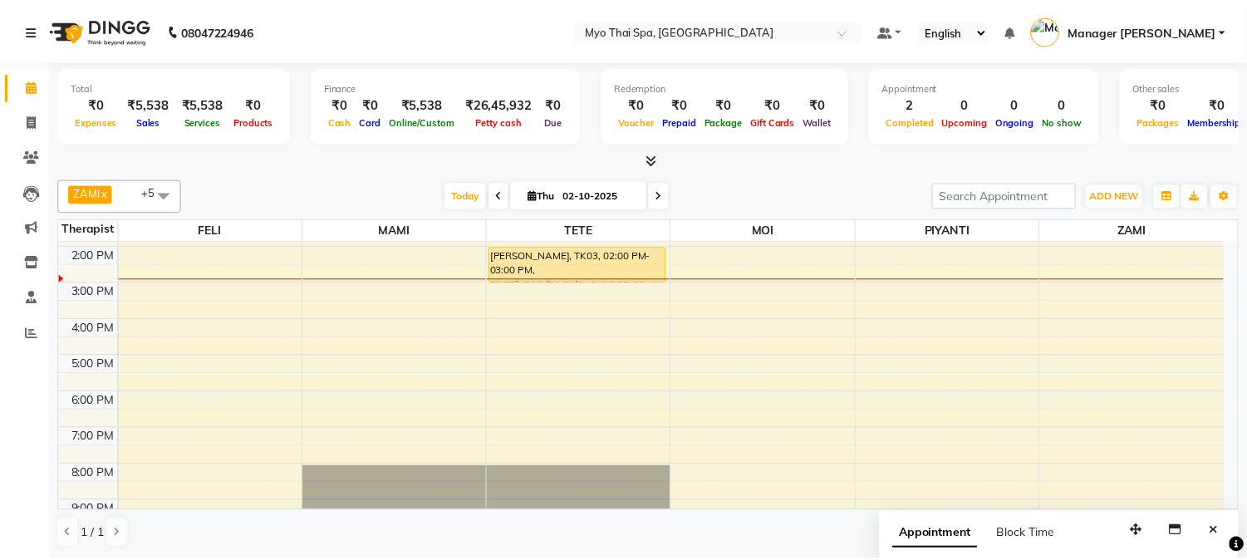
scroll to position [184, 0]
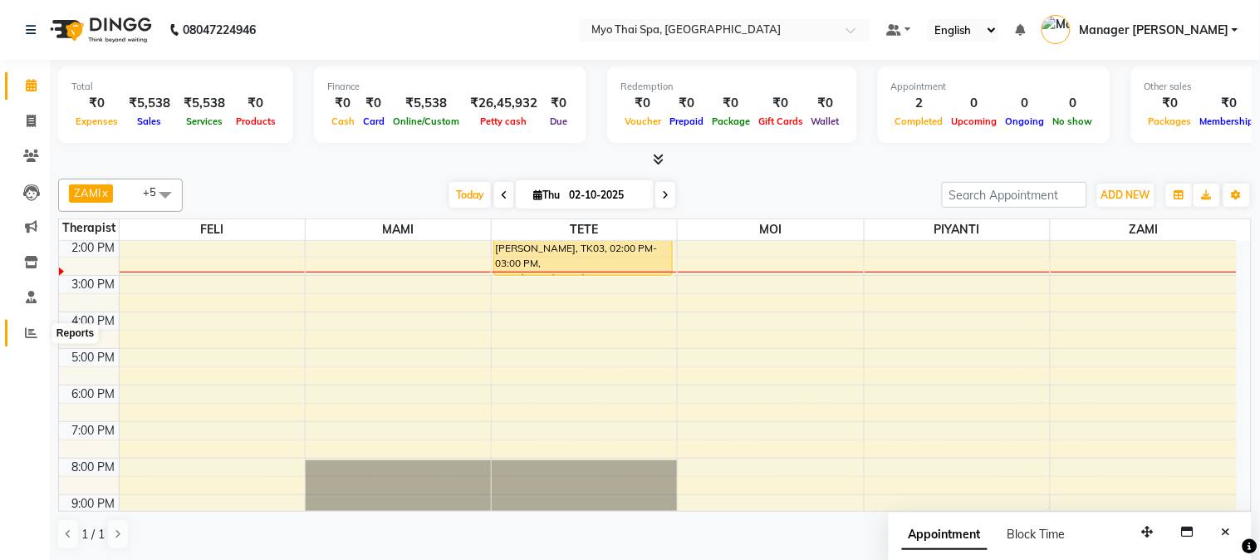
click at [28, 330] on icon at bounding box center [31, 332] width 12 height 12
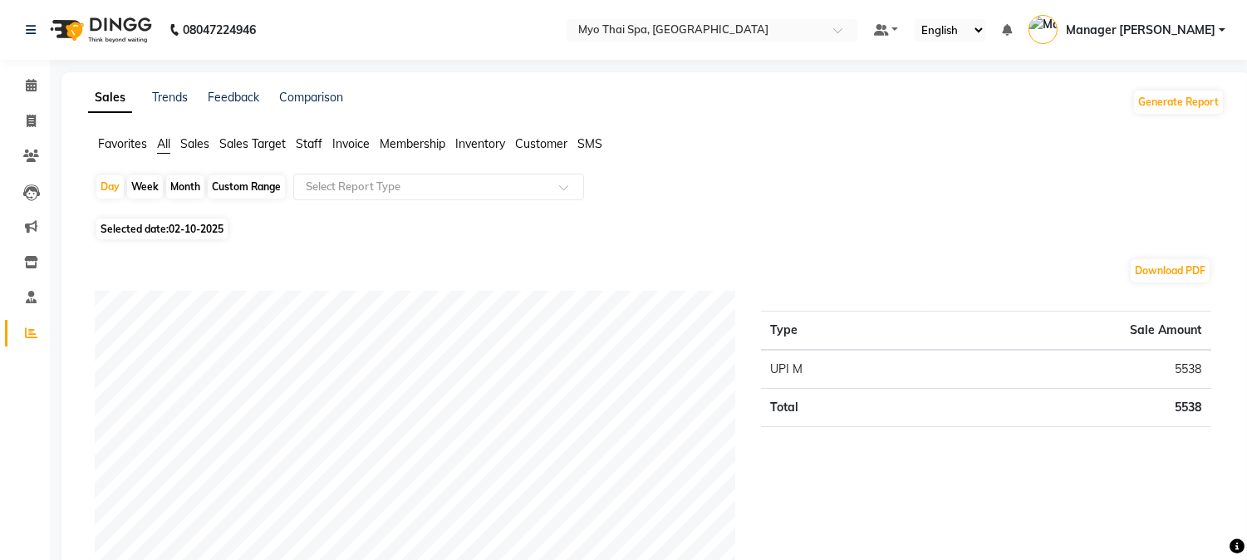
click at [179, 226] on span "02-10-2025" at bounding box center [196, 229] width 55 height 12
select select "10"
select select "2025"
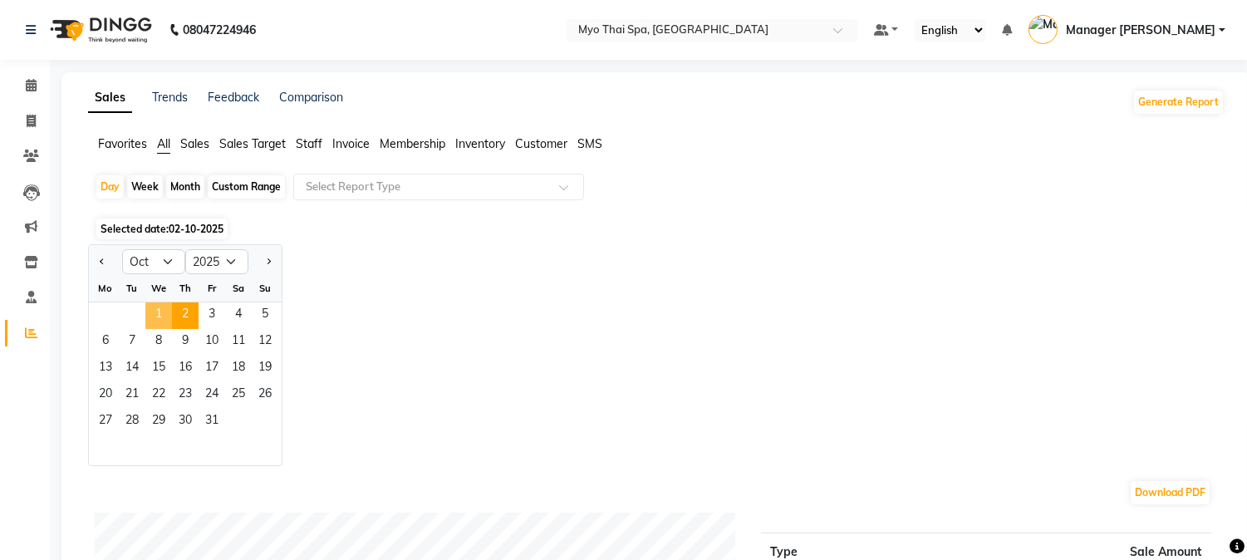
click at [151, 309] on span "1" at bounding box center [158, 315] width 27 height 27
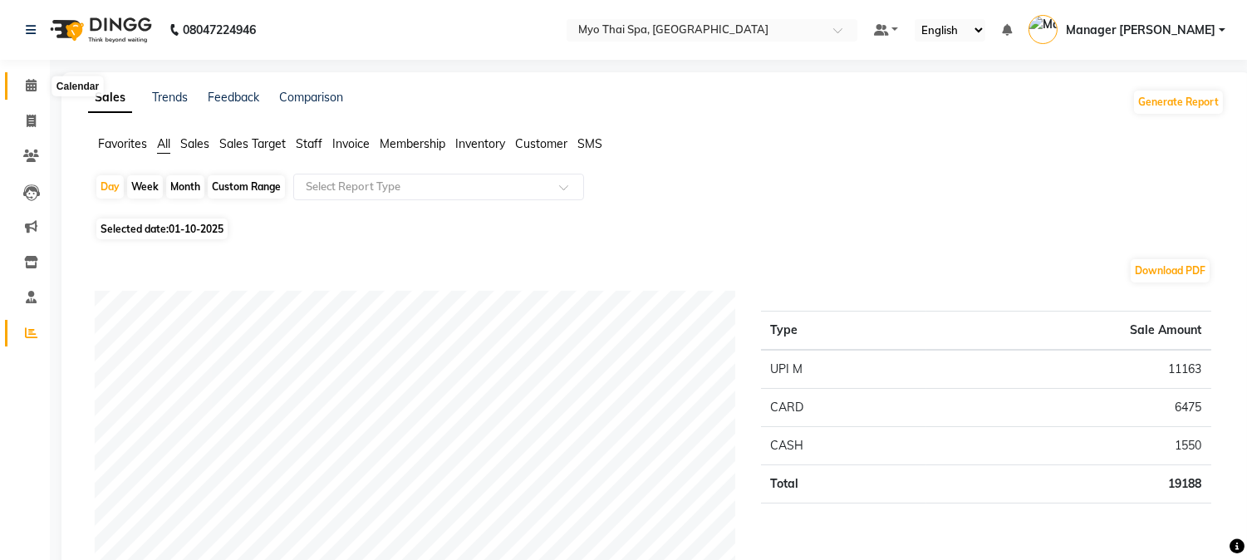
click at [18, 81] on span at bounding box center [31, 85] width 29 height 19
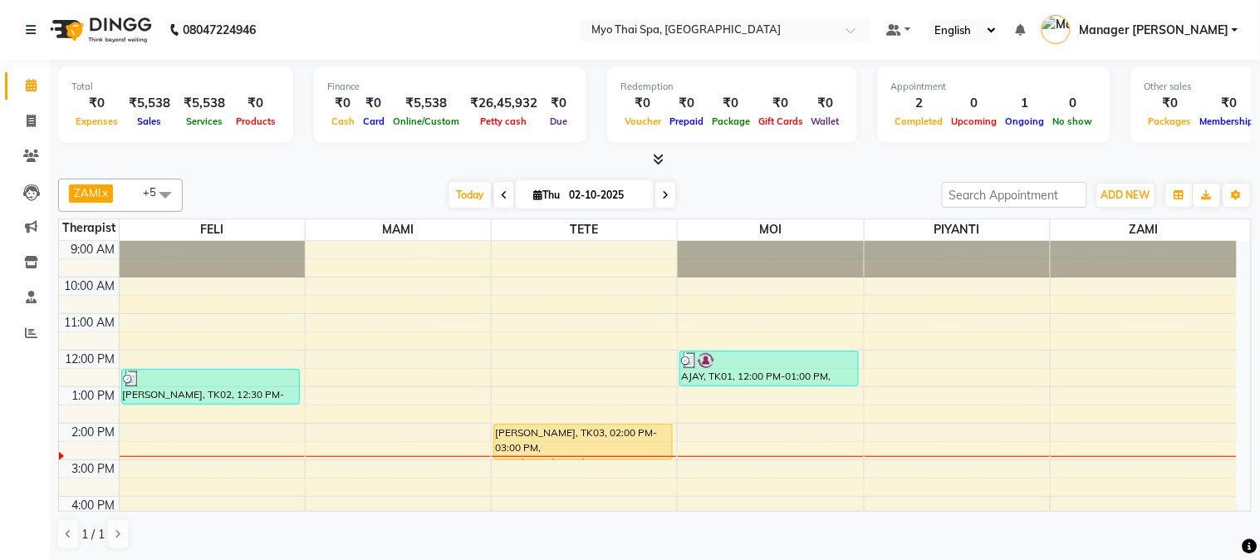
click at [494, 204] on span at bounding box center [504, 195] width 20 height 26
type input "01-10-2025"
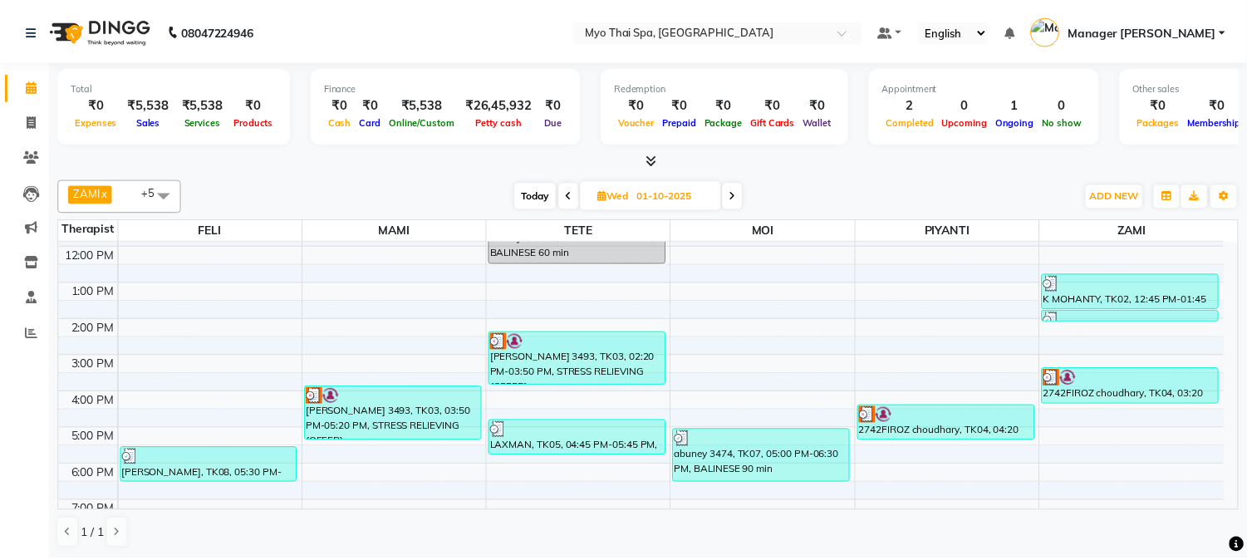
scroll to position [150, 0]
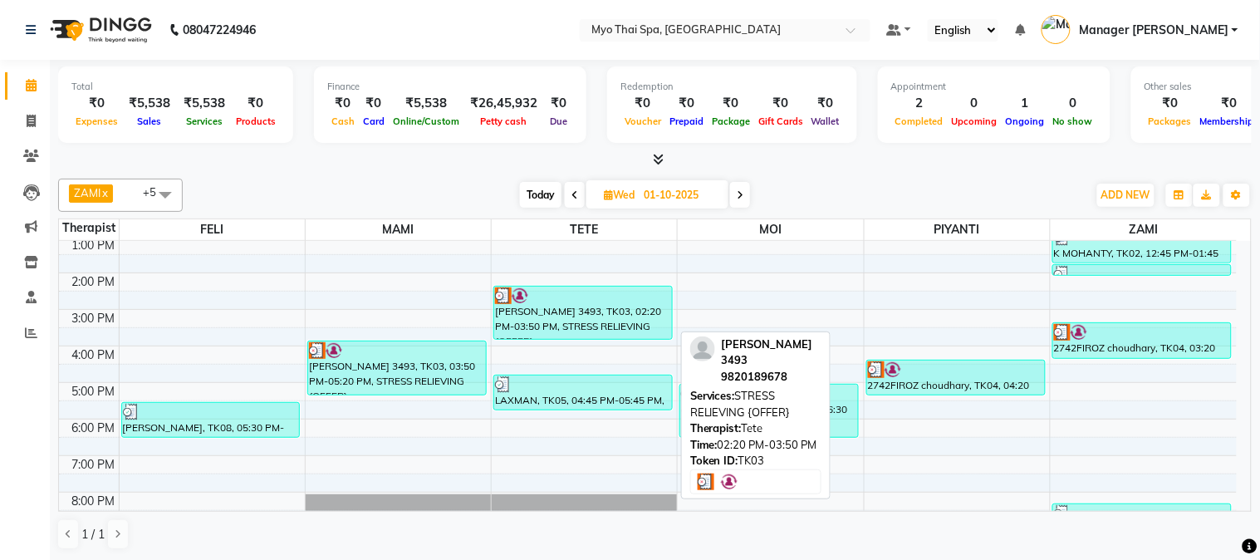
click at [602, 320] on div "[PERSON_NAME] 3493, TK03, 02:20 PM-03:50 PM, STRESS RELIEVING {OFFER}" at bounding box center [583, 313] width 178 height 52
select select "3"
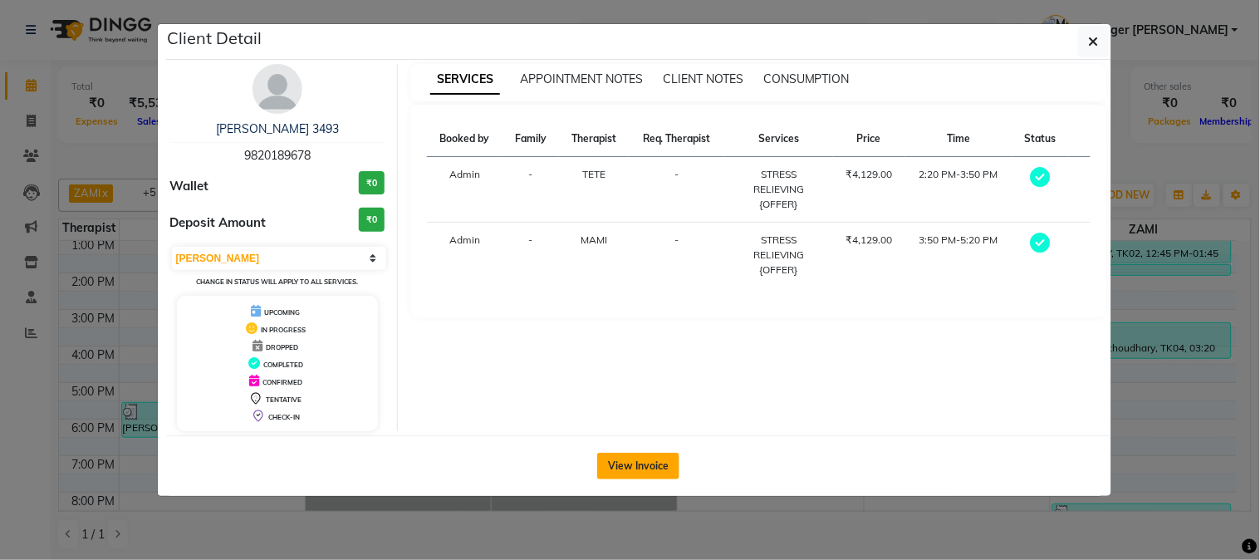
click at [617, 468] on button "View Invoice" at bounding box center [638, 466] width 82 height 27
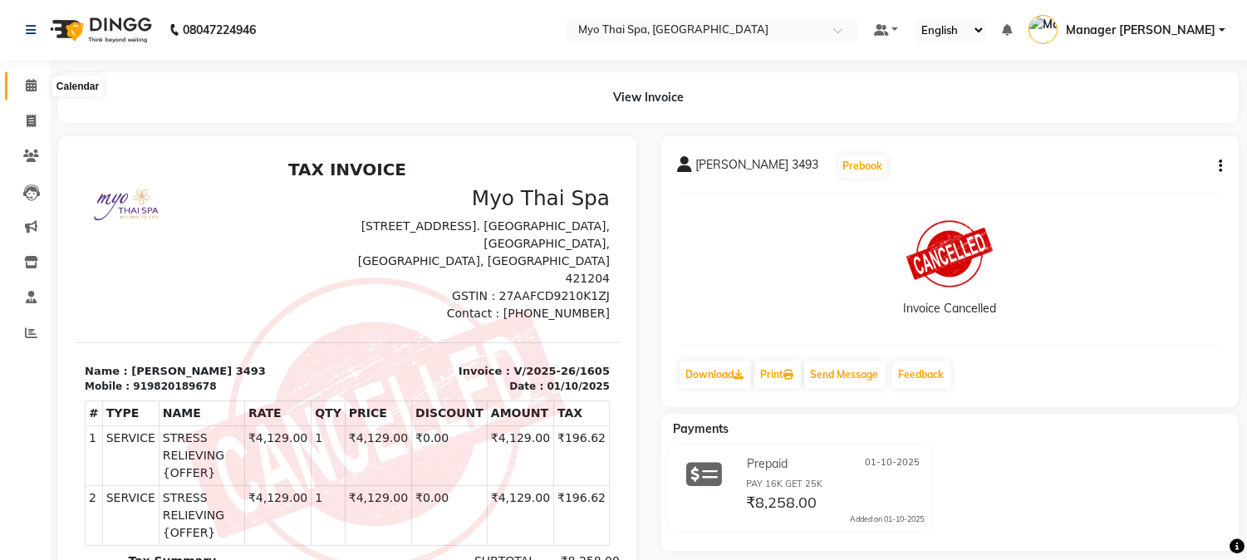
click at [33, 86] on icon at bounding box center [31, 85] width 11 height 12
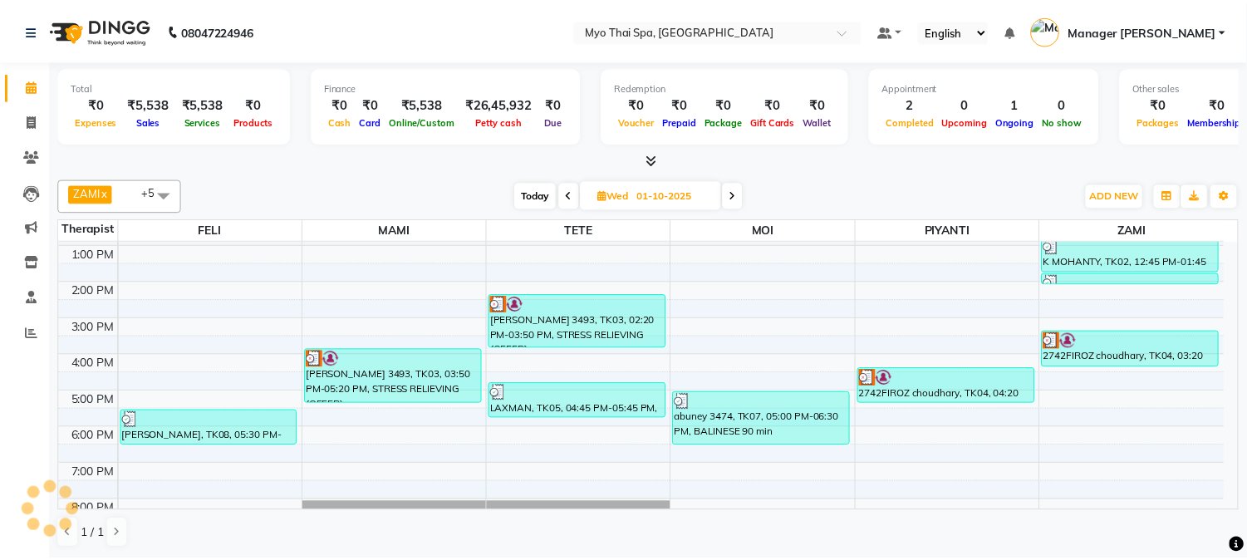
scroll to position [184, 0]
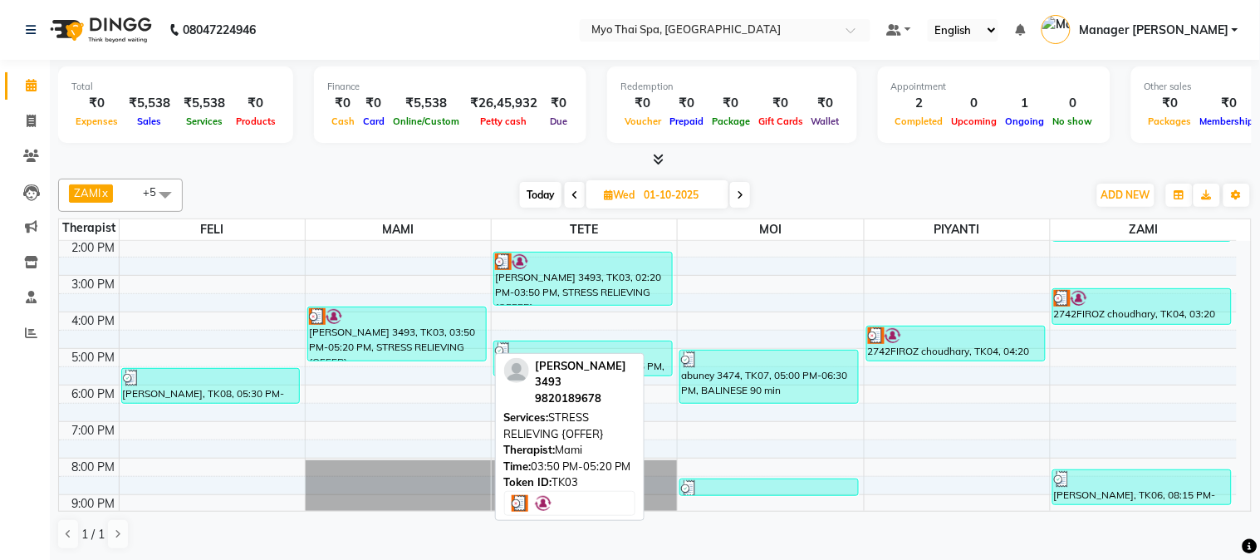
click at [404, 326] on div "[PERSON_NAME] 3493, TK03, 03:50 PM-05:20 PM, STRESS RELIEVING {OFFER}" at bounding box center [397, 333] width 178 height 53
select select "3"
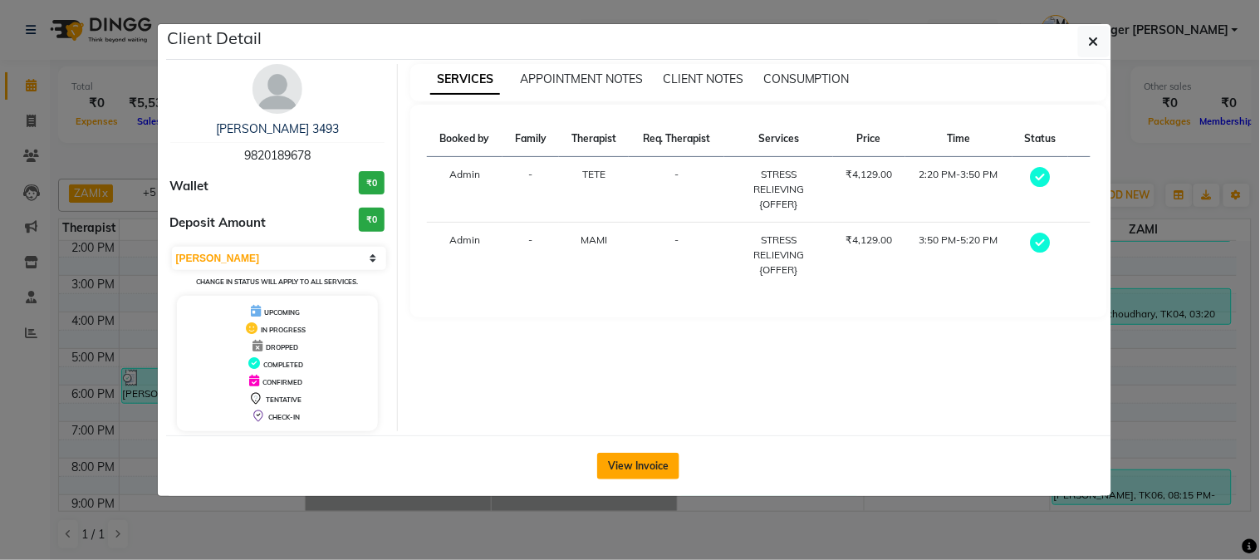
click at [632, 469] on button "View Invoice" at bounding box center [638, 466] width 82 height 27
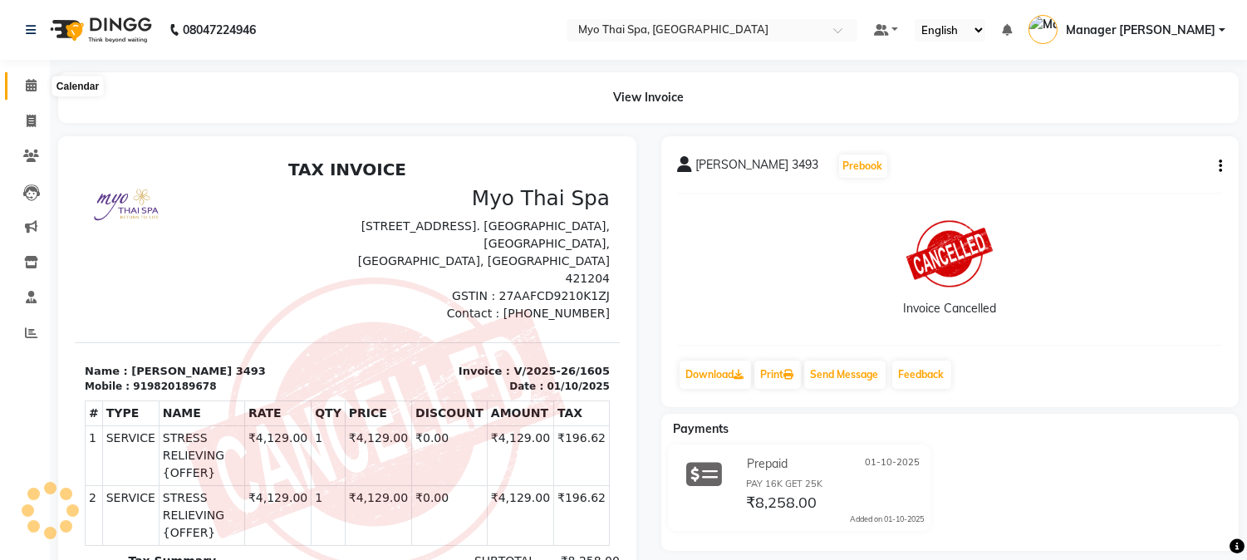
click at [32, 94] on span at bounding box center [31, 85] width 29 height 19
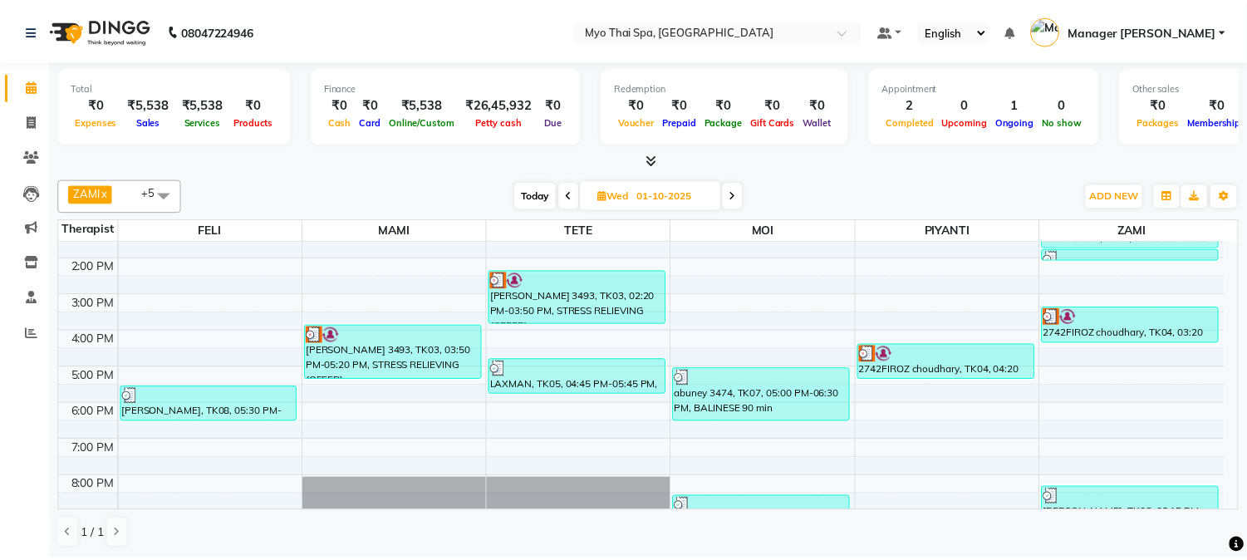
scroll to position [184, 0]
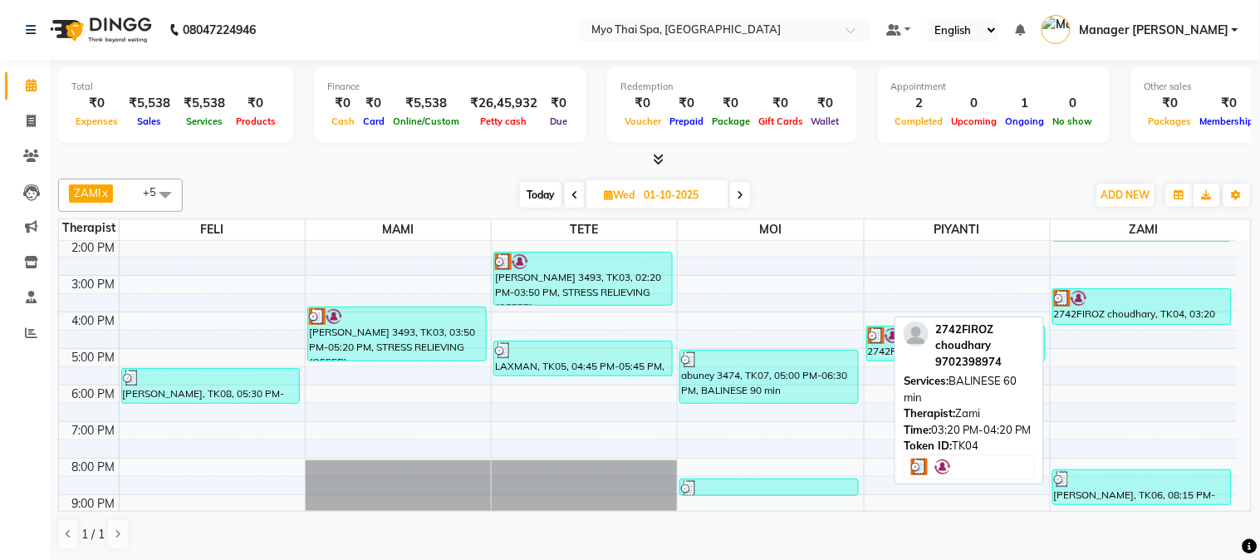
click at [1074, 303] on img at bounding box center [1079, 298] width 17 height 17
select select "3"
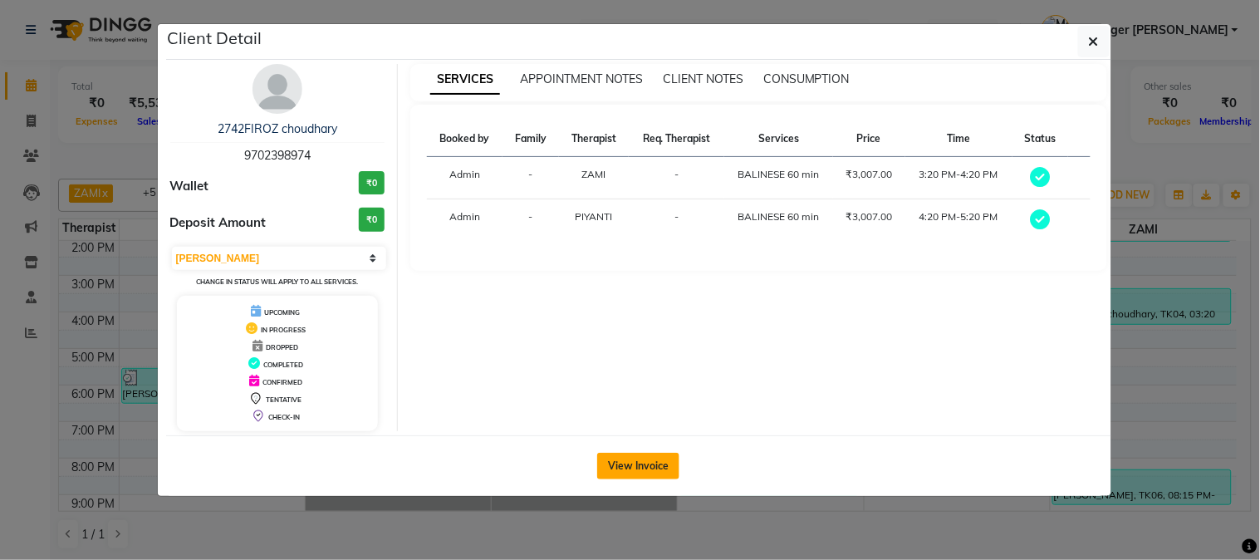
click at [643, 472] on button "View Invoice" at bounding box center [638, 466] width 82 height 27
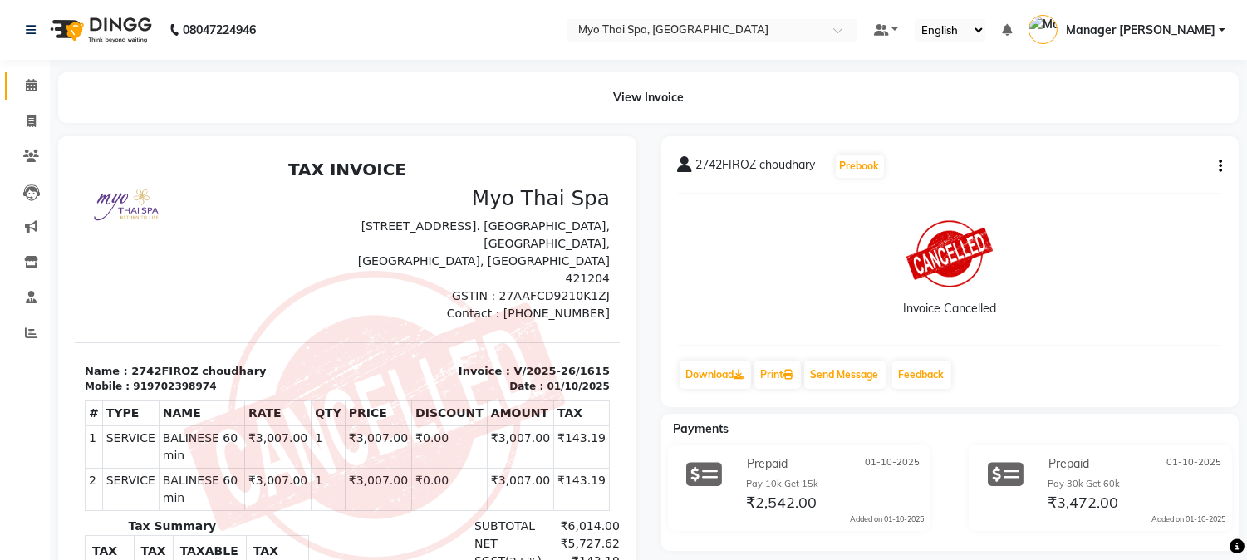
click at [46, 87] on div "View Invoice" at bounding box center [648, 97] width 1205 height 51
click at [37, 87] on span at bounding box center [31, 85] width 29 height 19
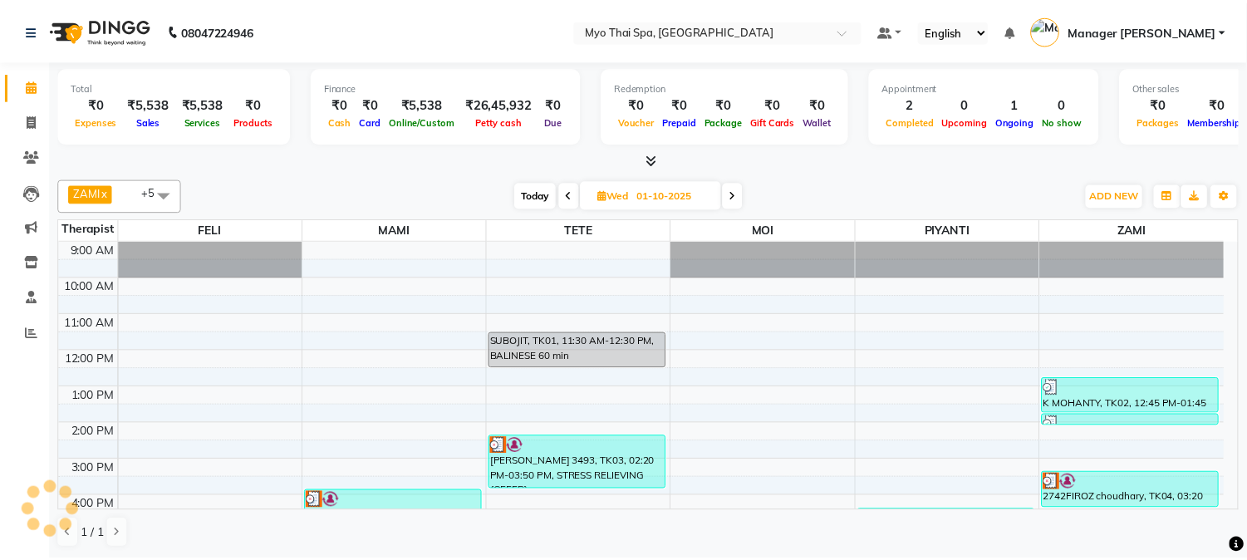
scroll to position [184, 0]
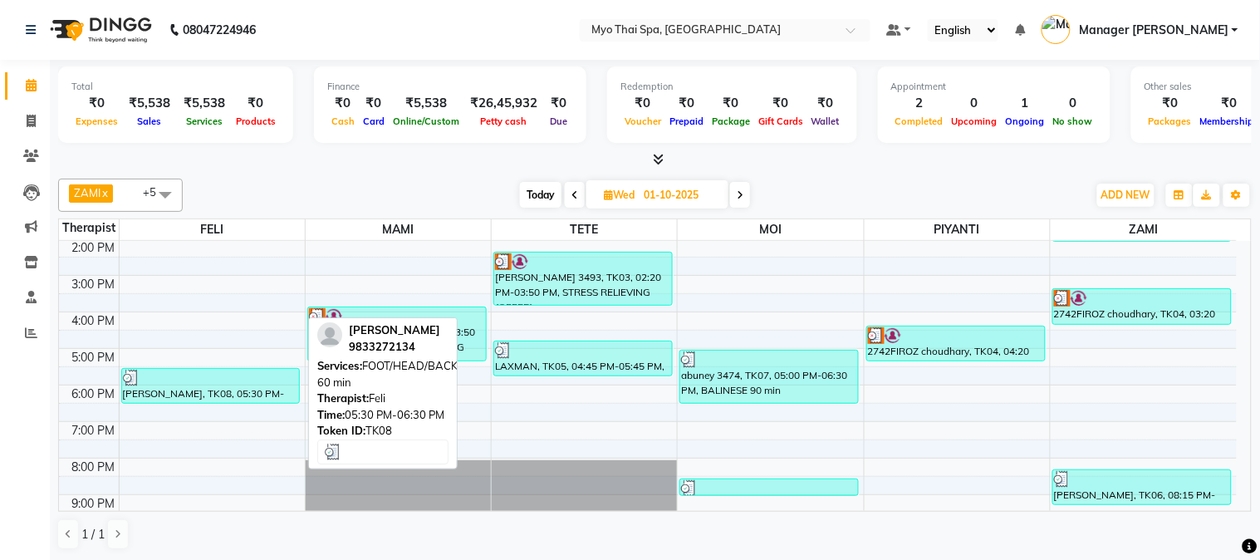
click at [202, 383] on div at bounding box center [211, 378] width 176 height 17
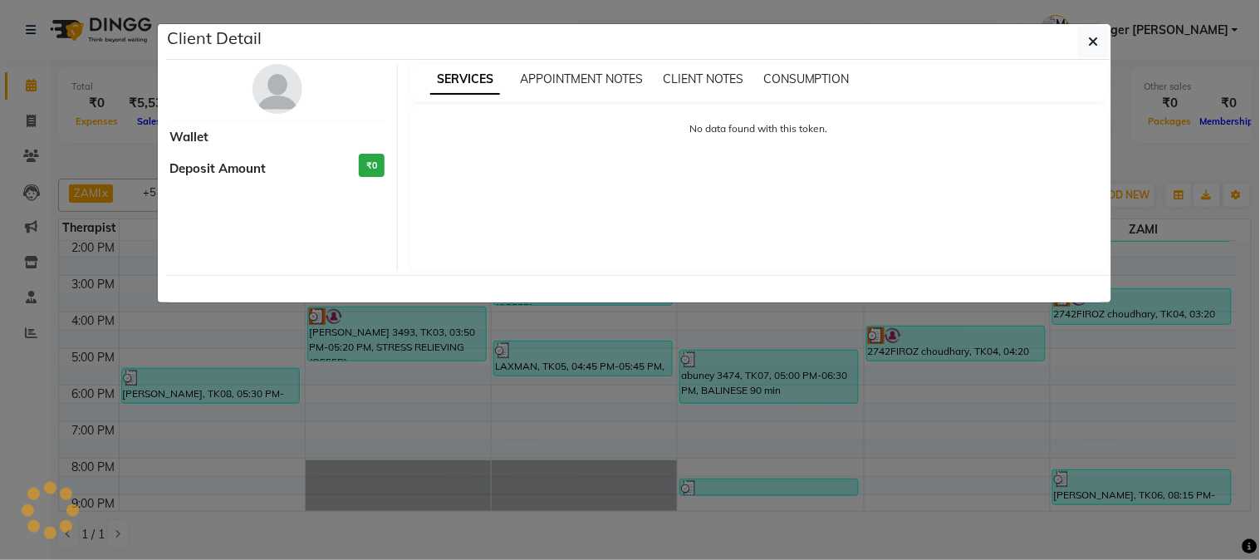
select select "3"
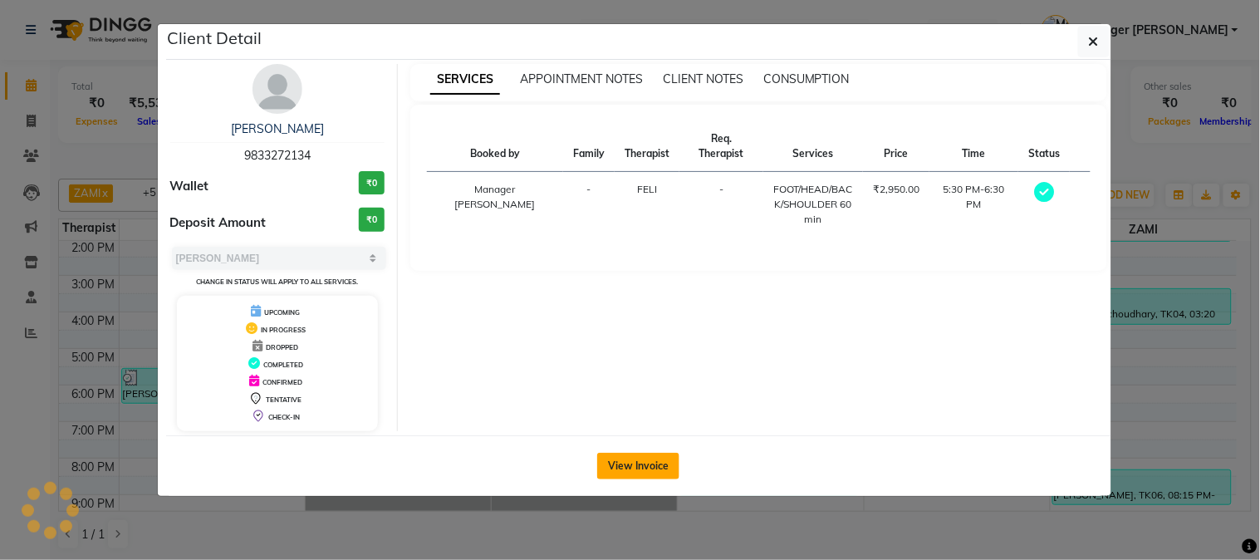
click at [641, 460] on button "View Invoice" at bounding box center [638, 466] width 82 height 27
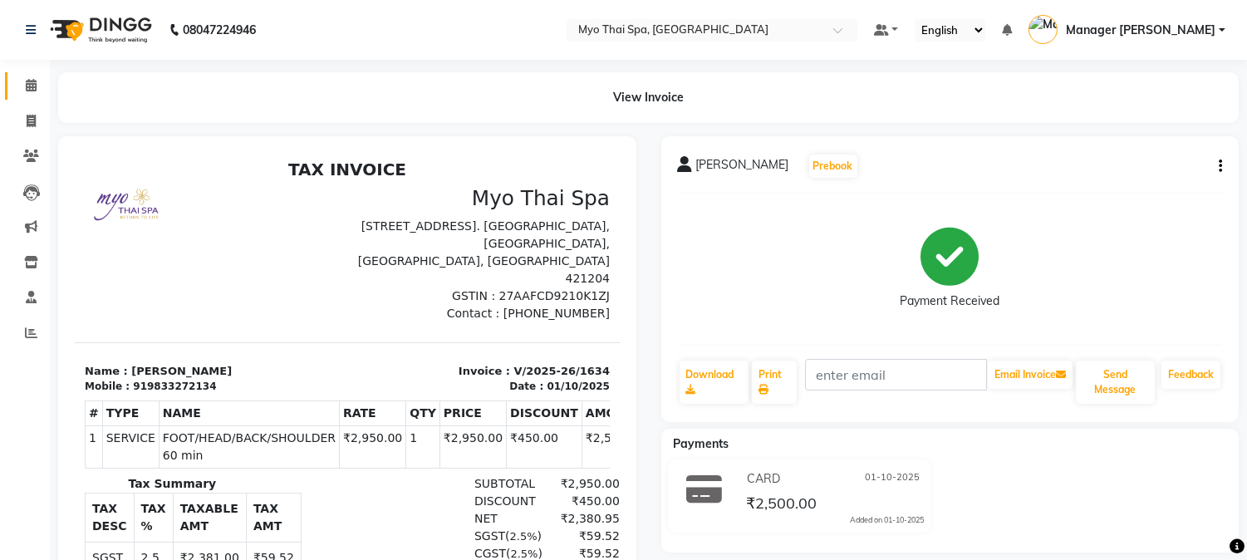
click at [12, 81] on link "Calendar" at bounding box center [25, 85] width 40 height 27
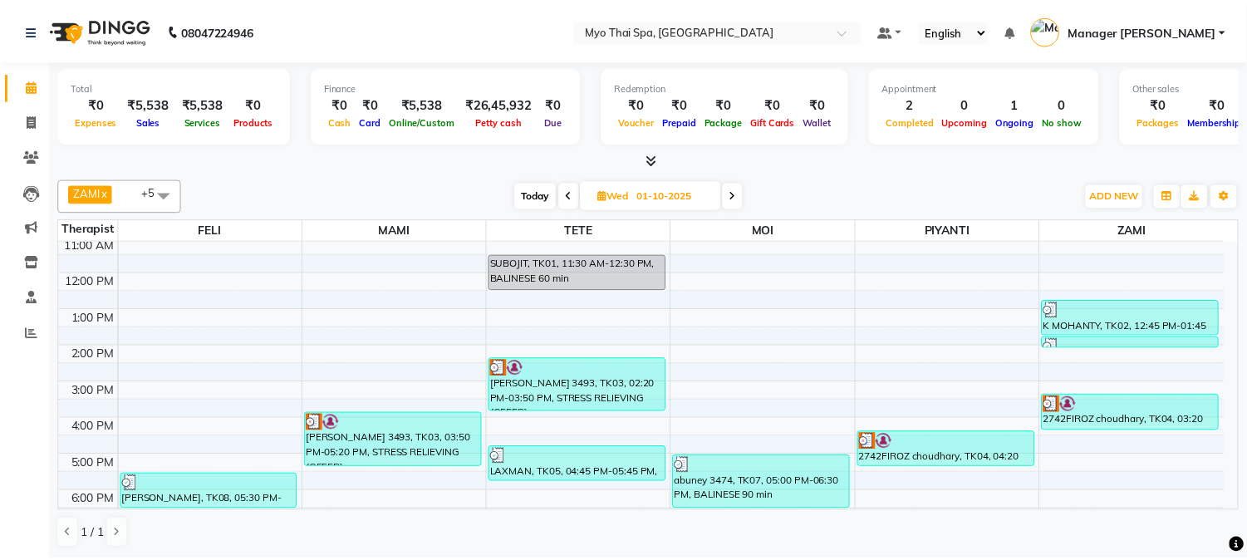
scroll to position [184, 0]
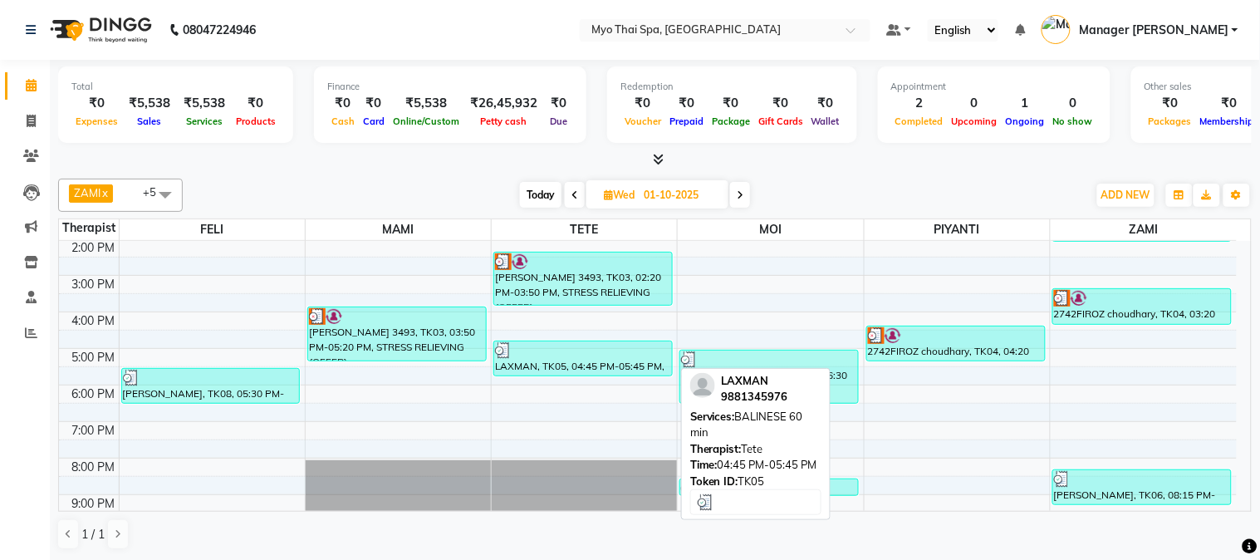
click at [535, 363] on div "LAXMAN, TK05, 04:45 PM-05:45 PM, BALINESE 60 min" at bounding box center [583, 358] width 178 height 34
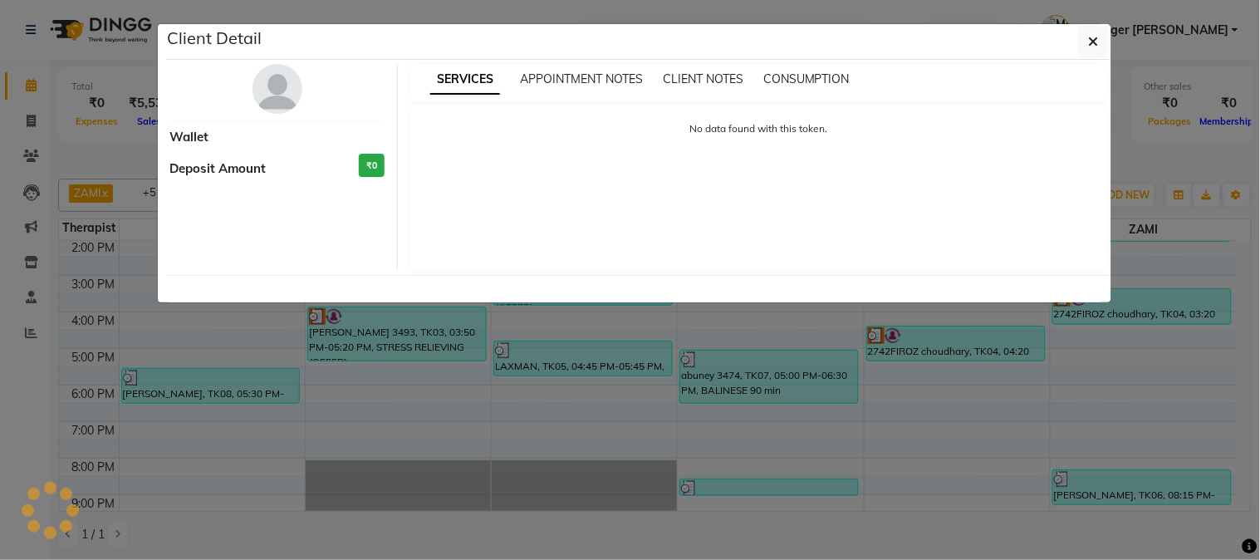
select select "3"
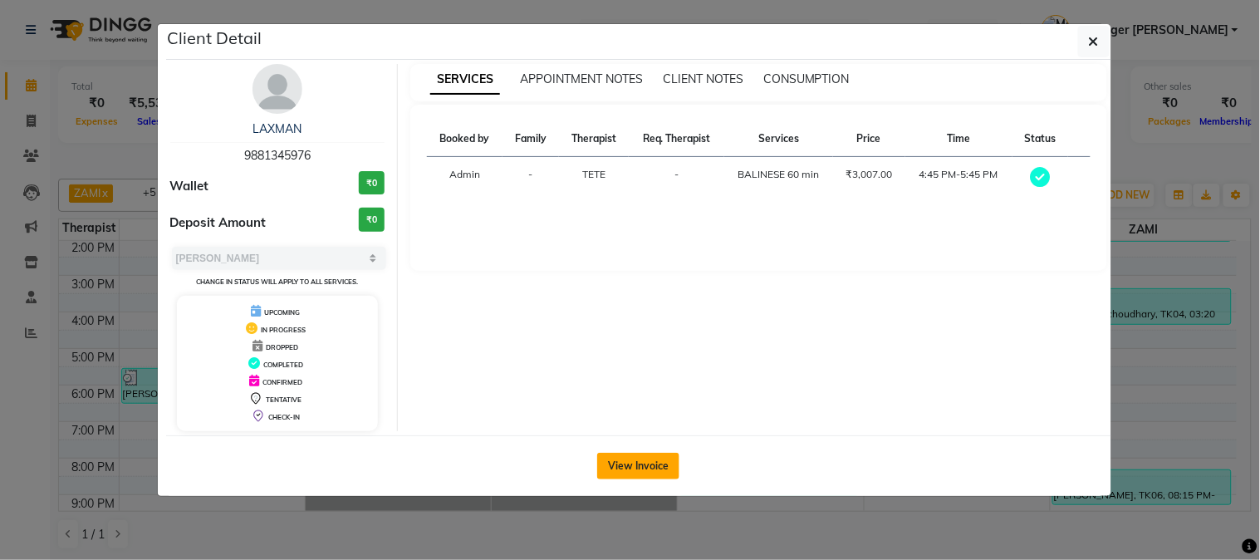
click at [617, 461] on button "View Invoice" at bounding box center [638, 466] width 82 height 27
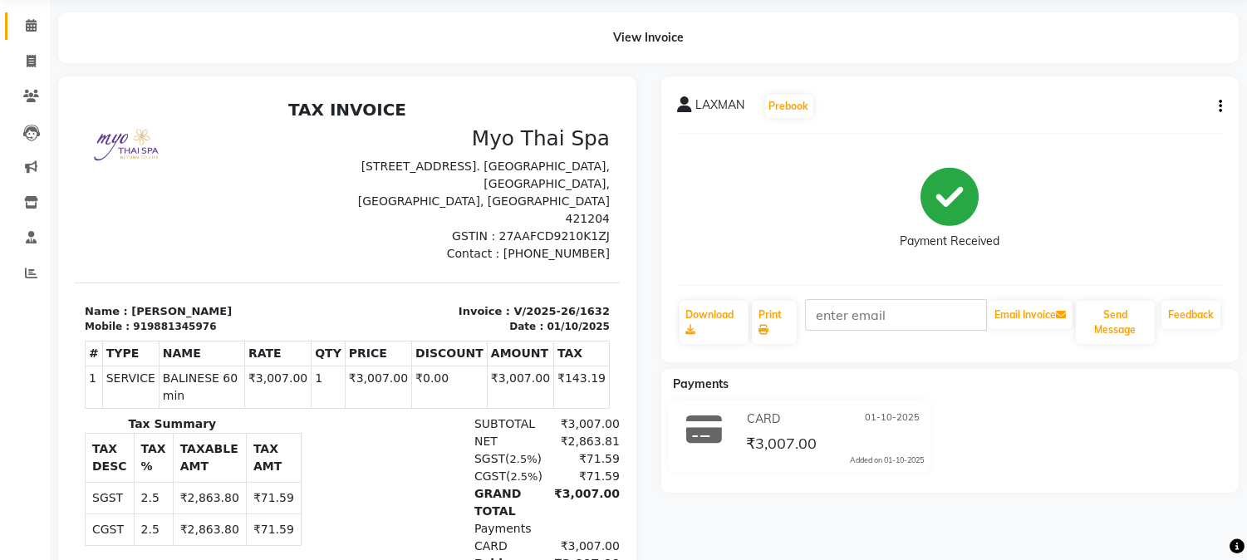
scroll to position [92, 0]
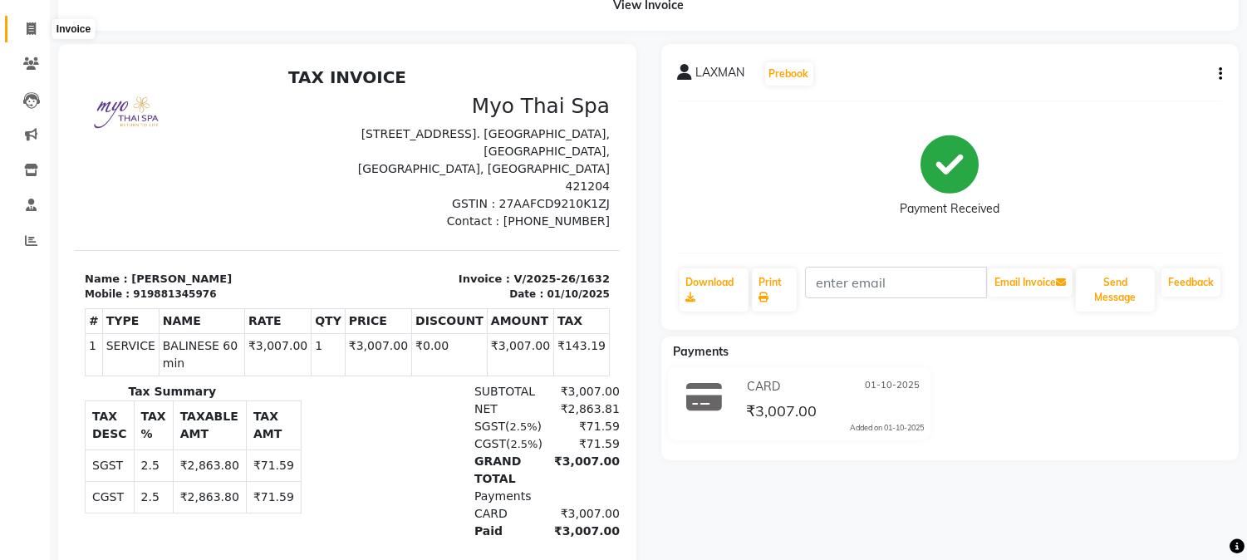
click at [21, 20] on span at bounding box center [31, 29] width 29 height 19
select select "service"
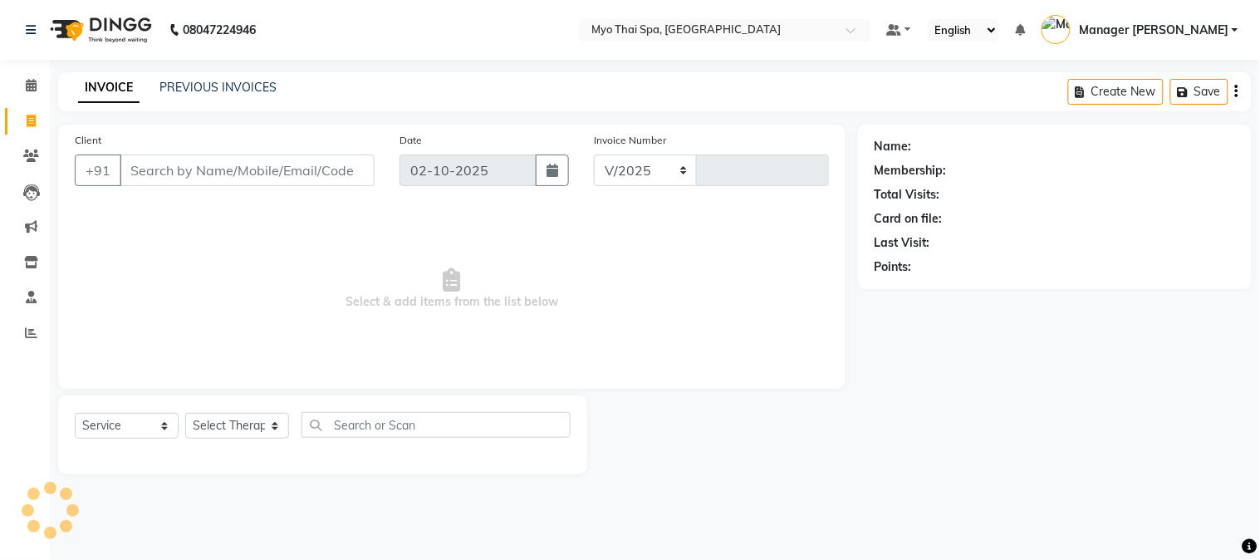
select select "5086"
type input "1639"
click at [27, 86] on icon at bounding box center [31, 85] width 11 height 12
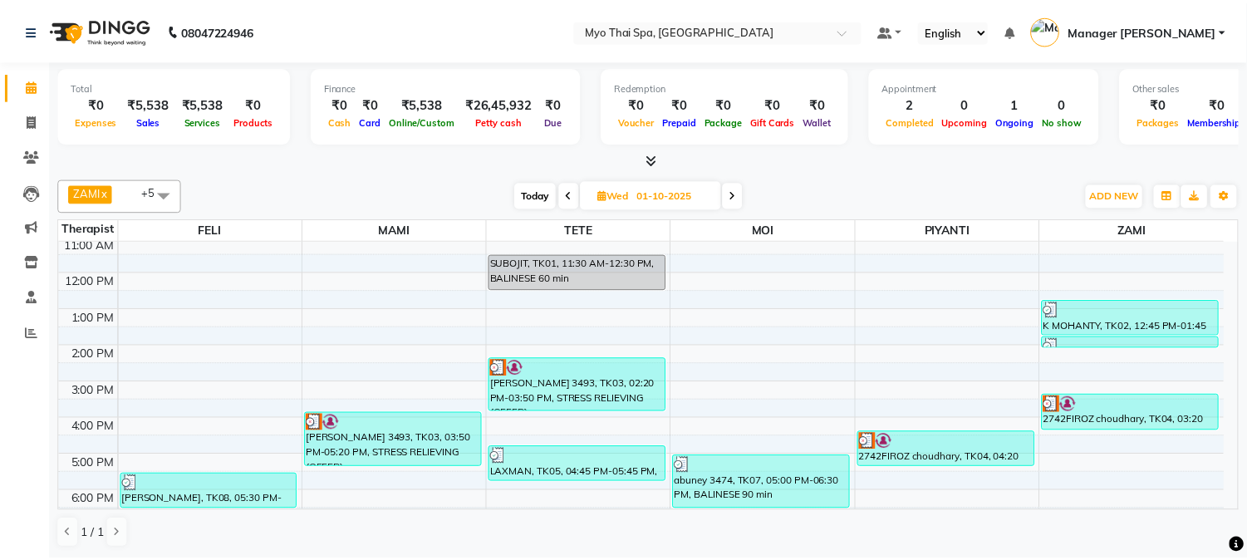
scroll to position [184, 0]
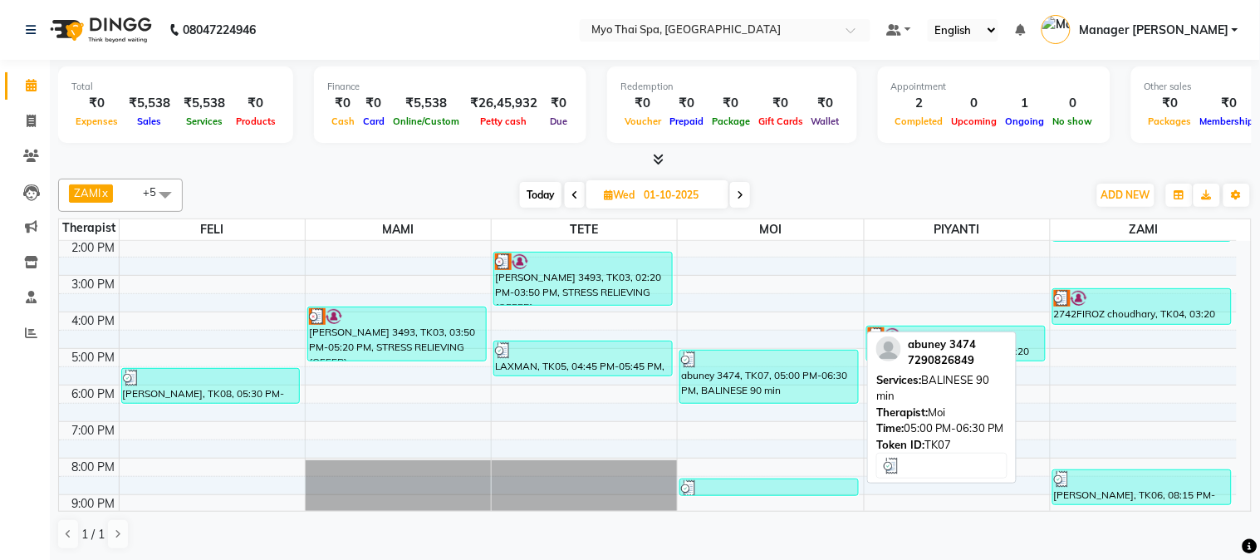
click at [734, 384] on div "abuney 3474, TK07, 05:00 PM-06:30 PM, BALINESE 90 min" at bounding box center [769, 377] width 178 height 52
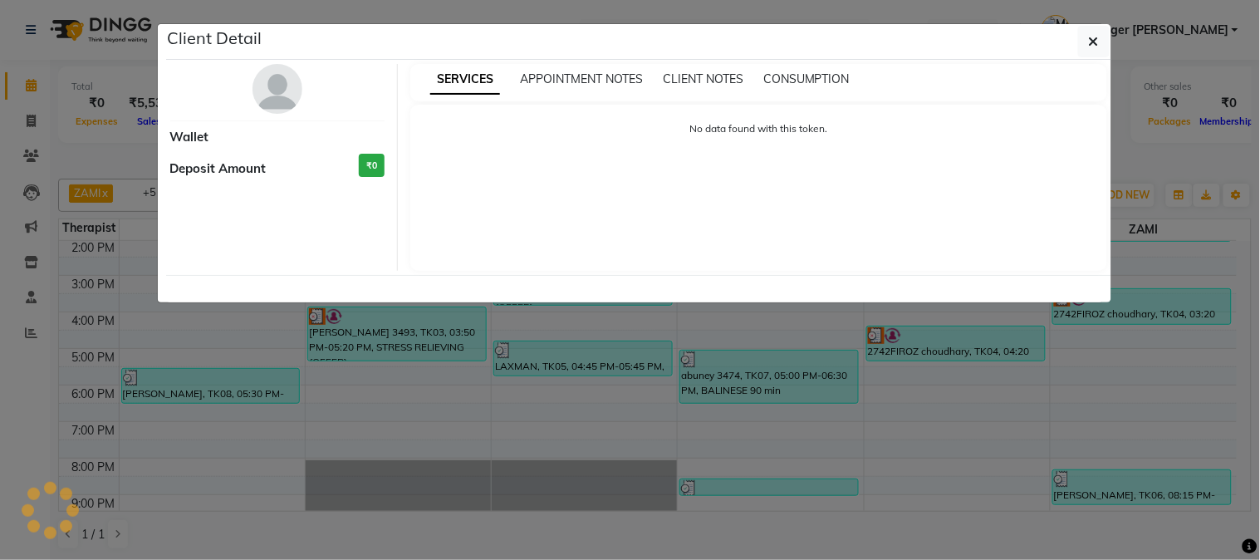
select select "3"
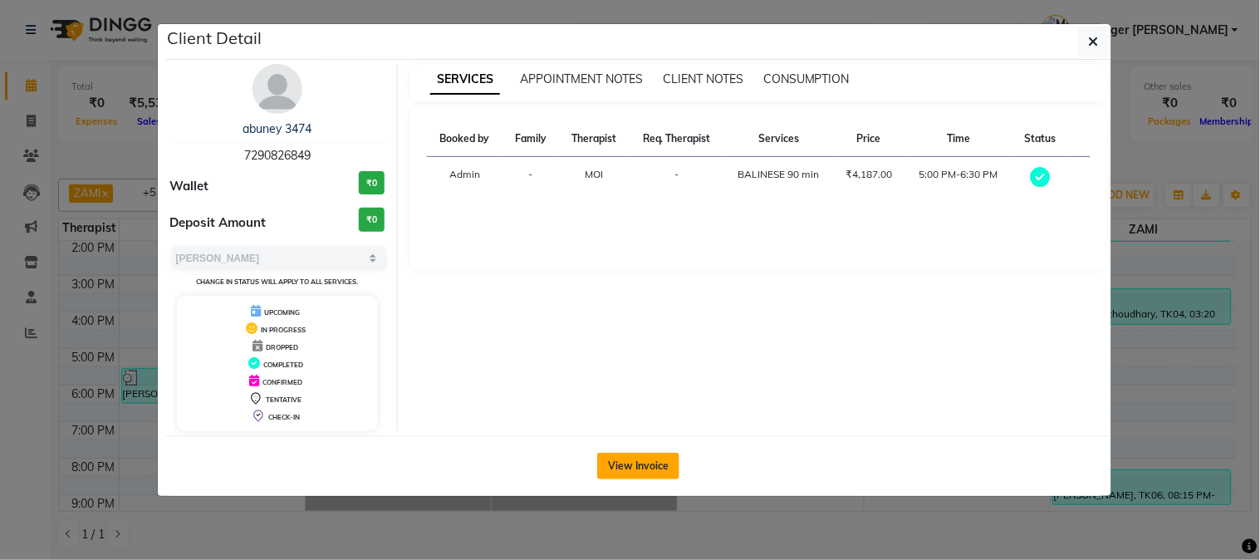
click at [648, 471] on button "View Invoice" at bounding box center [638, 466] width 82 height 27
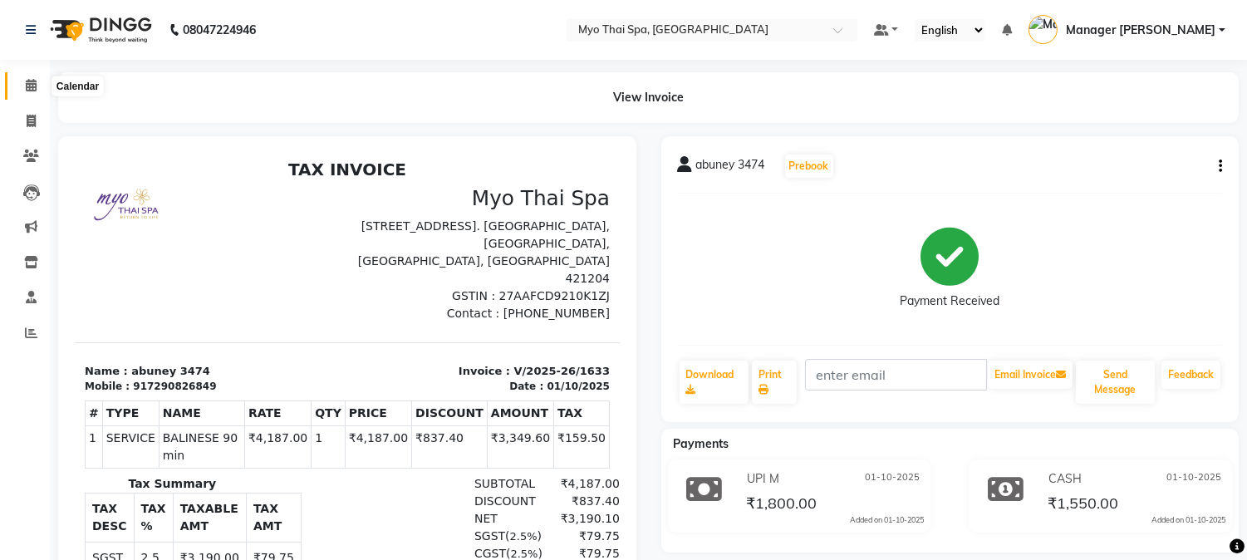
click at [33, 89] on icon at bounding box center [31, 85] width 11 height 12
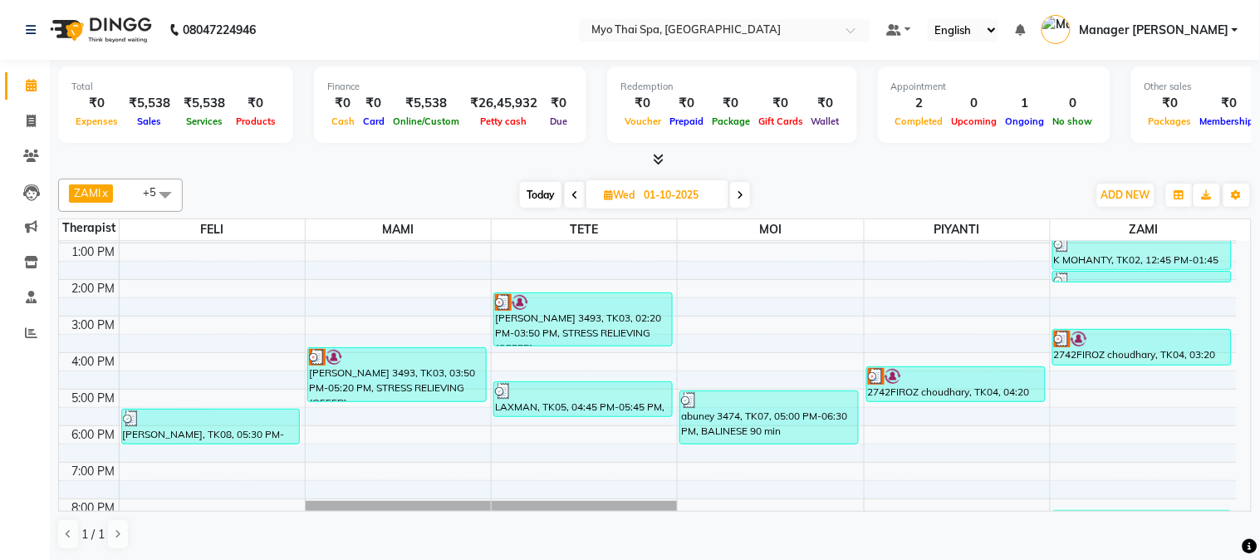
scroll to position [184, 0]
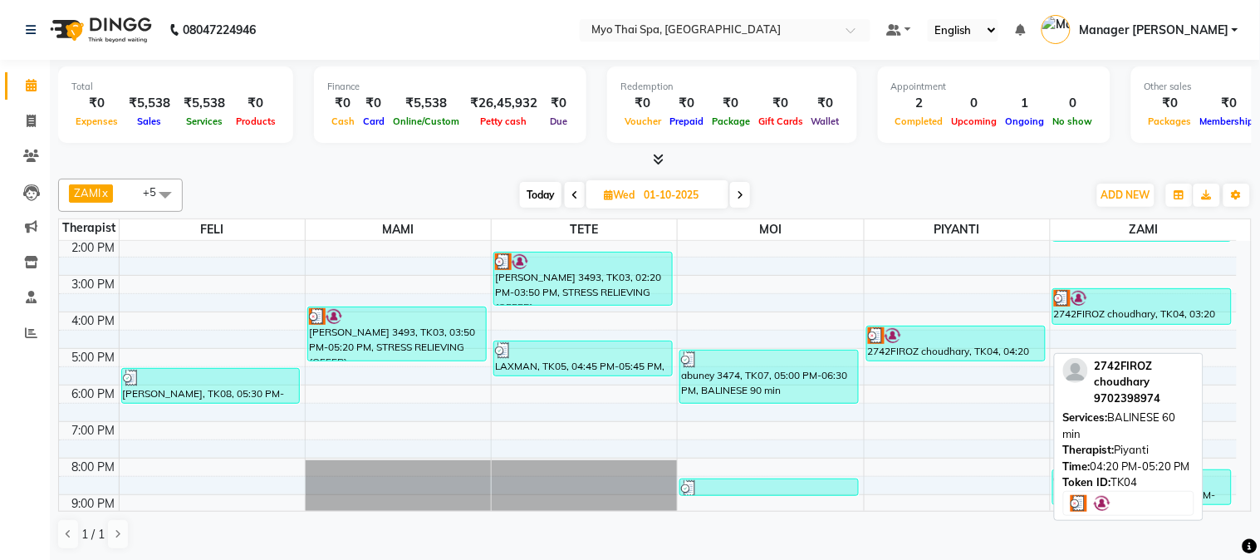
click at [941, 336] on div at bounding box center [956, 335] width 176 height 17
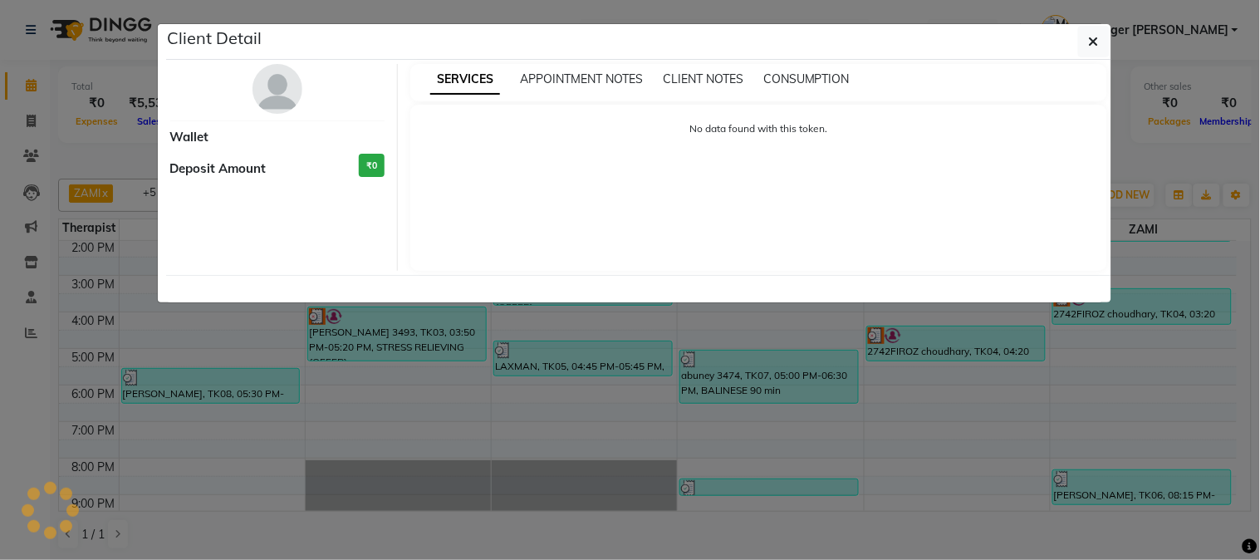
select select "3"
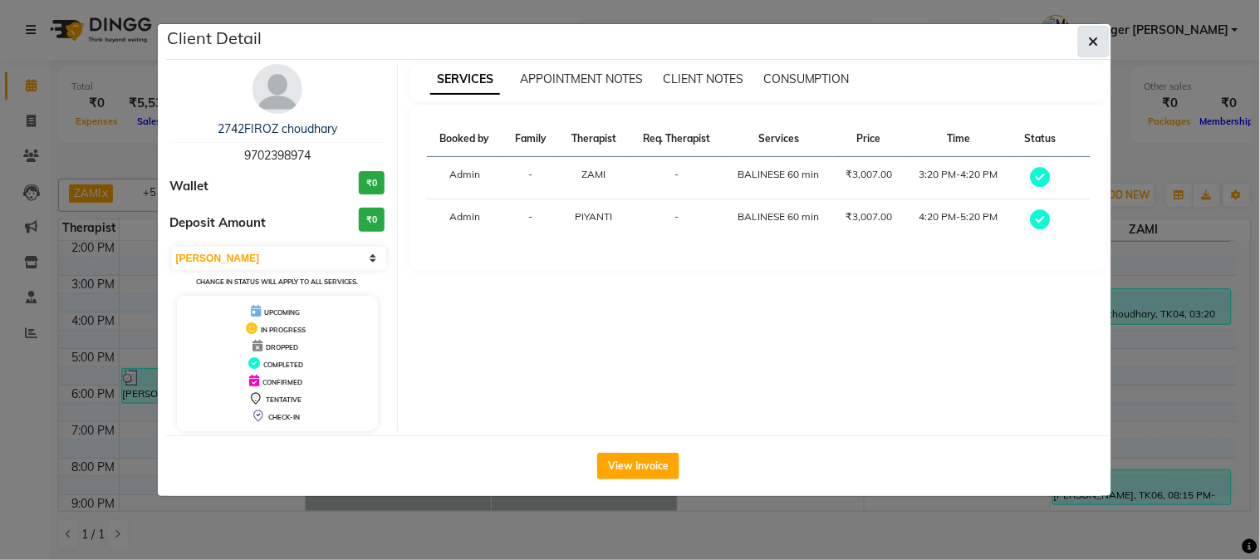
click at [1089, 42] on icon "button" at bounding box center [1094, 41] width 10 height 13
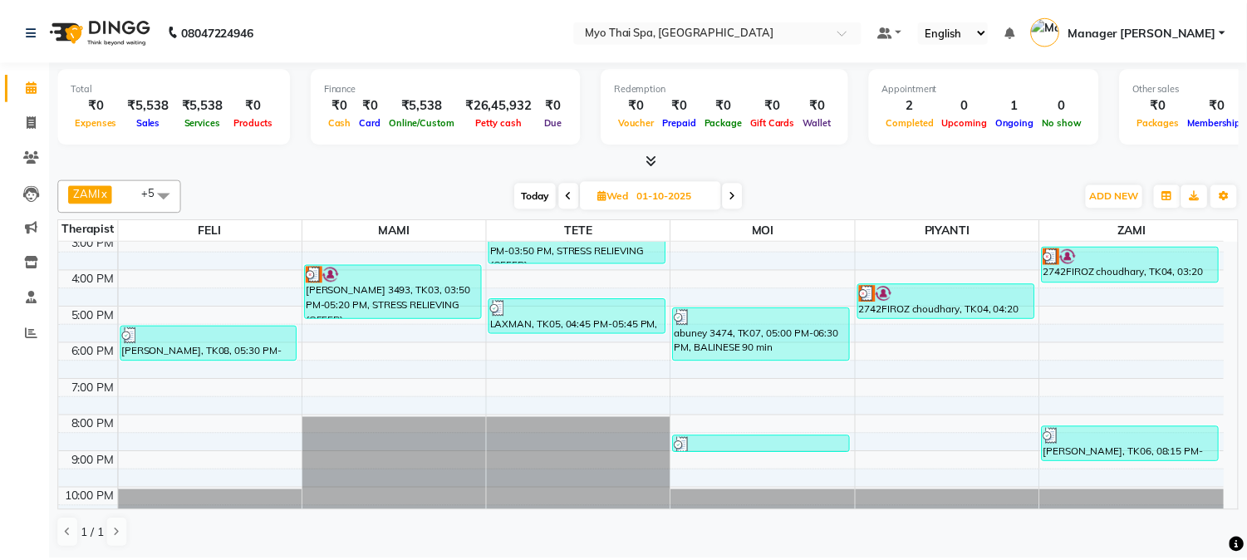
scroll to position [243, 0]
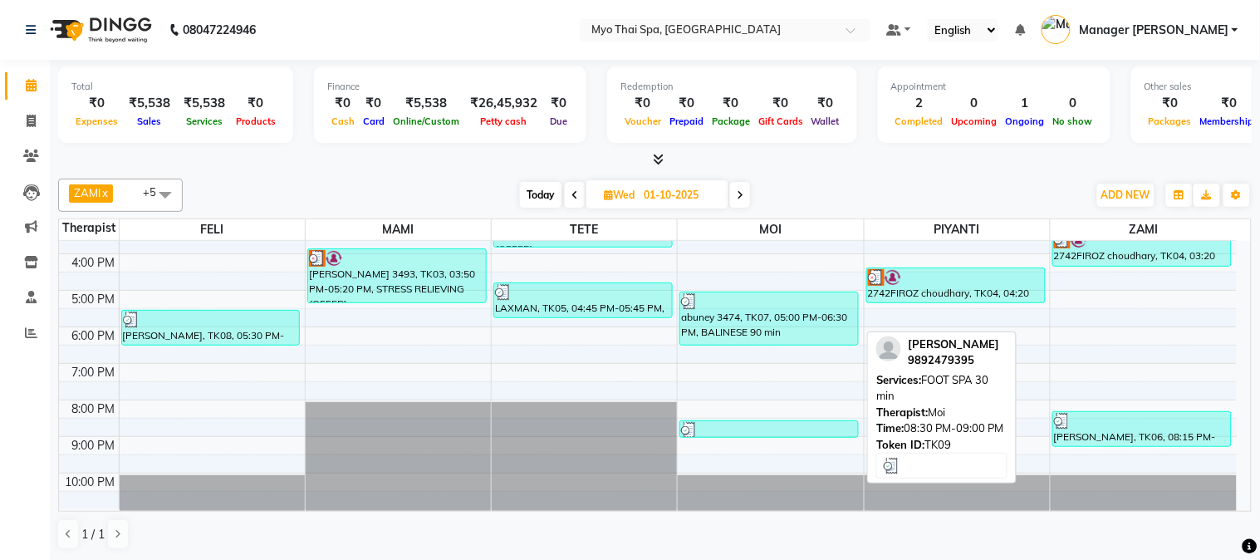
click at [764, 425] on div at bounding box center [769, 430] width 176 height 17
select select "3"
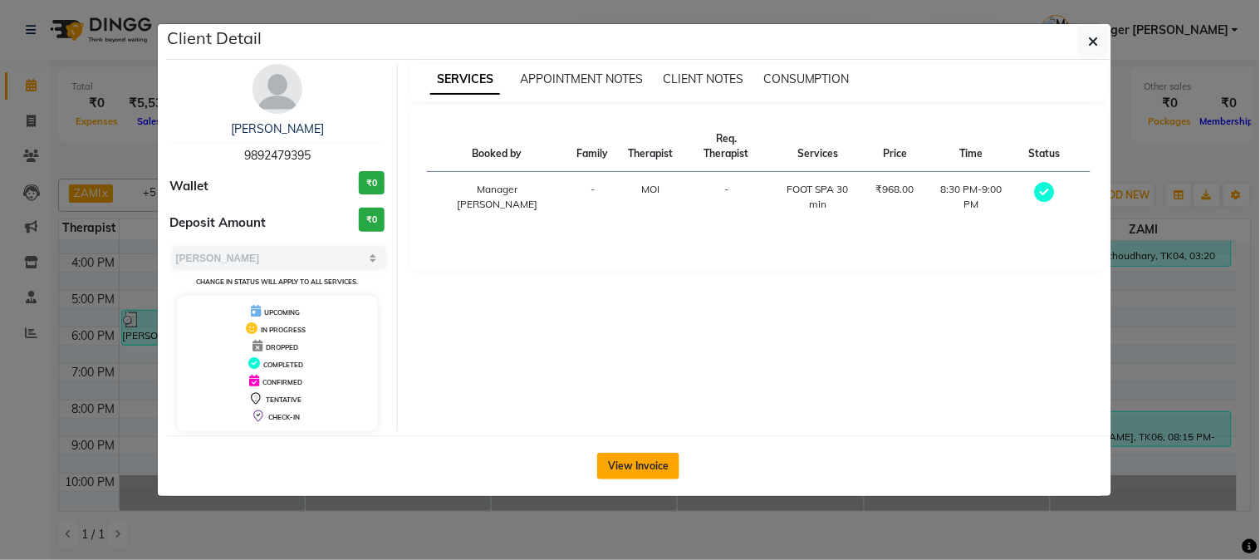
click at [636, 468] on button "View Invoice" at bounding box center [638, 466] width 82 height 27
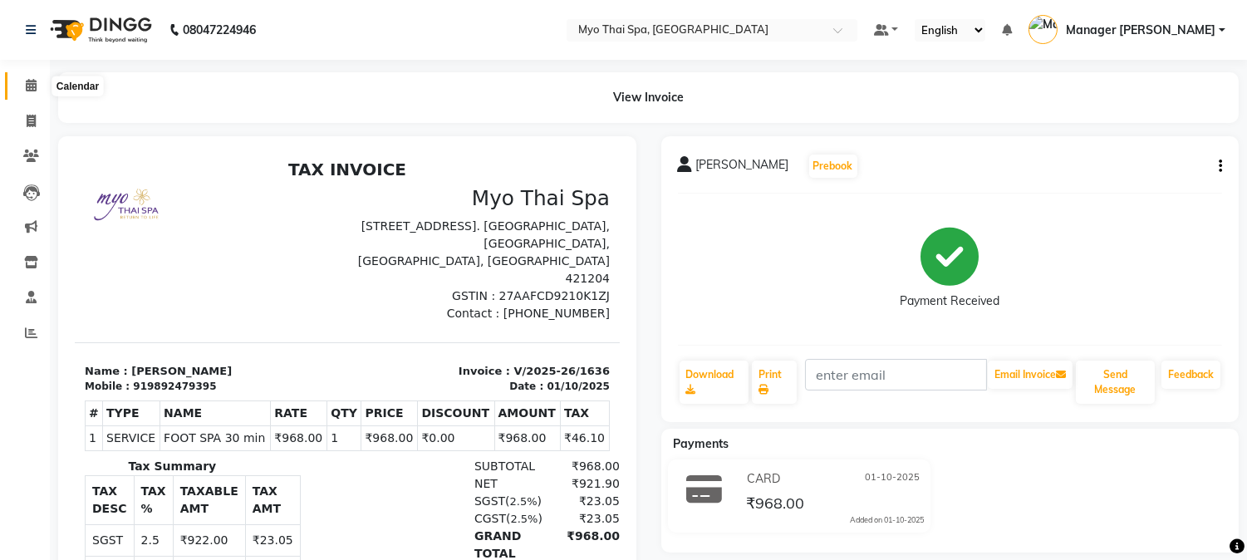
click at [43, 84] on span at bounding box center [31, 85] width 29 height 19
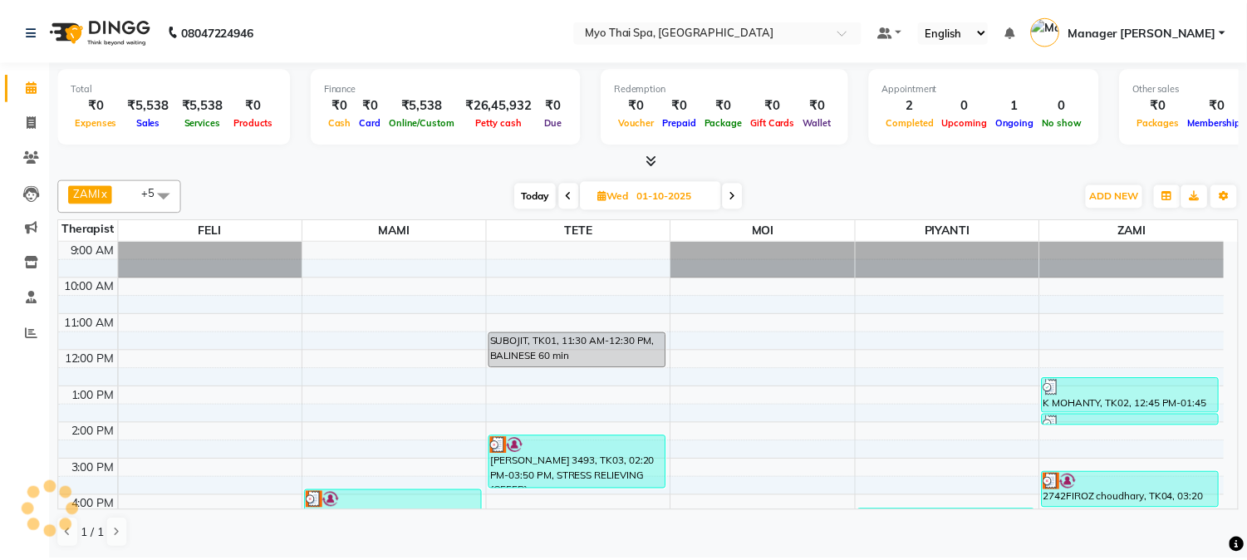
scroll to position [184, 0]
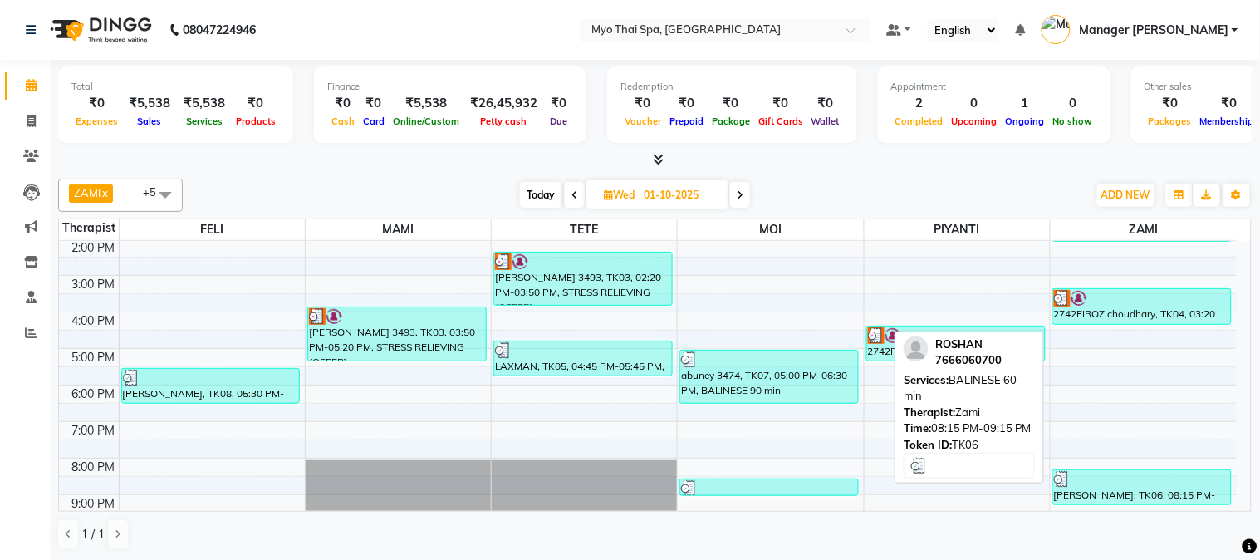
click at [1094, 470] on div "[PERSON_NAME], TK06, 08:15 PM-09:15 PM, BALINESE 60 min" at bounding box center [1142, 487] width 178 height 34
select select "3"
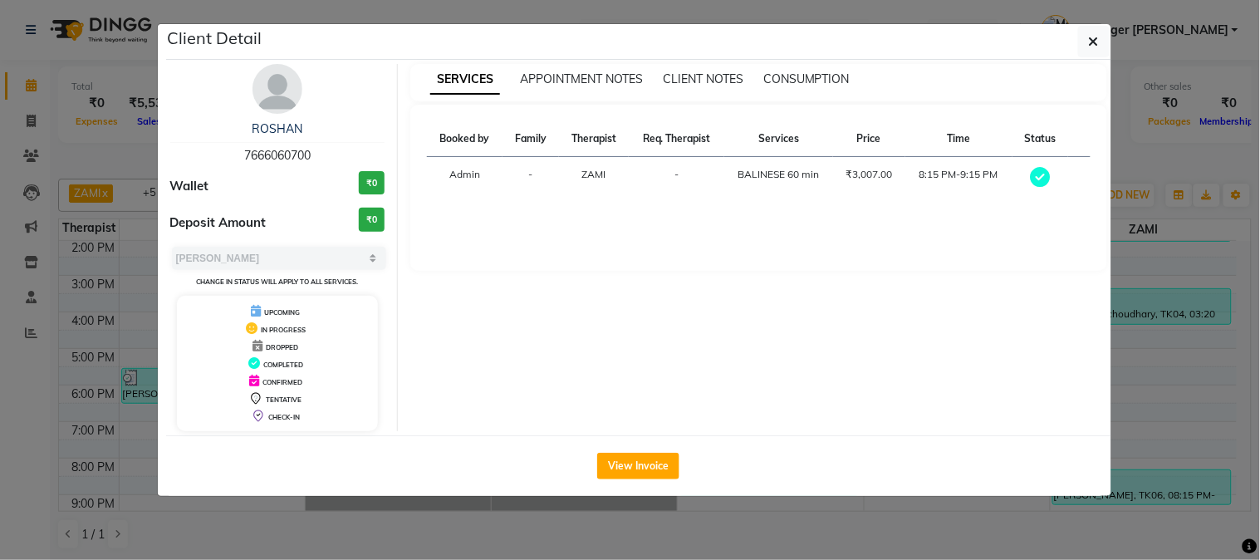
click at [1093, 479] on div "View Invoice" at bounding box center [638, 465] width 945 height 61
click at [626, 457] on button "View Invoice" at bounding box center [638, 466] width 82 height 27
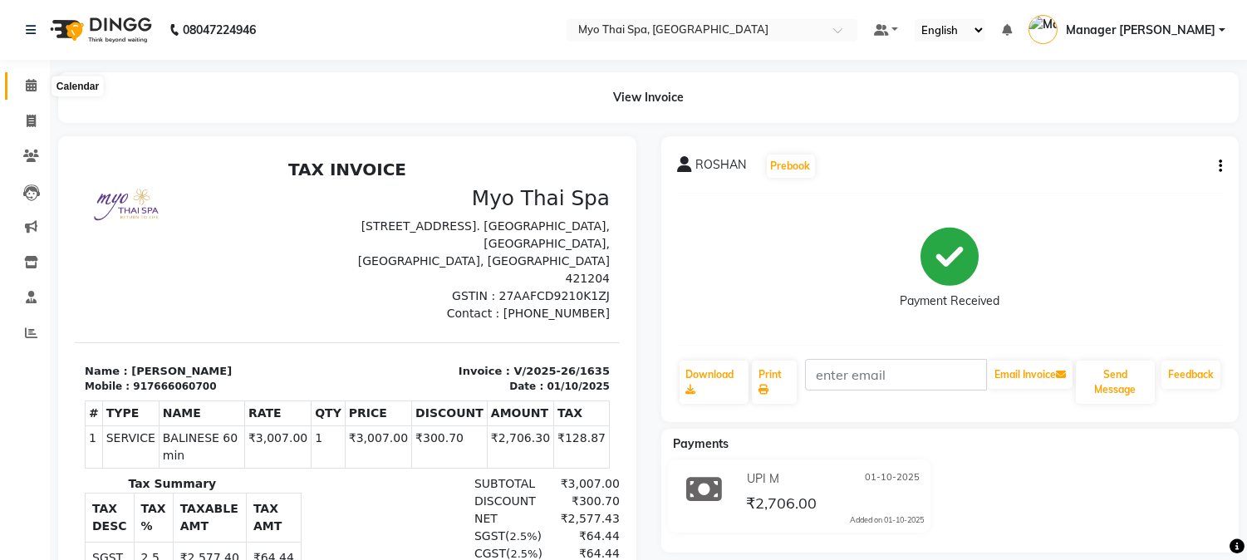
click at [29, 84] on icon at bounding box center [31, 85] width 11 height 12
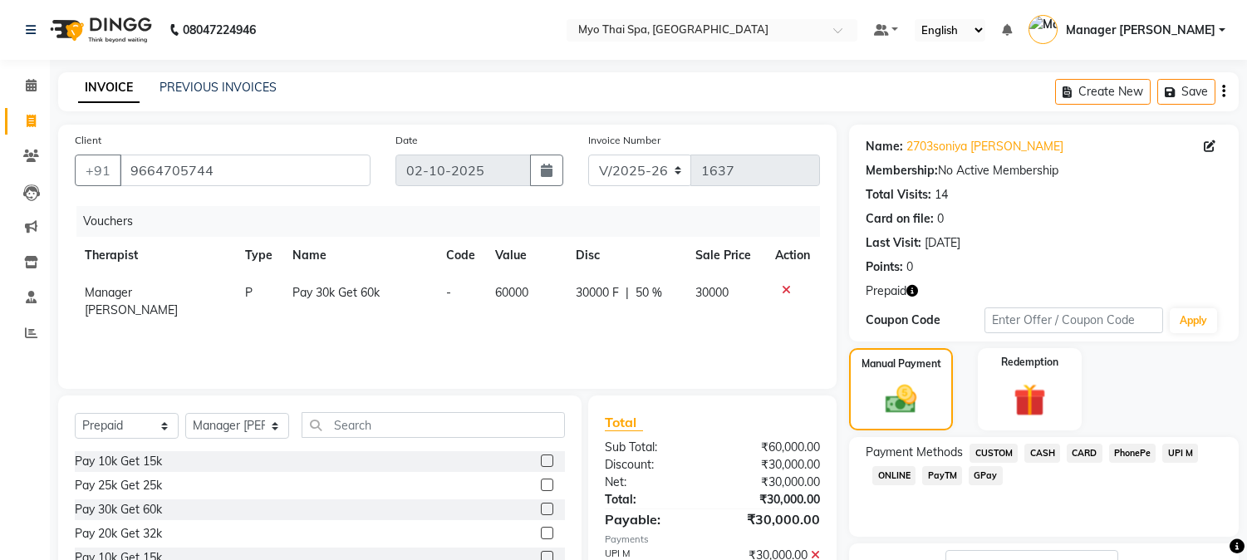
select select "5086"
select select "P"
select select "35129"
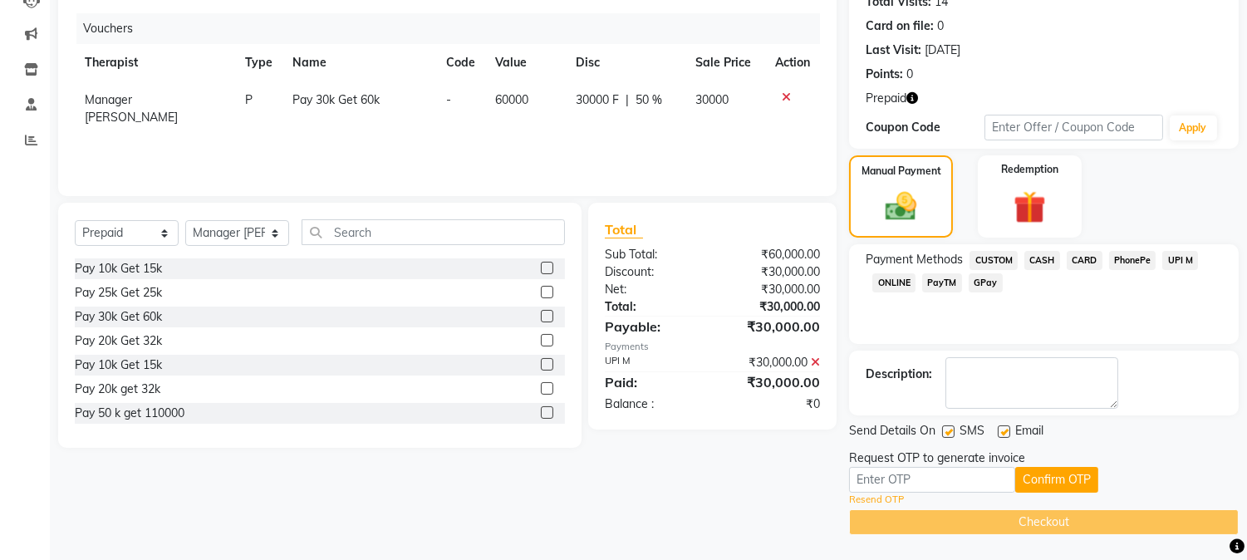
scroll to position [34, 0]
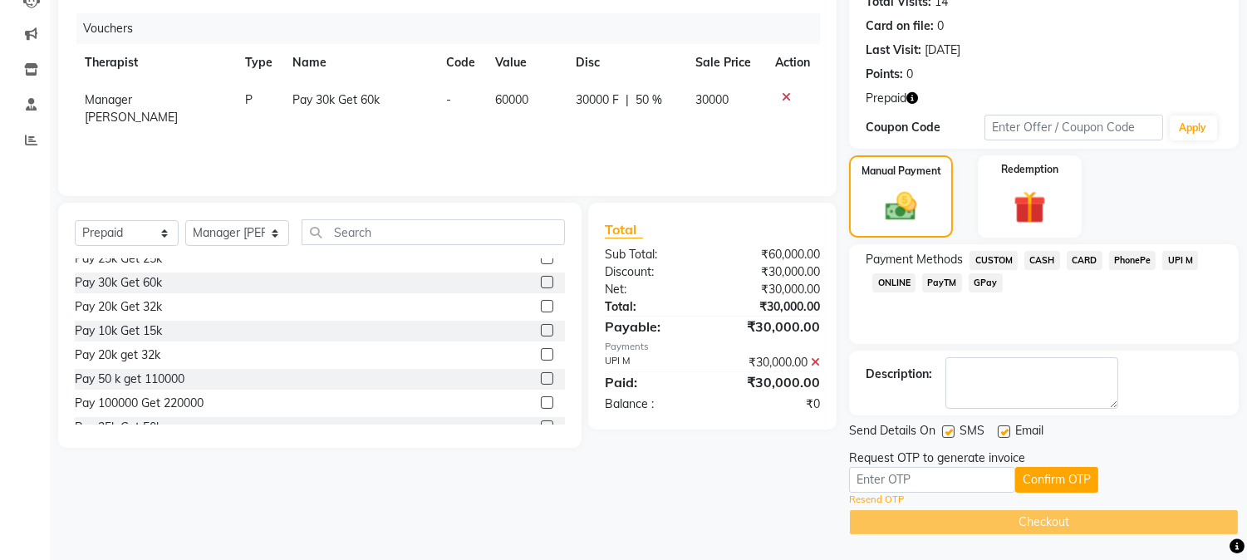
click at [864, 496] on link "Resend OTP" at bounding box center [876, 500] width 55 height 14
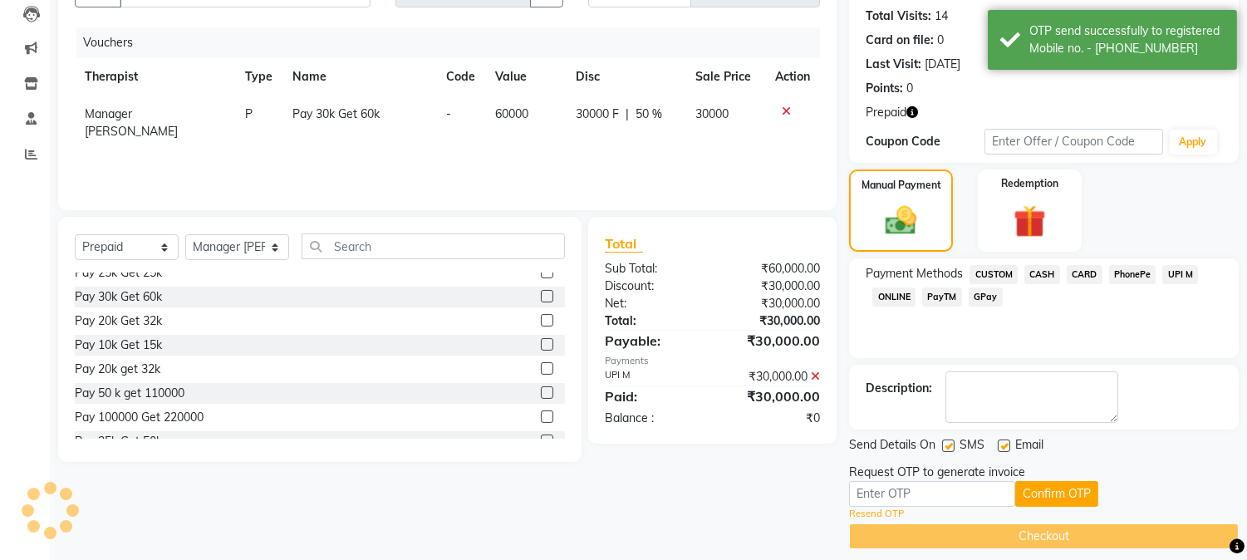
scroll to position [193, 0]
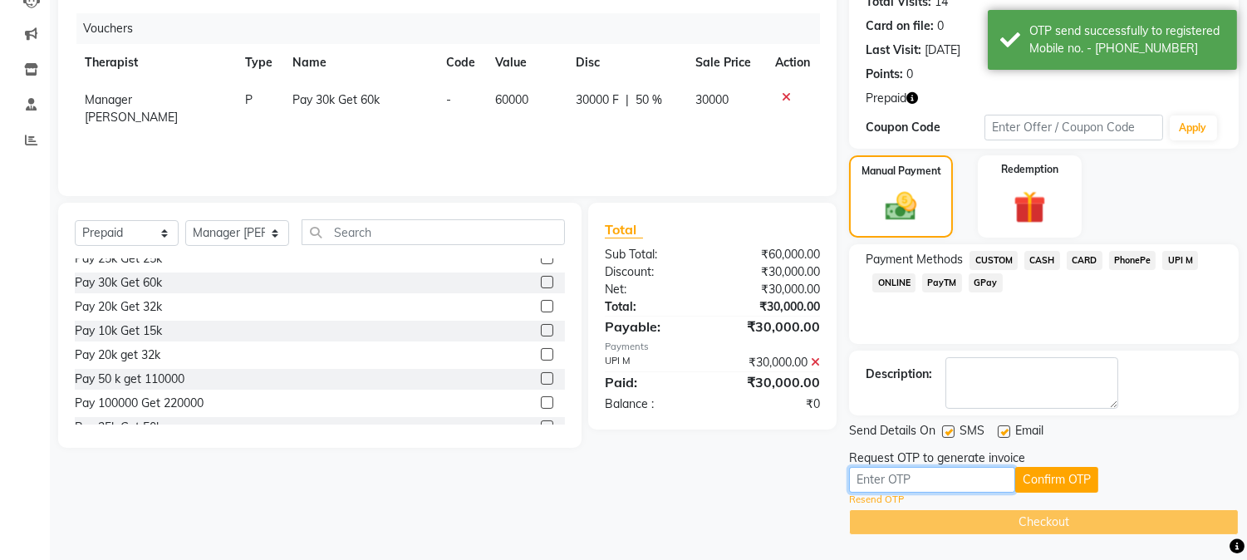
click at [900, 480] on input "text" at bounding box center [932, 480] width 166 height 26
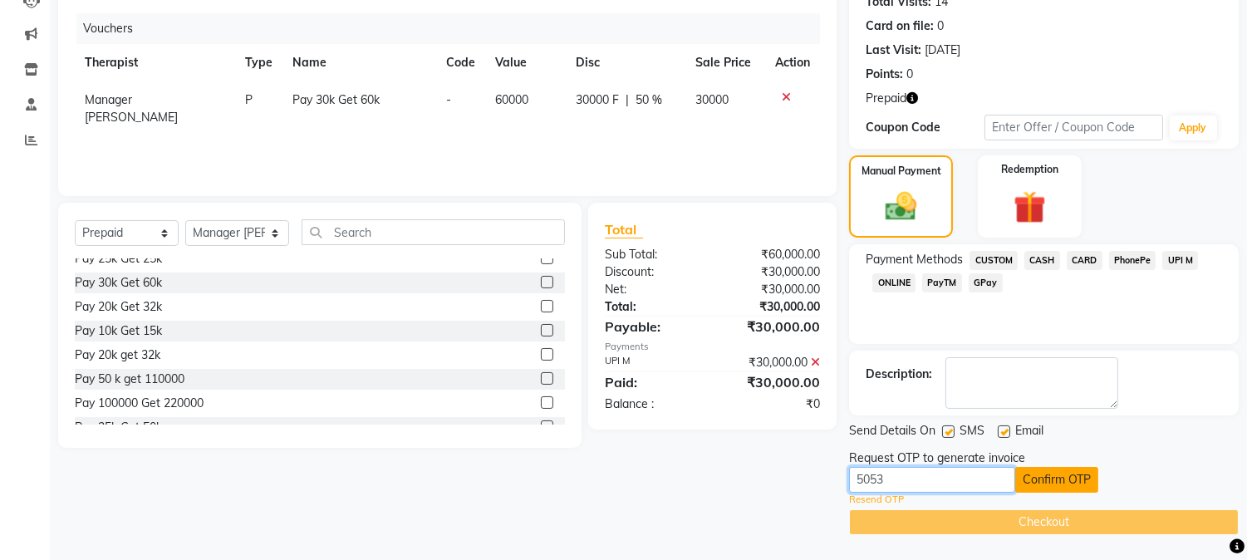
type input "5053"
click at [1082, 472] on button "Confirm OTP" at bounding box center [1056, 480] width 83 height 26
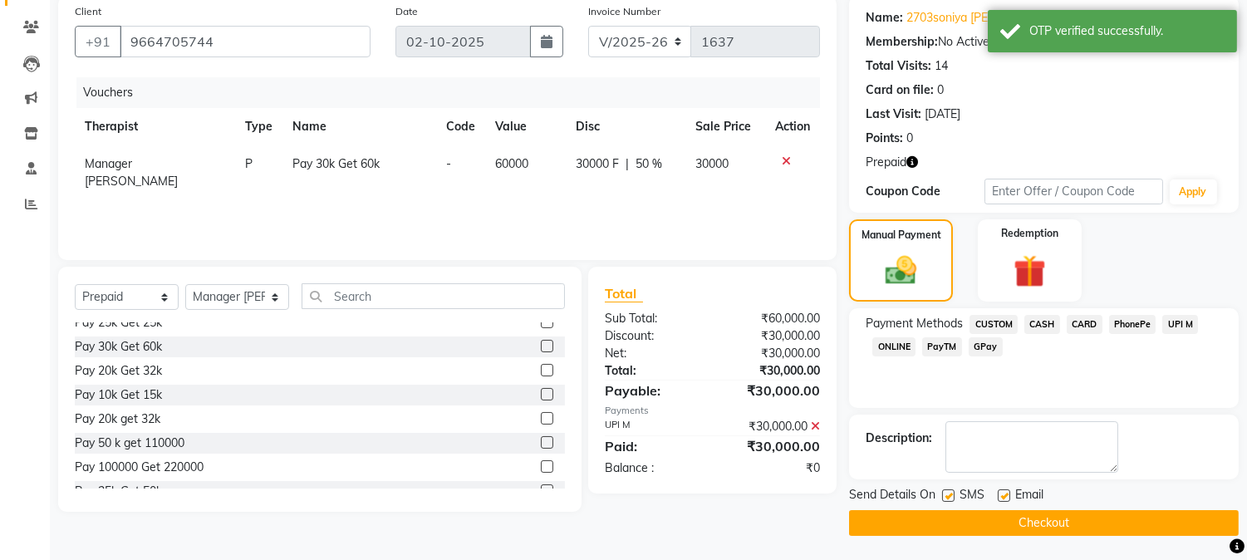
click at [987, 513] on button "Checkout" at bounding box center [1044, 523] width 390 height 26
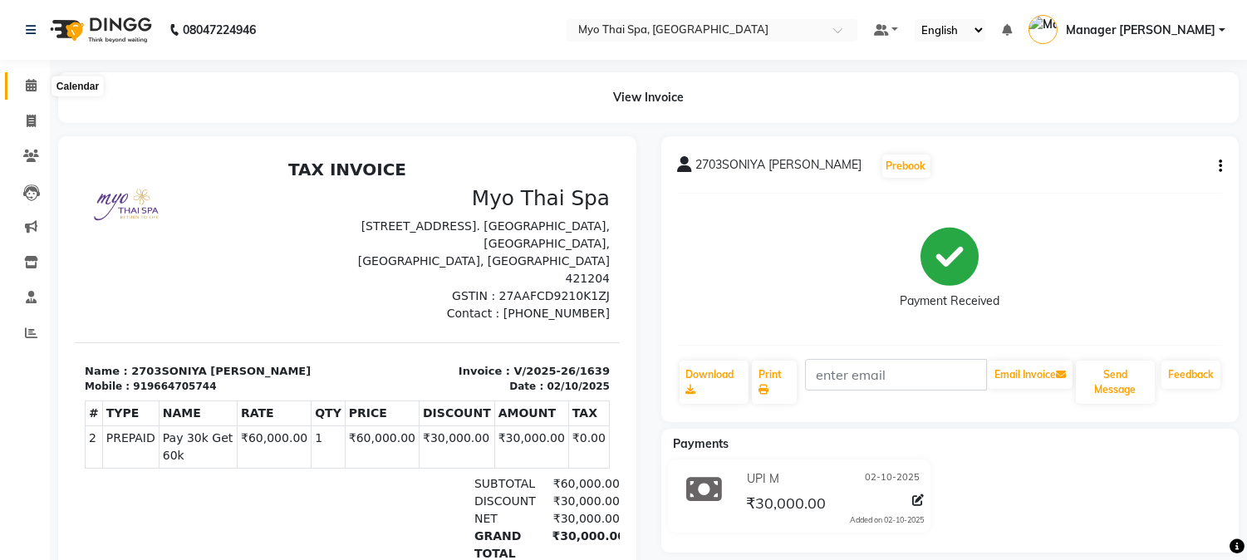
click at [26, 81] on icon at bounding box center [31, 85] width 11 height 12
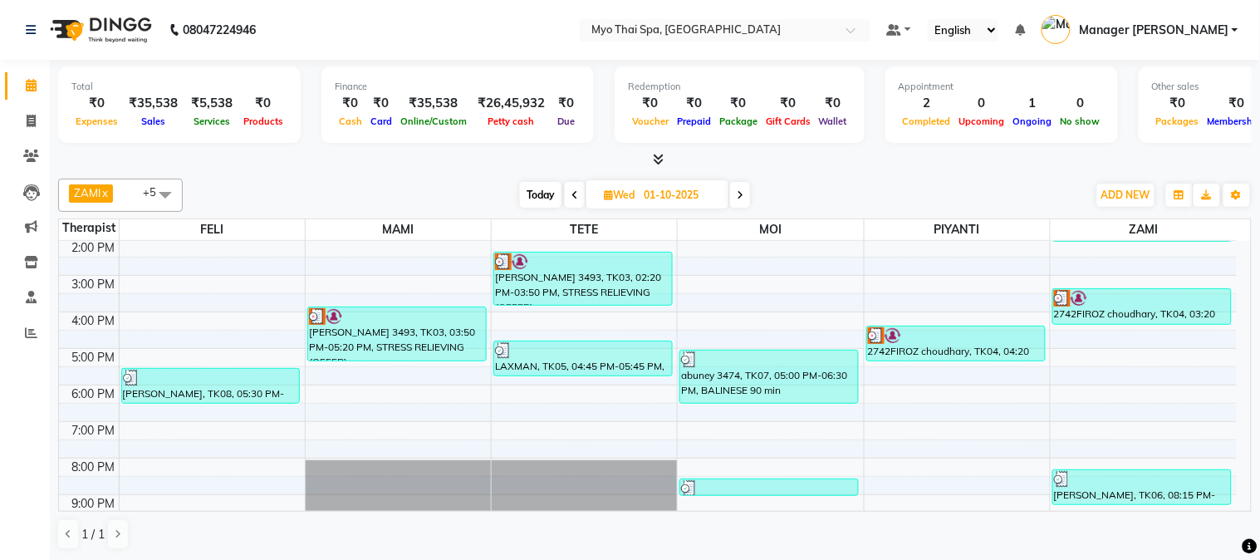
scroll to position [243, 0]
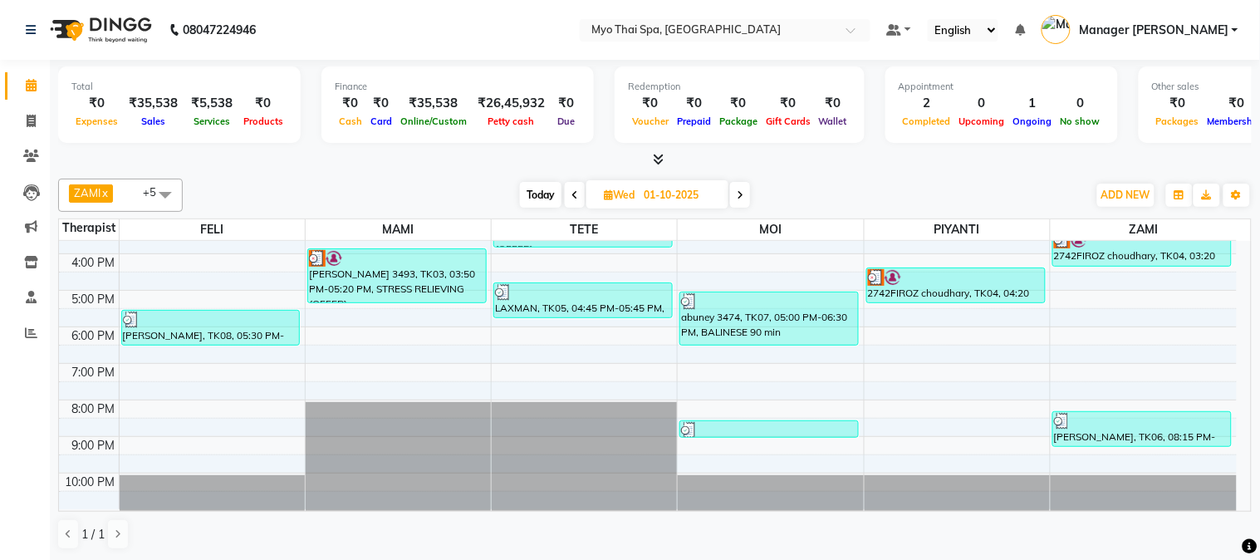
click at [742, 199] on icon at bounding box center [740, 195] width 7 height 10
type input "02-10-2025"
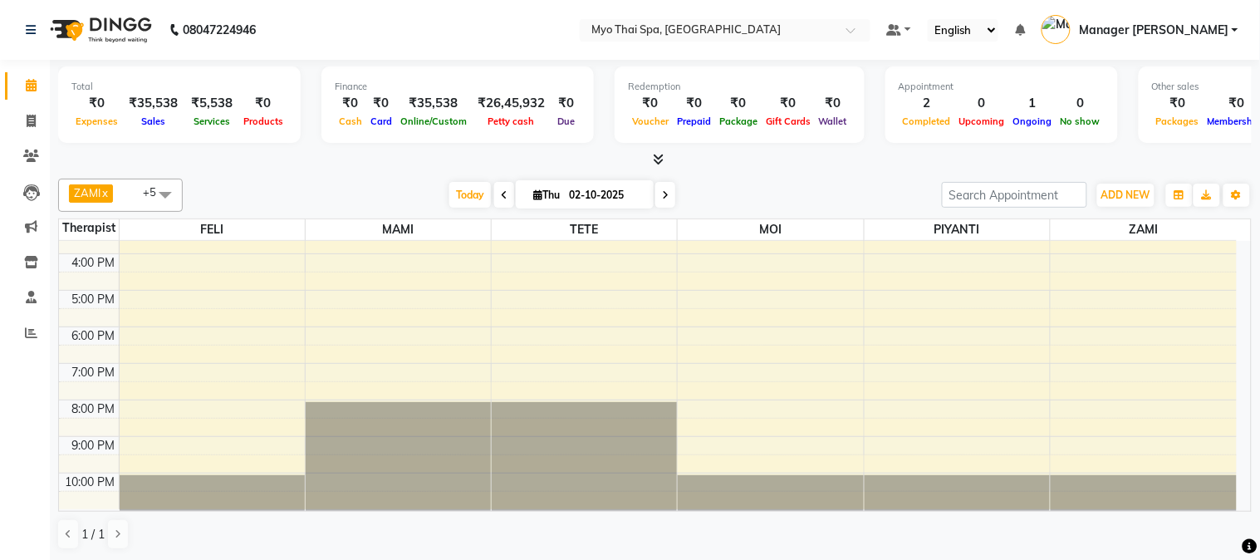
scroll to position [0, 0]
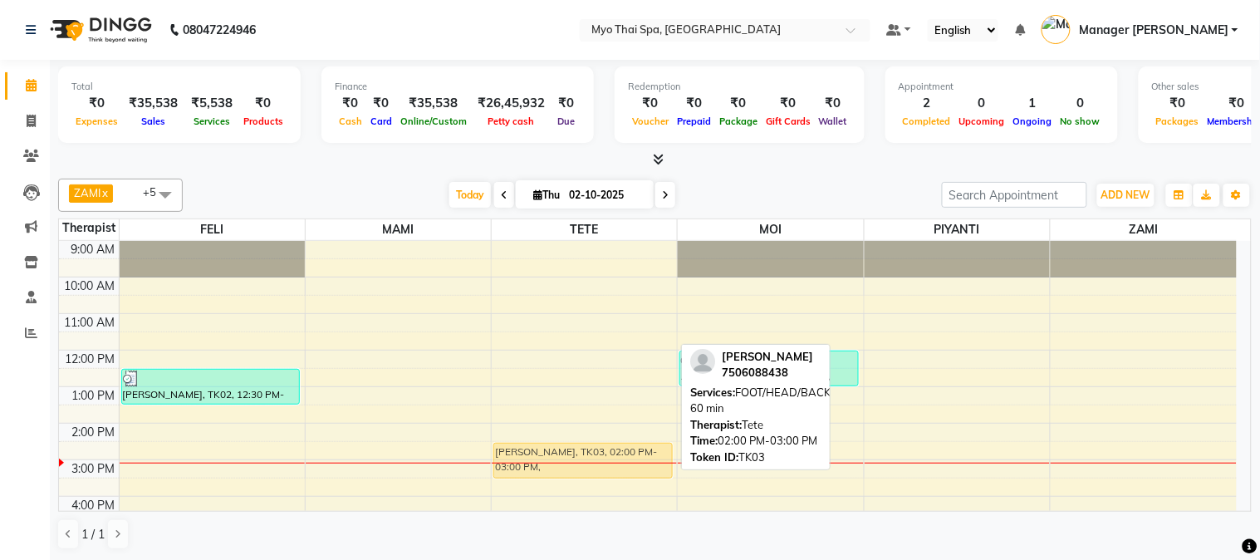
drag, startPoint x: 569, startPoint y: 436, endPoint x: 562, endPoint y: 462, distance: 26.8
click at [562, 462] on div "[PERSON_NAME], TK03, 02:00 PM-03:00 PM, FOOT/HEAD/BACK/SHOULDER 60 min [PERSON_…" at bounding box center [584, 496] width 185 height 511
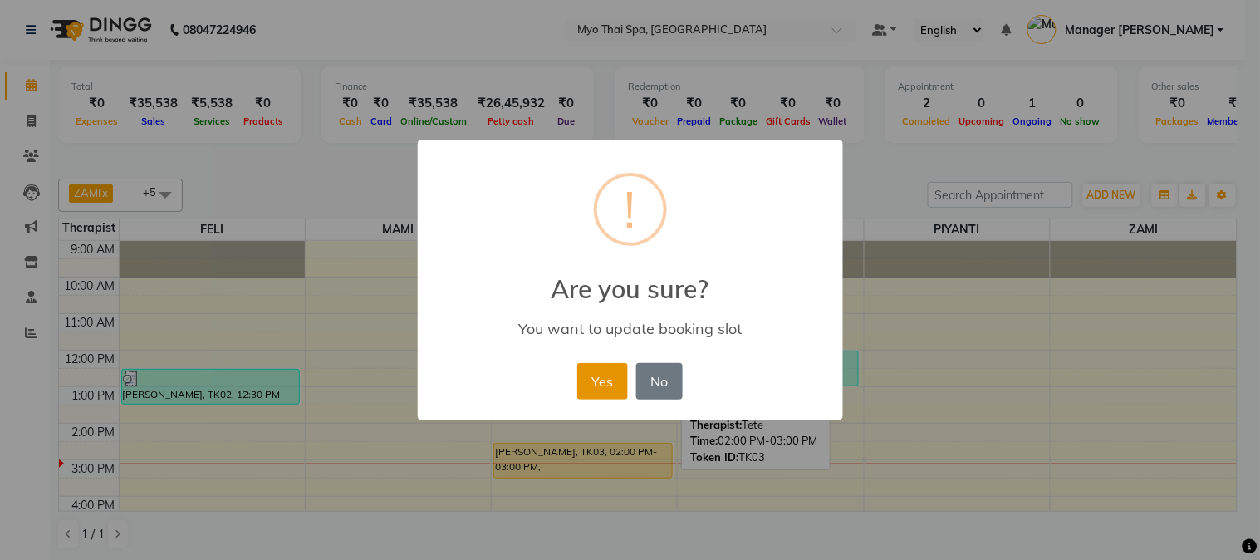
click at [596, 393] on button "Yes" at bounding box center [602, 381] width 51 height 37
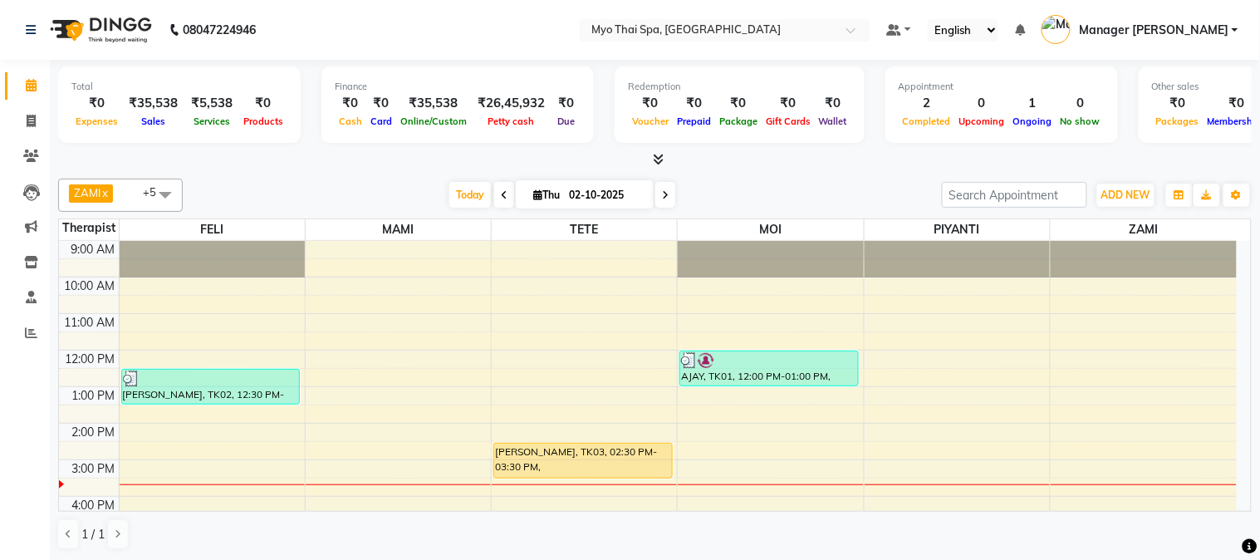
click at [646, 479] on div "[PERSON_NAME], TK03, 02:30 PM-03:30 PM, FOOT/HEAD/BACK/SHOULDER 60 min" at bounding box center [582, 461] width 179 height 37
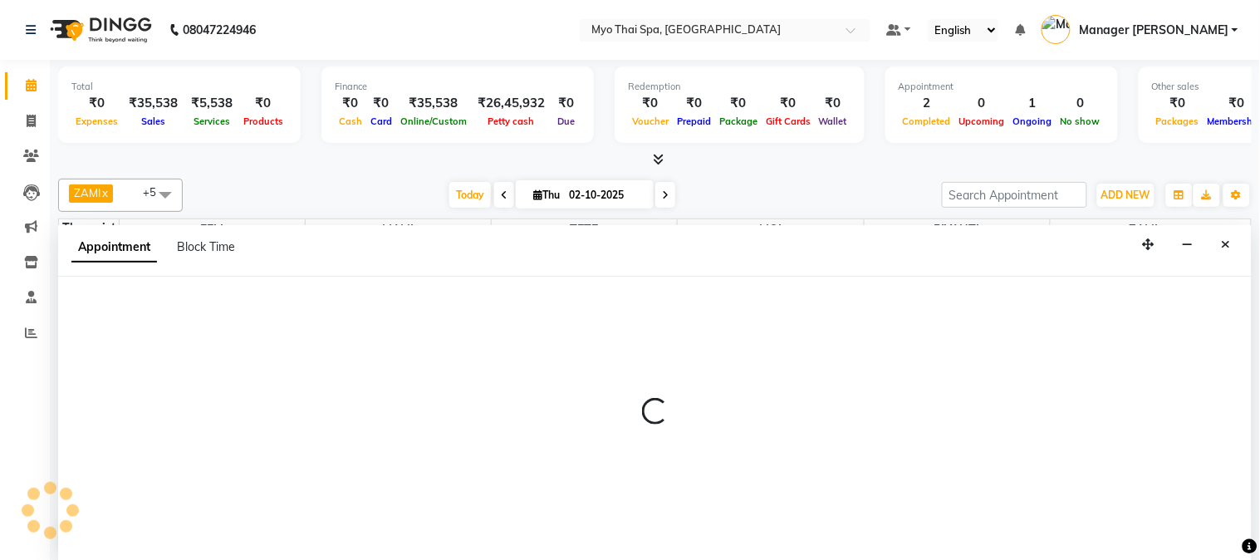
select select "31939"
select select "900"
select select "tentative"
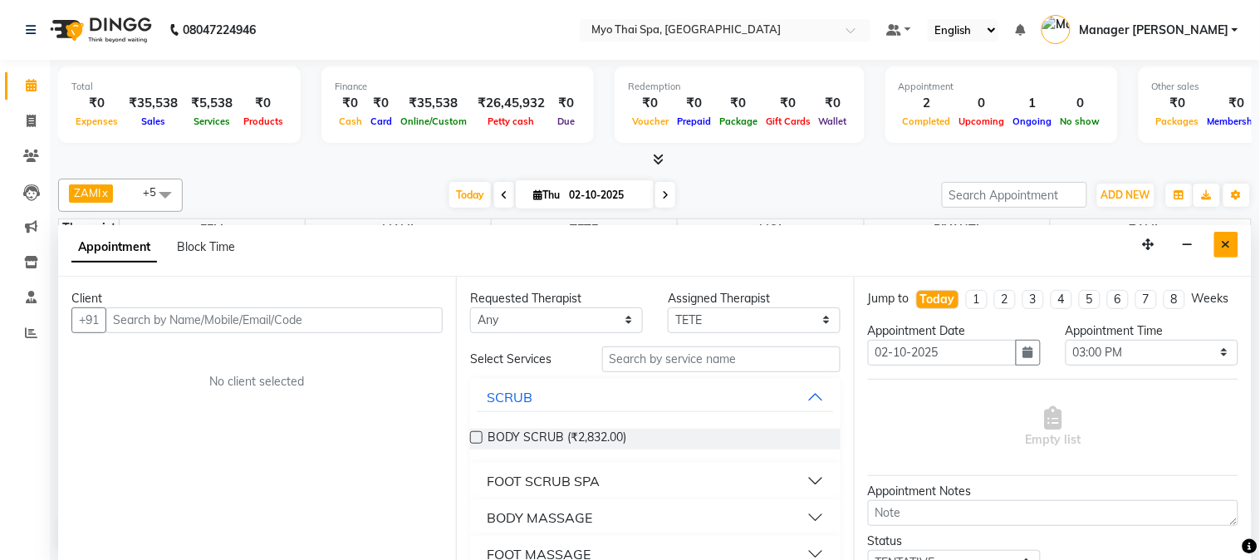
click at [1225, 238] on icon "Close" at bounding box center [1226, 244] width 9 height 12
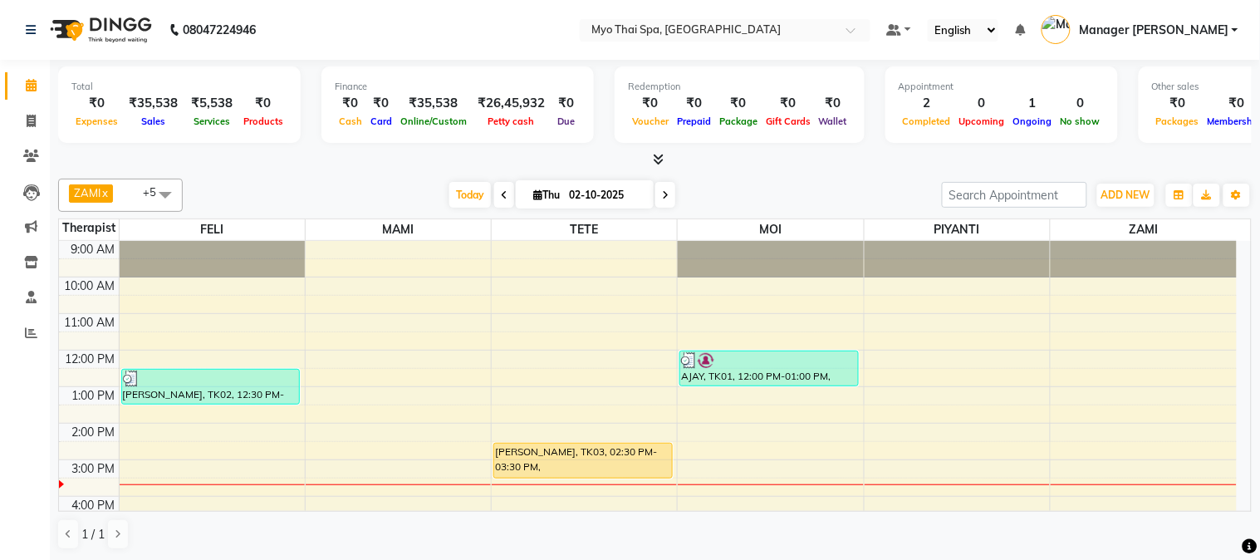
click at [645, 430] on div "9:00 AM 10:00 AM 11:00 AM 12:00 PM 1:00 PM 2:00 PM 3:00 PM 4:00 PM 5:00 PM 6:00…" at bounding box center [648, 496] width 1178 height 511
select select "31939"
select select "840"
select select "tentative"
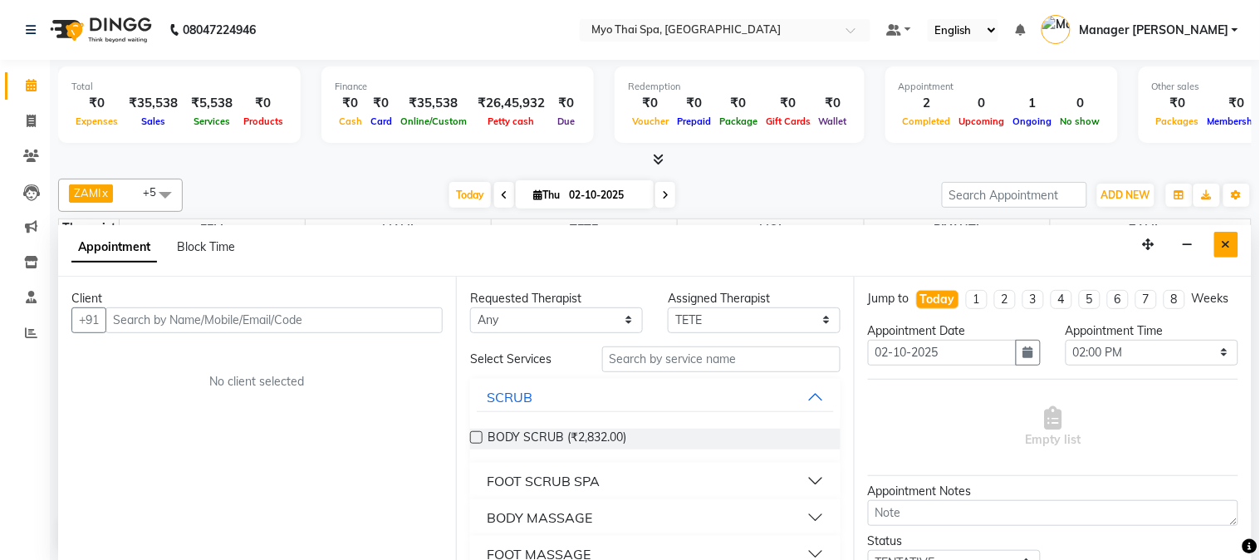
click at [1221, 248] on button "Close" at bounding box center [1227, 245] width 24 height 26
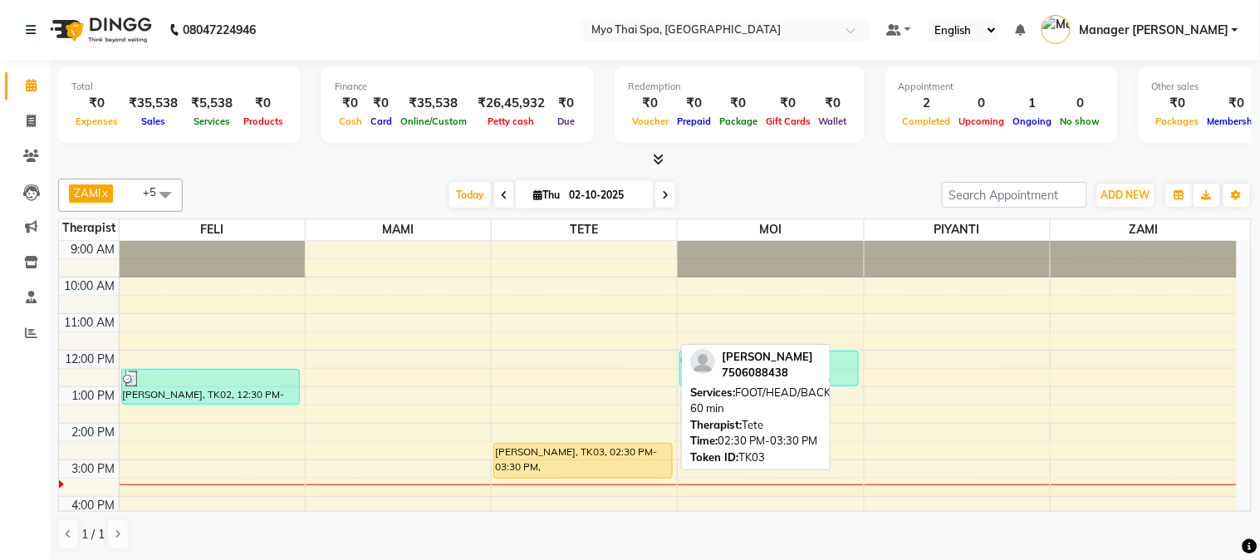
click at [570, 460] on div "[PERSON_NAME], TK03, 02:30 PM-03:30 PM, FOOT/HEAD/BACK/SHOULDER 60 min" at bounding box center [583, 461] width 178 height 34
click at [642, 449] on div "[PERSON_NAME], TK03, 02:30 PM-03:30 PM, FOOT/HEAD/BACK/SHOULDER 60 min" at bounding box center [583, 461] width 178 height 34
select select "1"
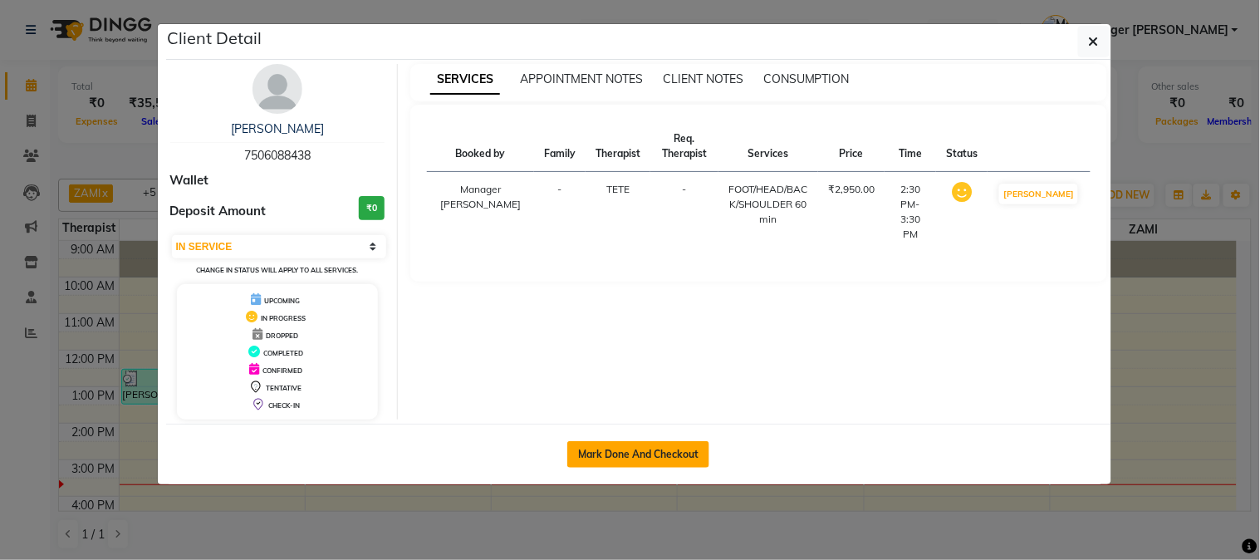
click at [608, 453] on button "Mark Done And Checkout" at bounding box center [638, 454] width 142 height 27
select select "service"
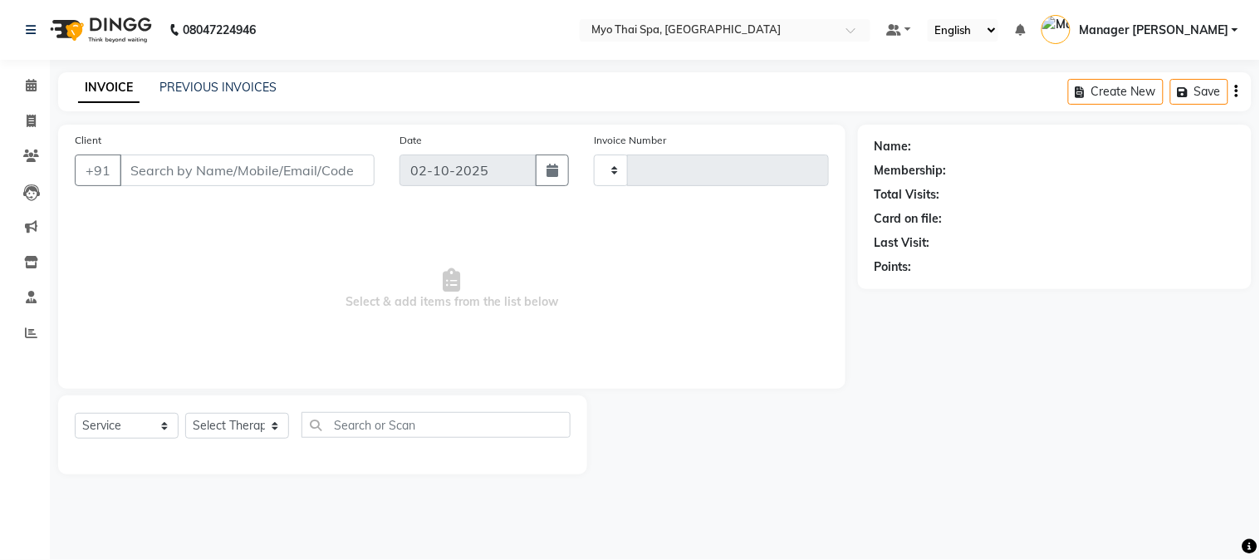
type input "1640"
select select "5086"
type input "7506088438"
select select "31939"
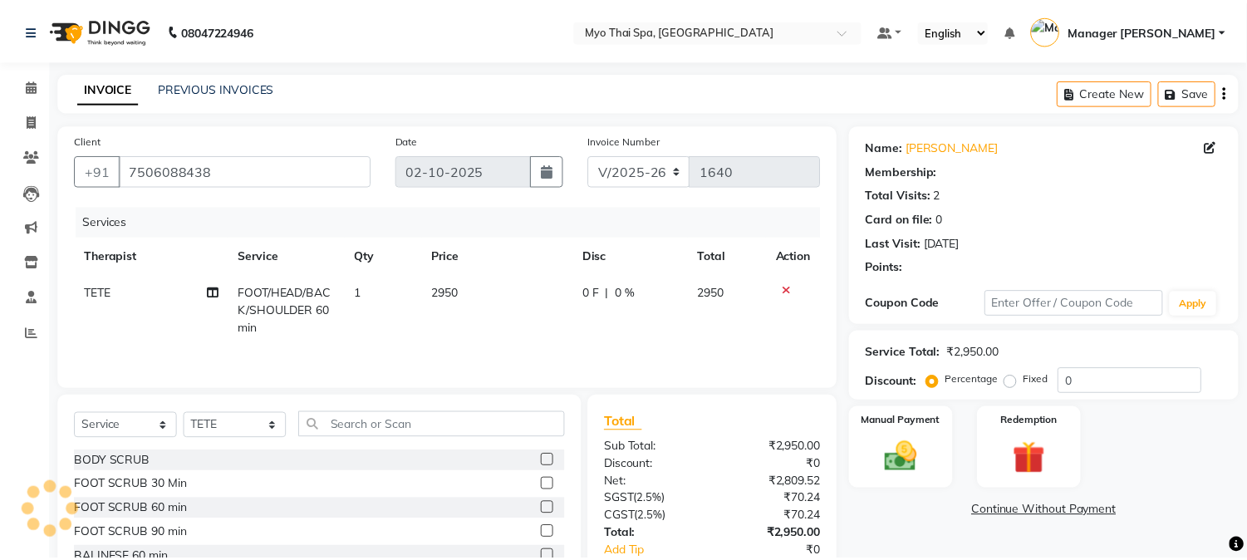
scroll to position [106, 0]
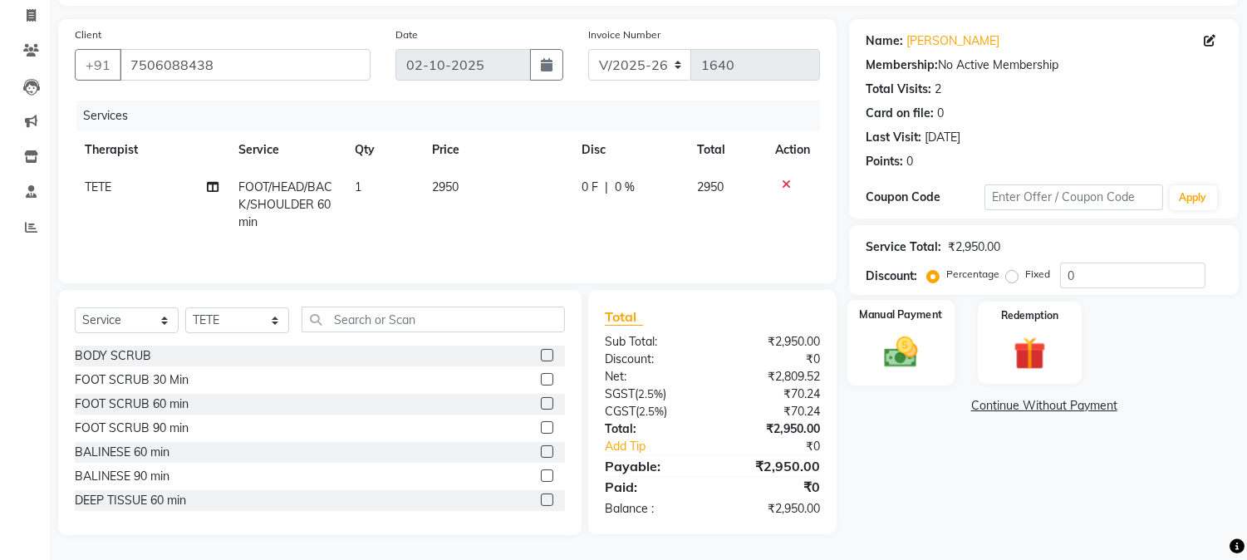
click at [911, 343] on img at bounding box center [901, 352] width 55 height 39
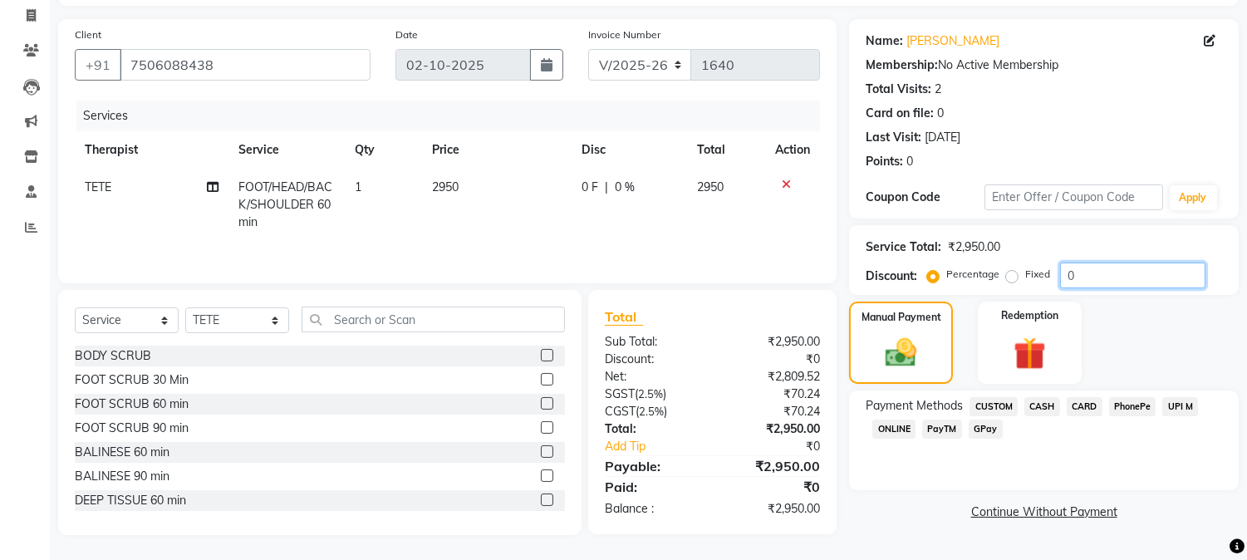
click at [1141, 280] on input "0" at bounding box center [1132, 276] width 145 height 26
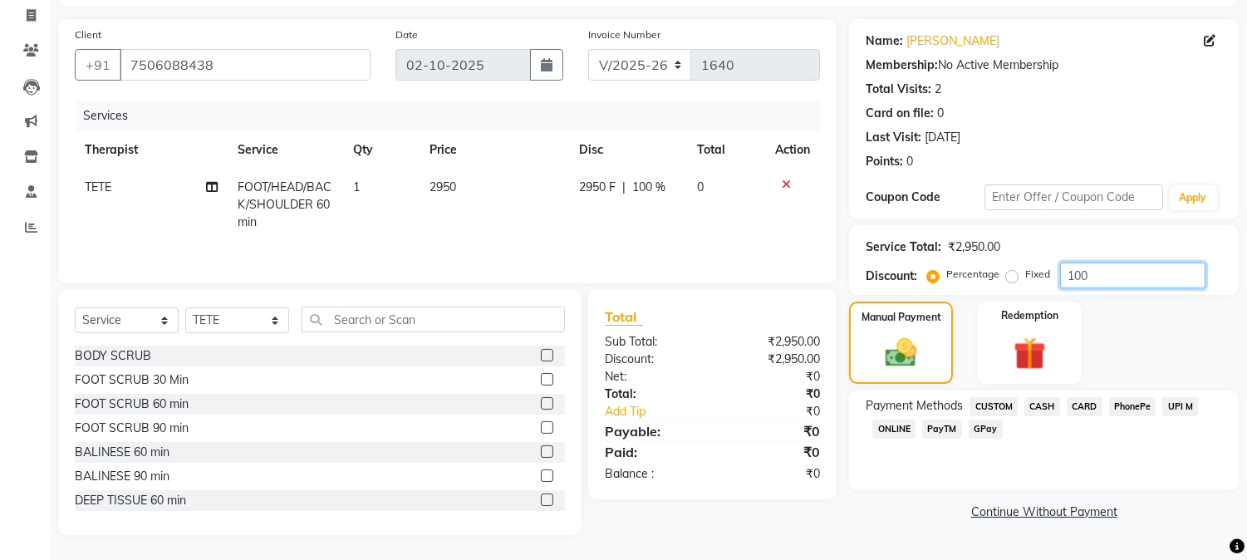
type input "100"
click at [1025, 269] on label "Fixed" at bounding box center [1037, 274] width 25 height 15
click at [1009, 269] on input "Fixed" at bounding box center [1015, 274] width 12 height 12
radio input "true"
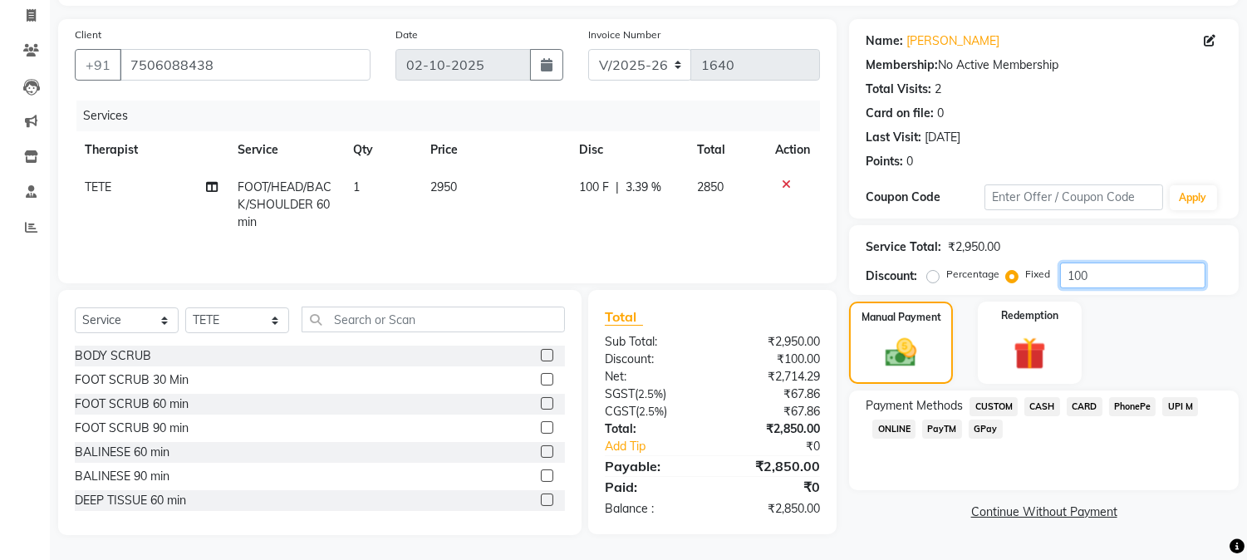
click at [1089, 277] on input "100" at bounding box center [1132, 276] width 145 height 26
type input "1"
type input "450"
click at [1189, 399] on span "UPI M" at bounding box center [1180, 406] width 36 height 19
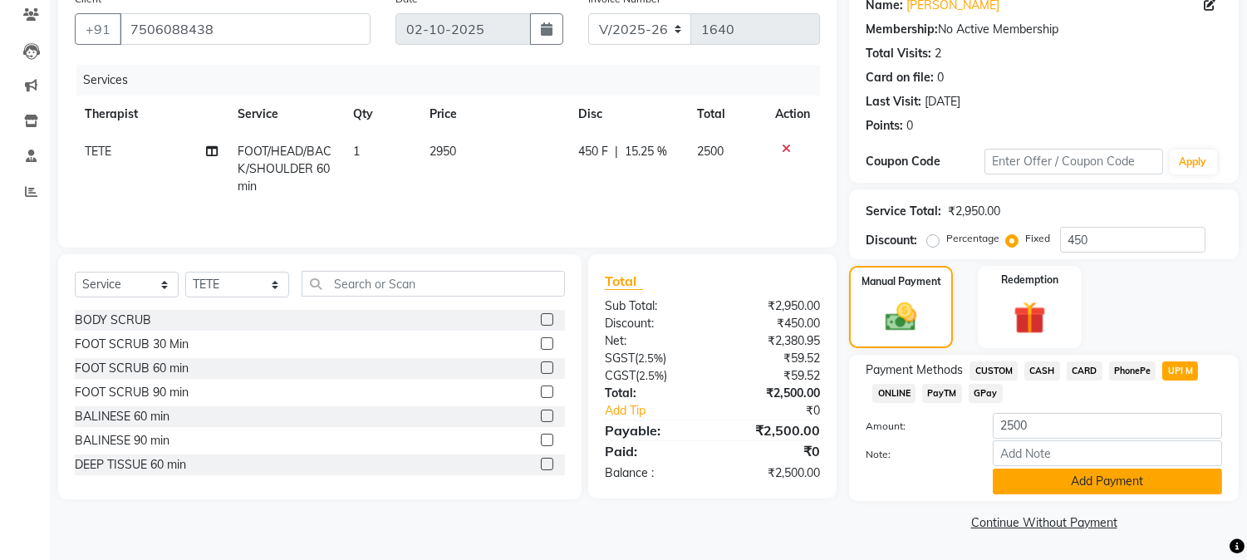
click at [1087, 491] on button "Add Payment" at bounding box center [1107, 482] width 229 height 26
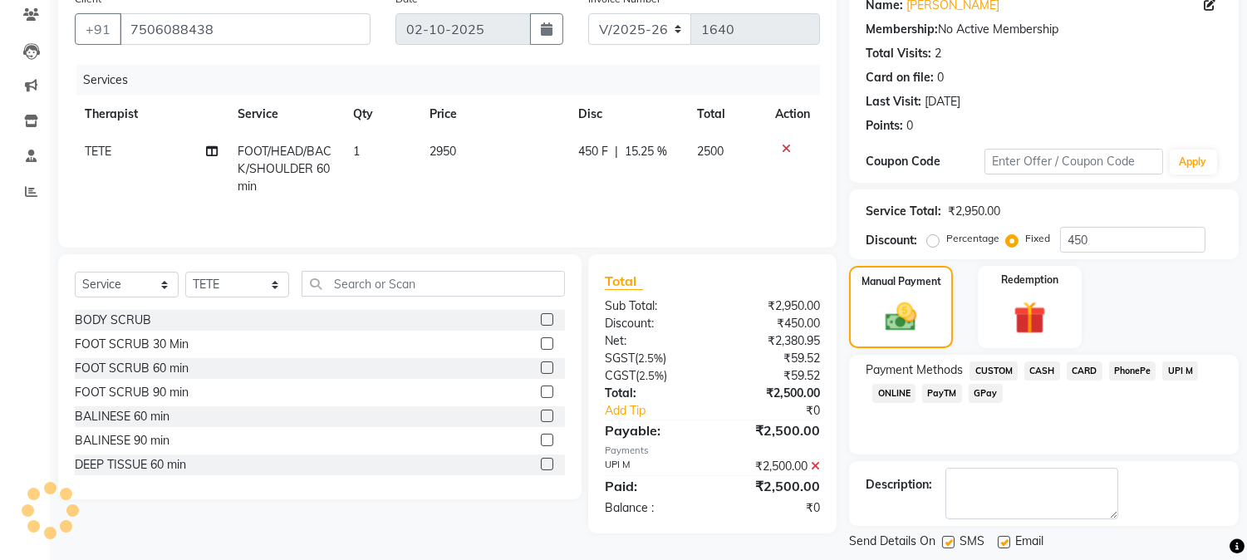
scroll to position [220, 0]
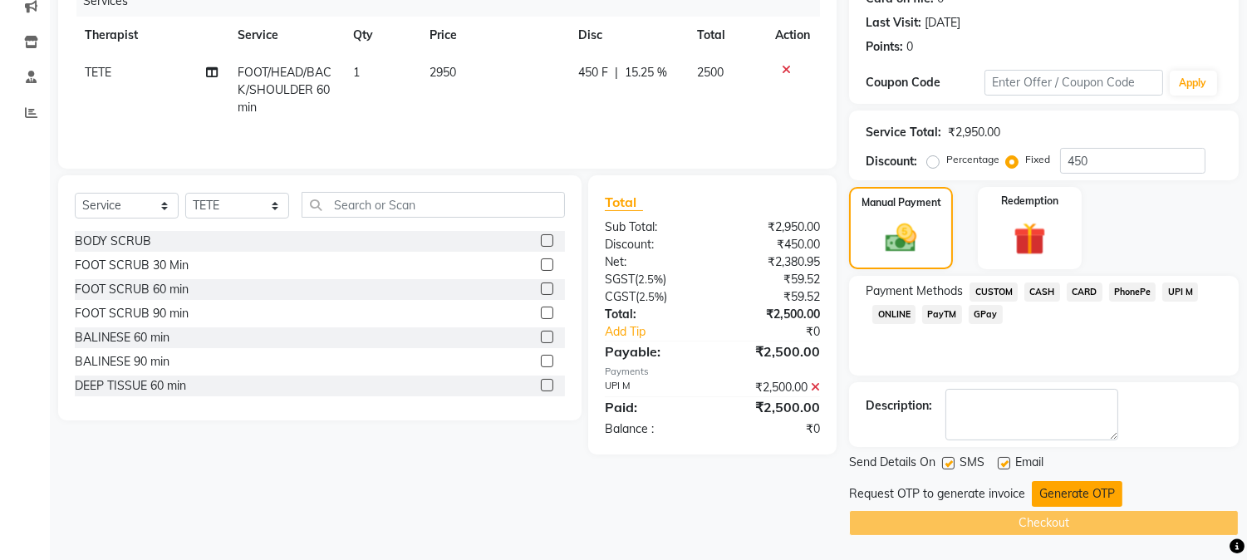
click at [1082, 493] on button "Generate OTP" at bounding box center [1077, 494] width 91 height 26
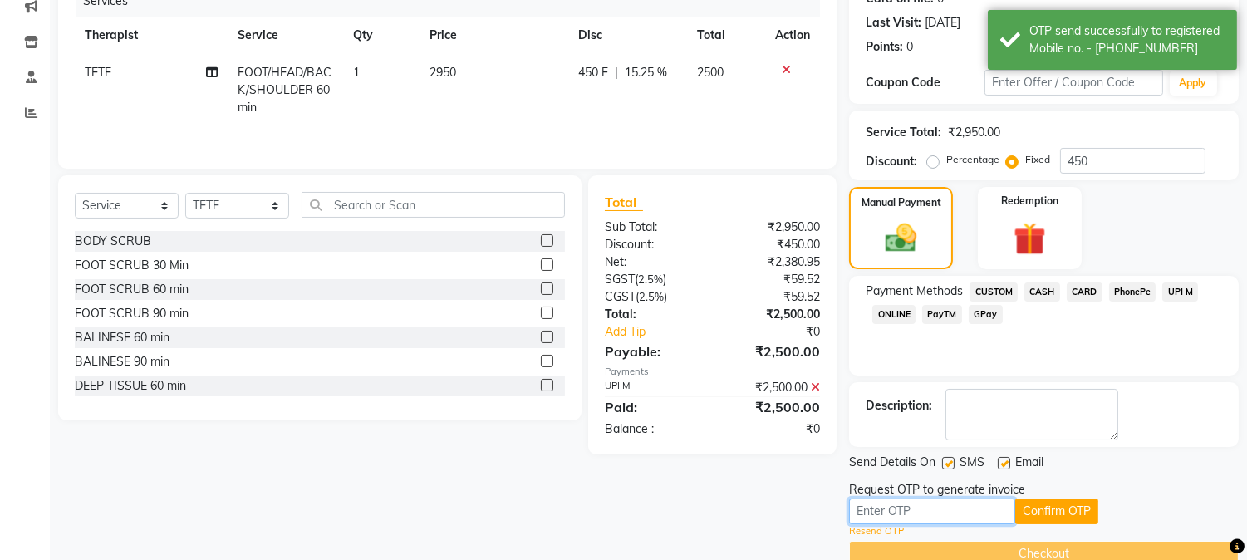
click at [980, 508] on input "text" at bounding box center [932, 511] width 166 height 26
type input "7712"
click at [1072, 517] on button "Confirm OTP" at bounding box center [1056, 511] width 83 height 26
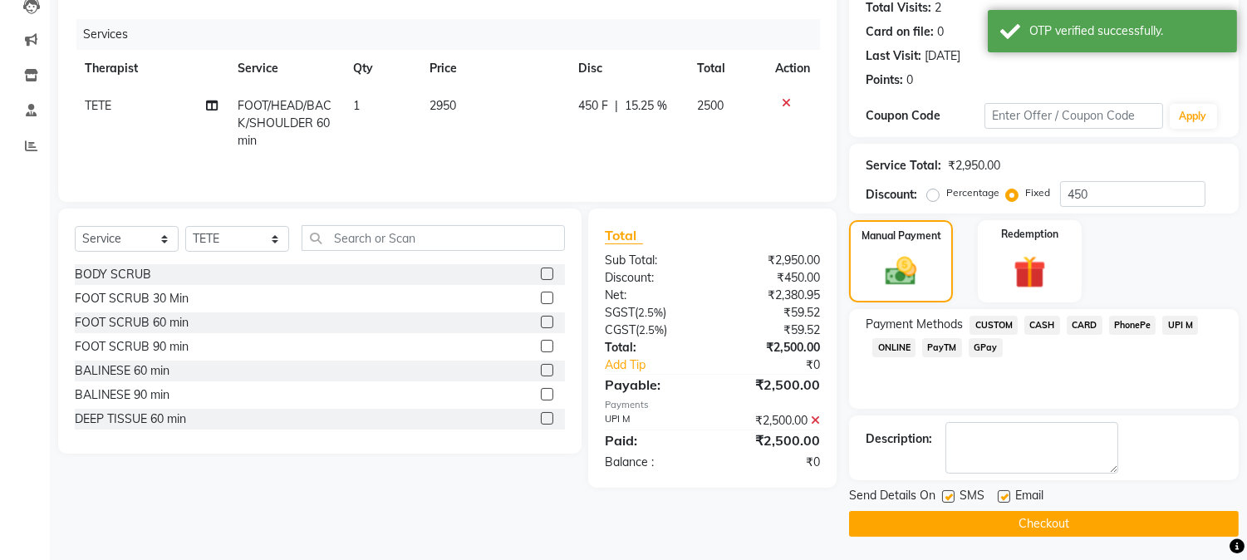
click at [1018, 535] on button "Checkout" at bounding box center [1044, 524] width 390 height 26
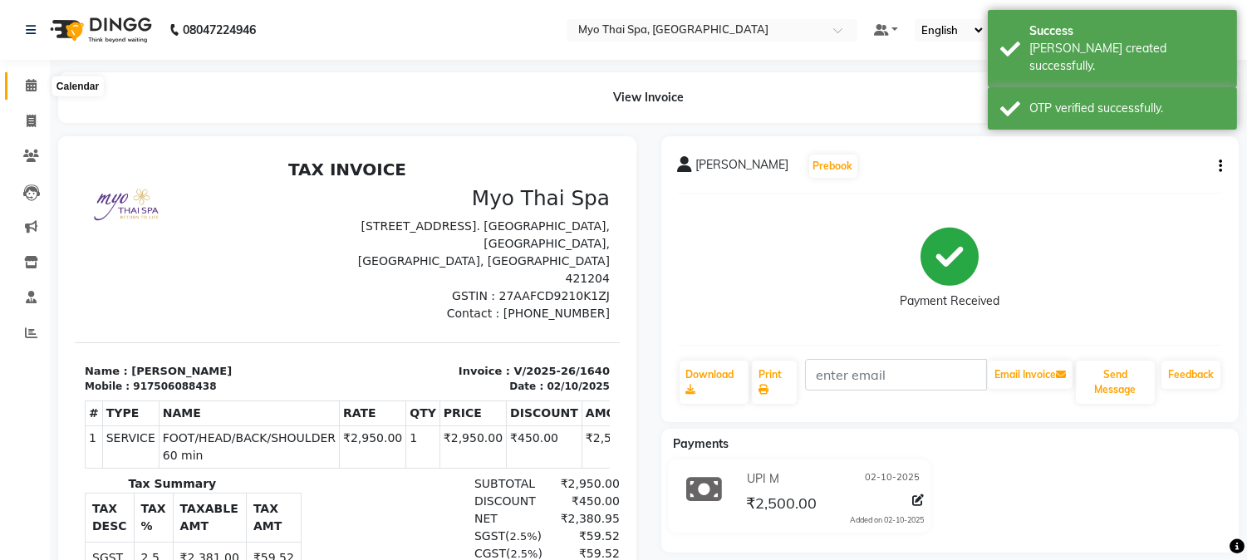
click at [30, 84] on icon at bounding box center [31, 85] width 11 height 12
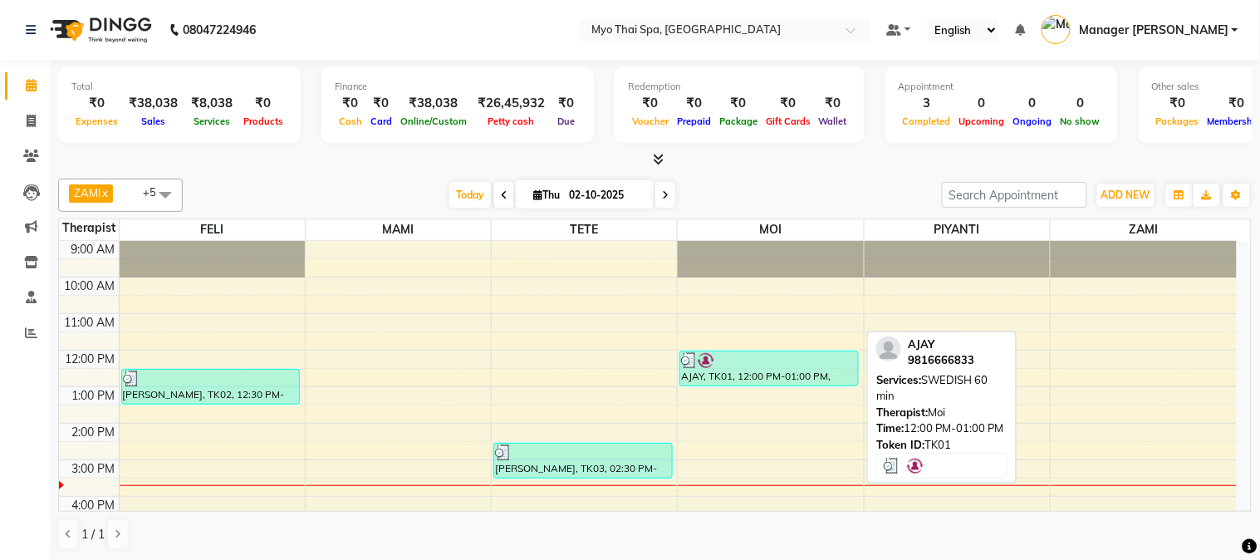
click at [707, 375] on div "AJAY, TK01, 12:00 PM-01:00 PM, SWEDISH 60 min" at bounding box center [769, 368] width 178 height 34
select select "3"
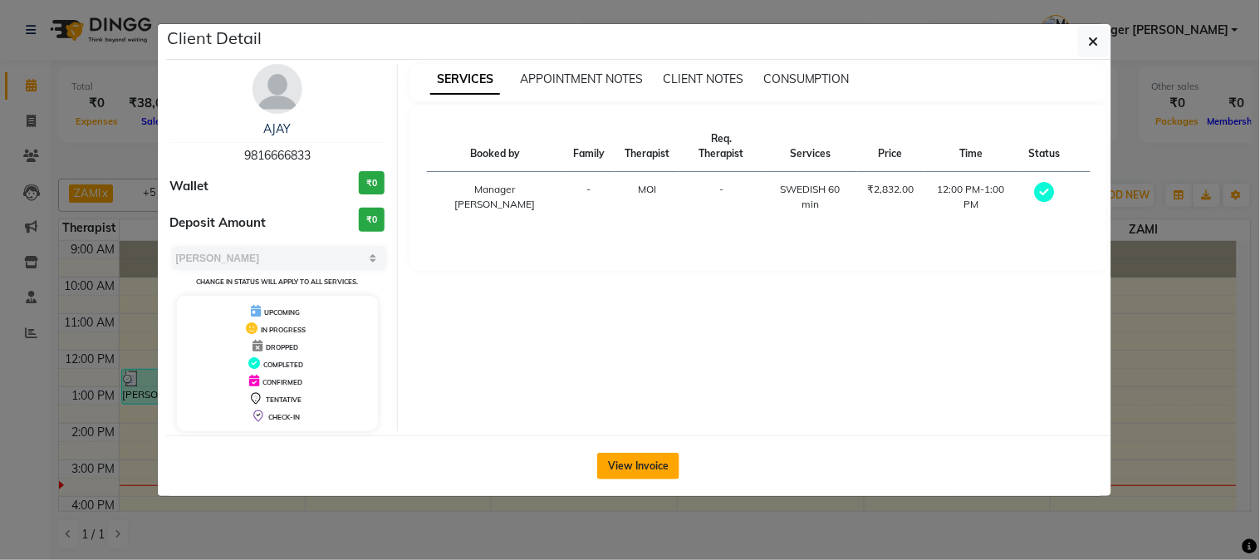
click at [644, 455] on button "View Invoice" at bounding box center [638, 466] width 82 height 27
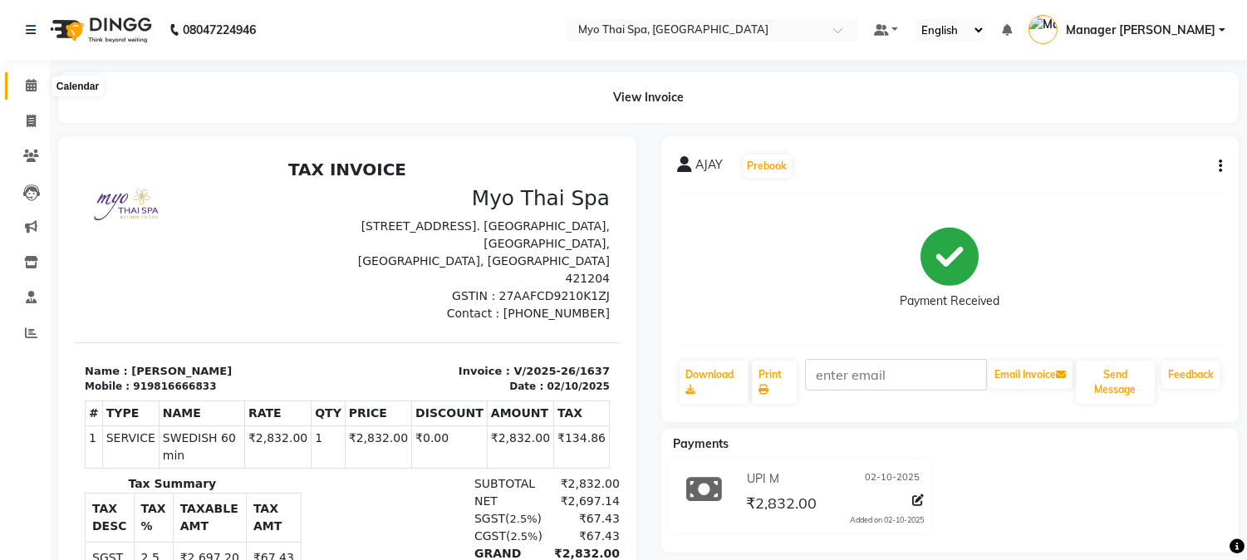
click at [22, 86] on span at bounding box center [31, 85] width 29 height 19
